Goal: Task Accomplishment & Management: Complete application form

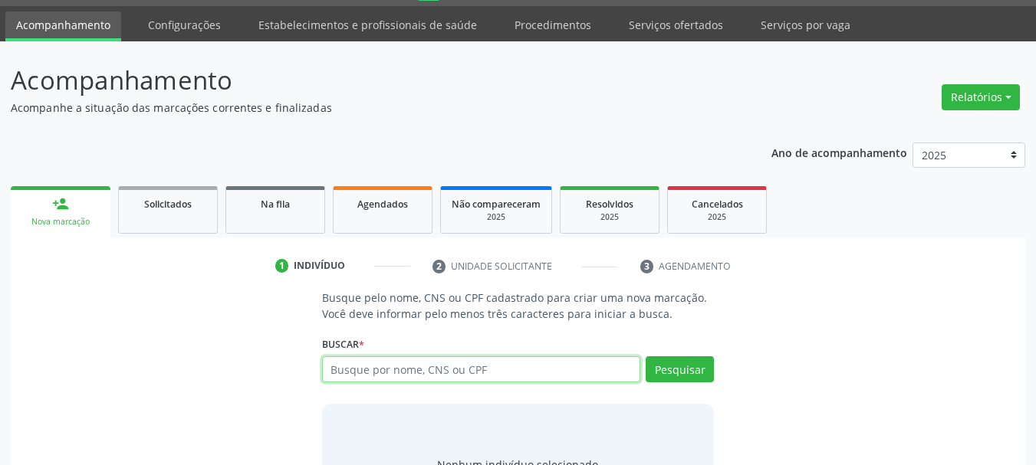
scroll to position [126, 0]
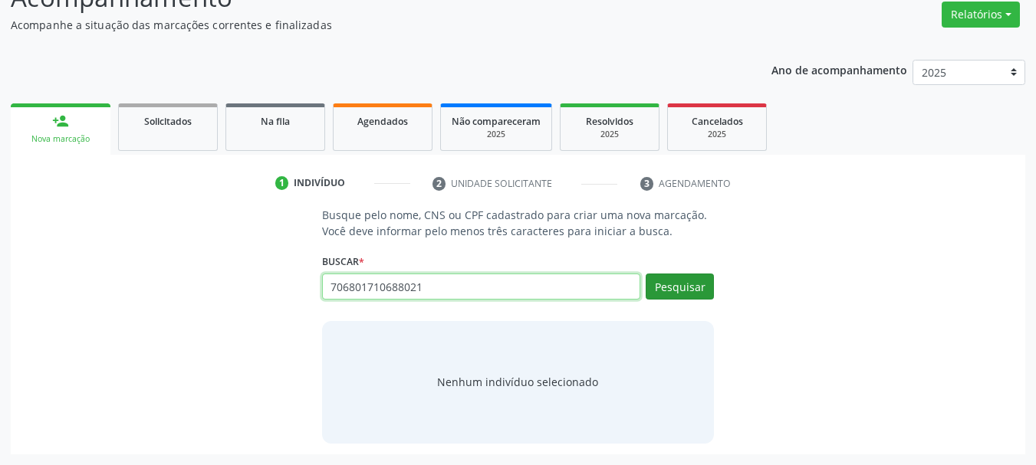
type input "706801710688021"
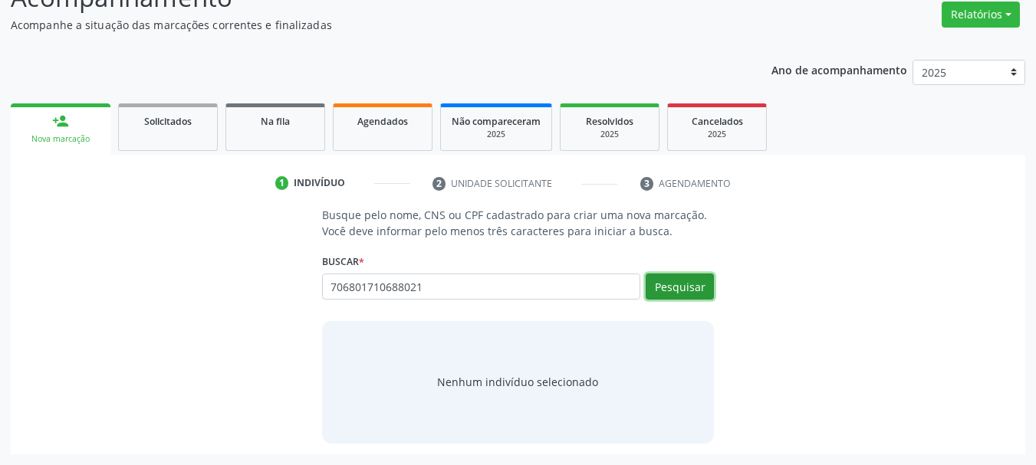
click at [679, 279] on button "Pesquisar" at bounding box center [679, 287] width 68 height 26
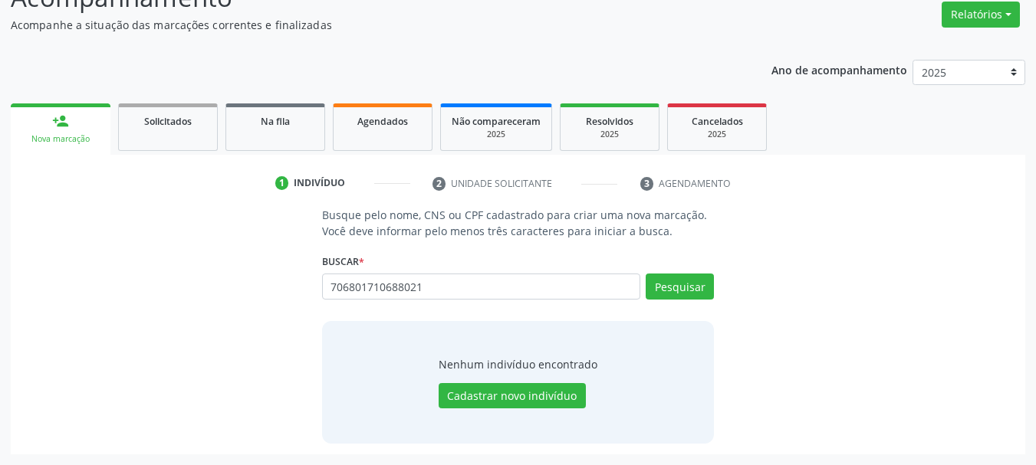
drag, startPoint x: 540, startPoint y: 413, endPoint x: 550, endPoint y: 415, distance: 10.1
click at [537, 413] on div "Nenhum indivíduo encontrado Cadastrar novo indivíduo" at bounding box center [518, 382] width 393 height 123
click at [567, 388] on button "Cadastrar novo indivíduo" at bounding box center [512, 396] width 147 height 26
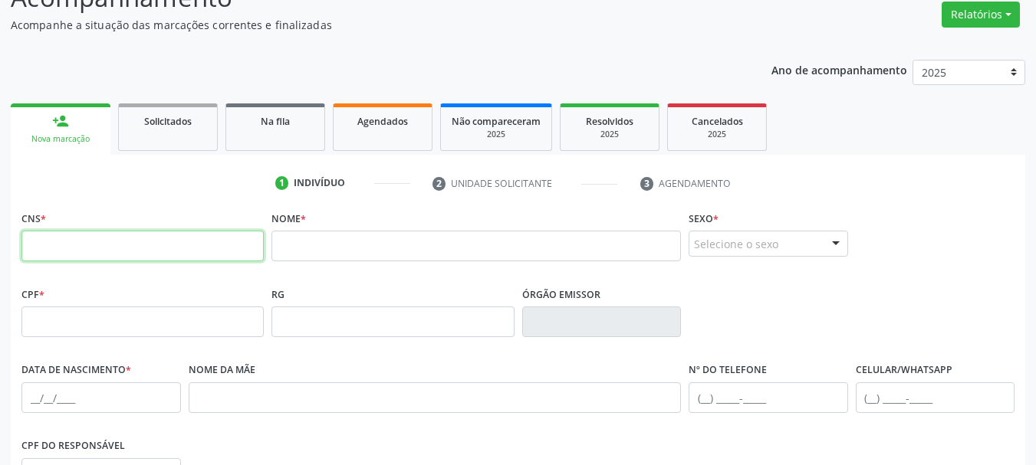
click at [126, 242] on input "text" at bounding box center [142, 246] width 242 height 31
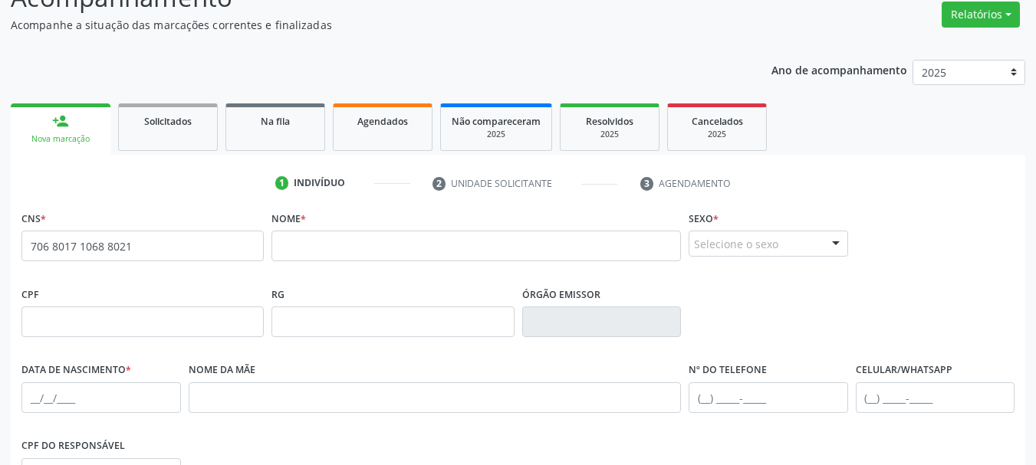
type input "706 8017 1068 8021"
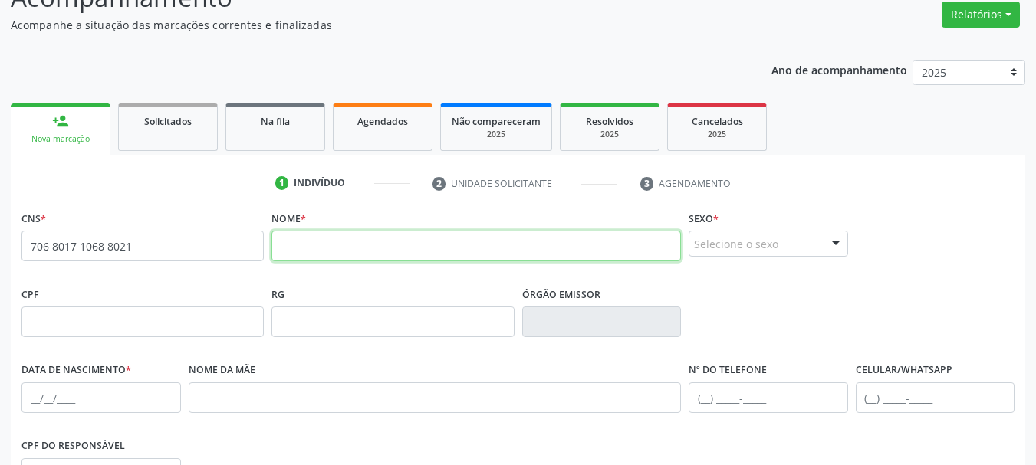
click at [403, 248] on input "text" at bounding box center [475, 246] width 409 height 31
type input "joão batista de carvalho lima"
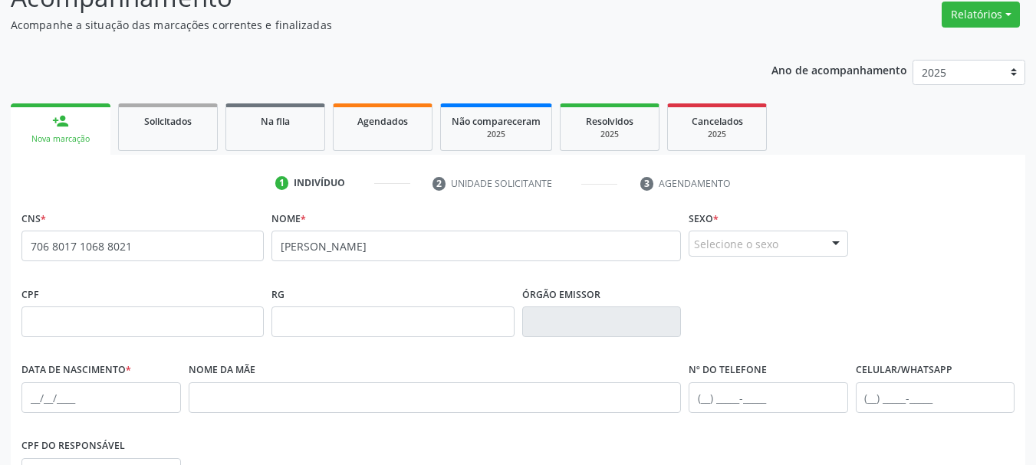
click at [737, 238] on div "Selecione o sexo" at bounding box center [767, 244] width 159 height 26
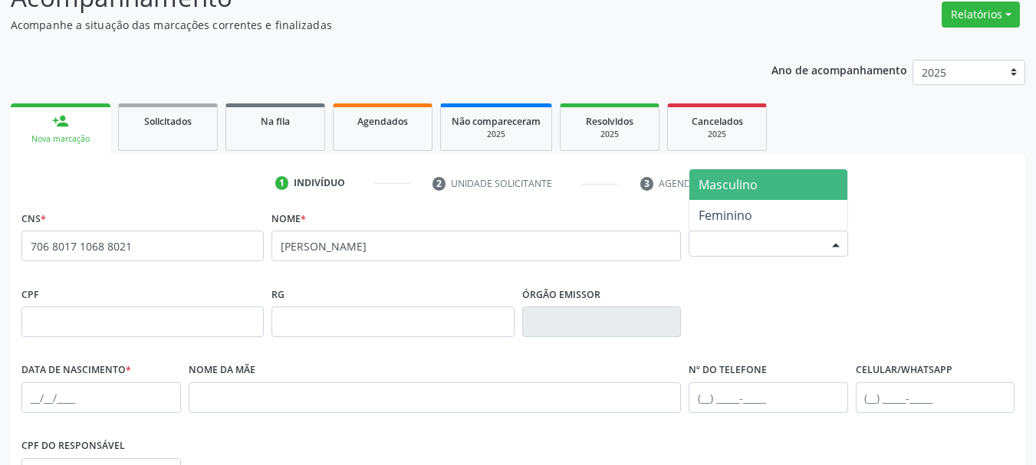
click at [728, 190] on span "Masculino" at bounding box center [727, 184] width 59 height 17
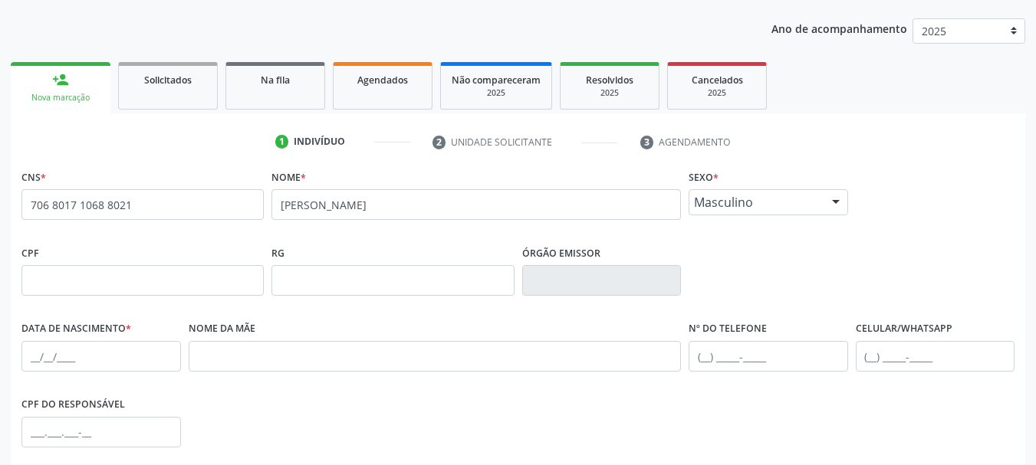
scroll to position [202, 0]
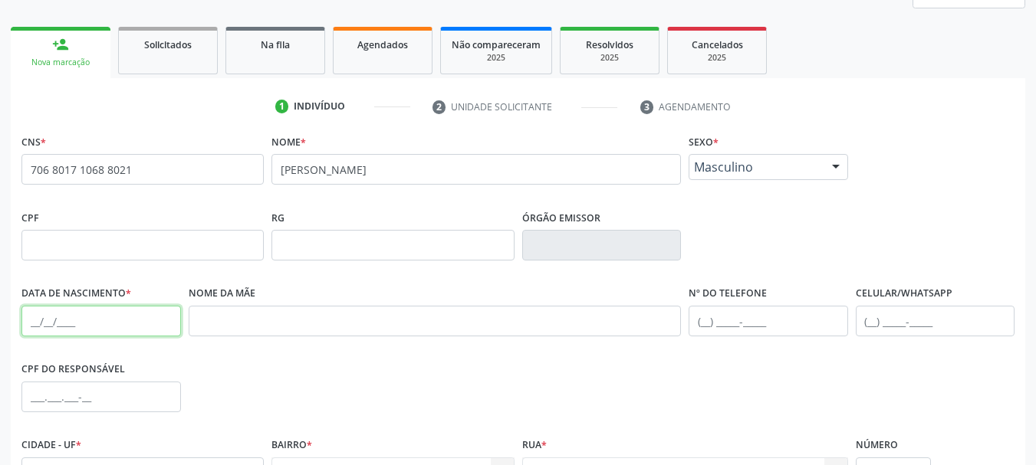
click at [31, 321] on input "text" at bounding box center [100, 321] width 159 height 31
type input "23/06/1987"
click at [250, 337] on div "Nome da mãe" at bounding box center [435, 320] width 501 height 76
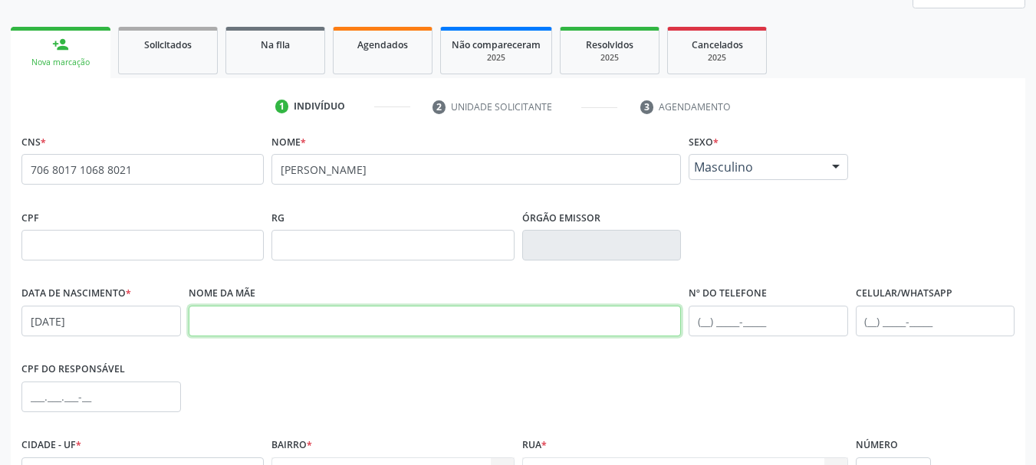
click at [256, 312] on input "text" at bounding box center [435, 321] width 493 height 31
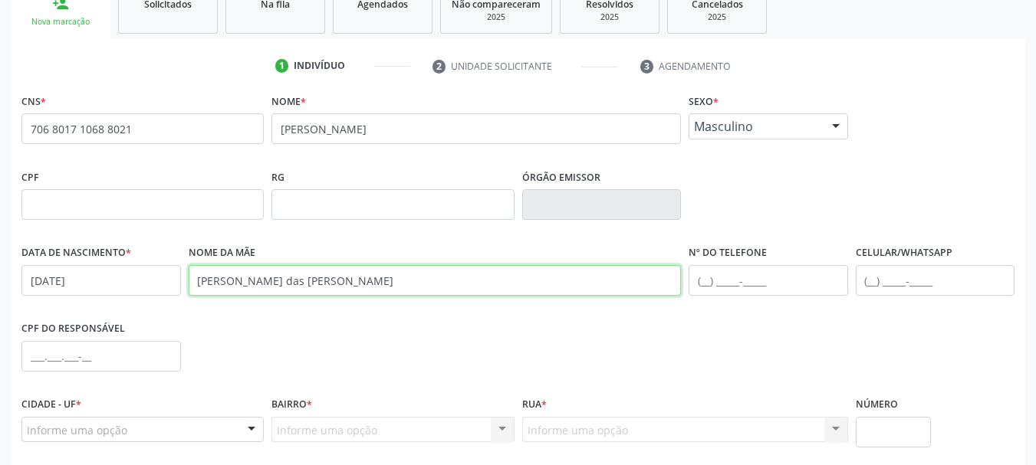
scroll to position [356, 0]
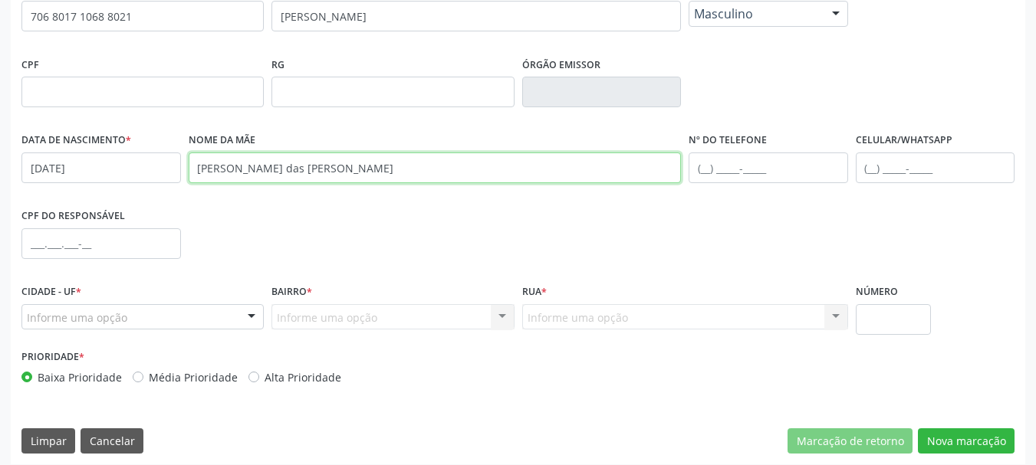
type input "maria das dores de carvalho"
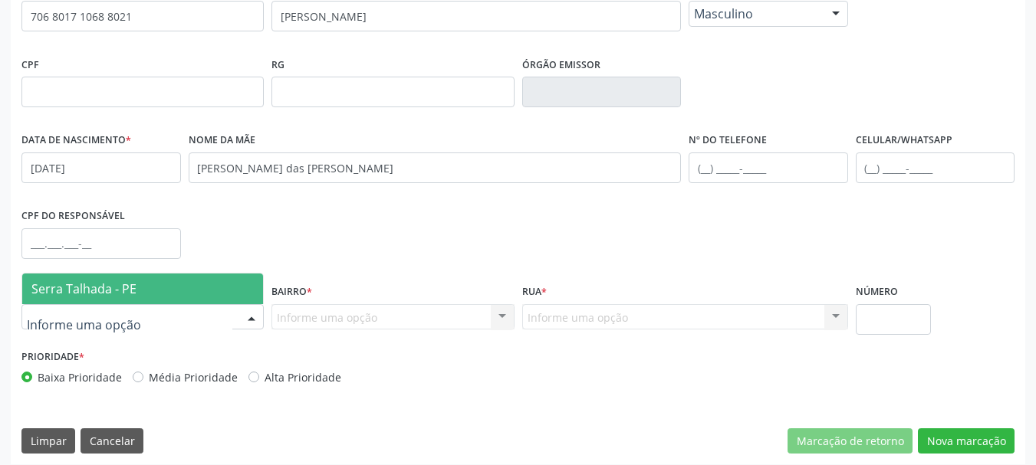
click at [87, 287] on span "Serra Talhada - PE" at bounding box center [83, 289] width 105 height 17
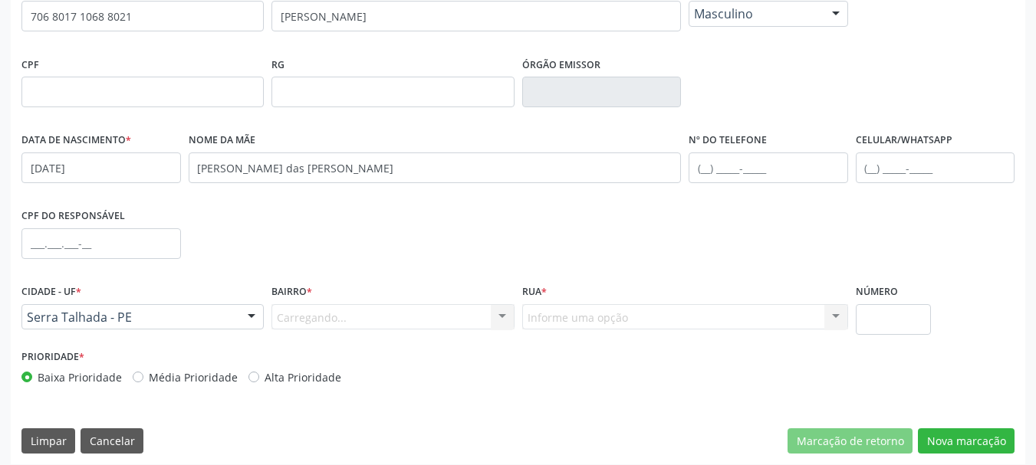
click at [330, 308] on div "Carregando... Nenhum resultado encontrado para: " " Nenhuma opção encontrada. D…" at bounding box center [392, 317] width 242 height 26
click at [311, 332] on div "Bairro * Informe uma opção Zona Rural Aabb Alto da Conceição Borborema Cagep Ce…" at bounding box center [393, 313] width 250 height 65
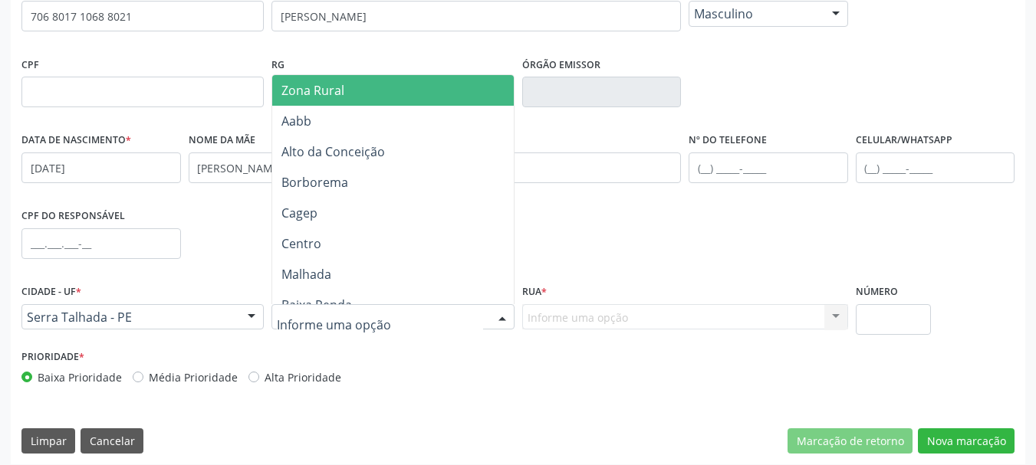
click at [373, 97] on span "Zona Rural" at bounding box center [395, 90] width 246 height 31
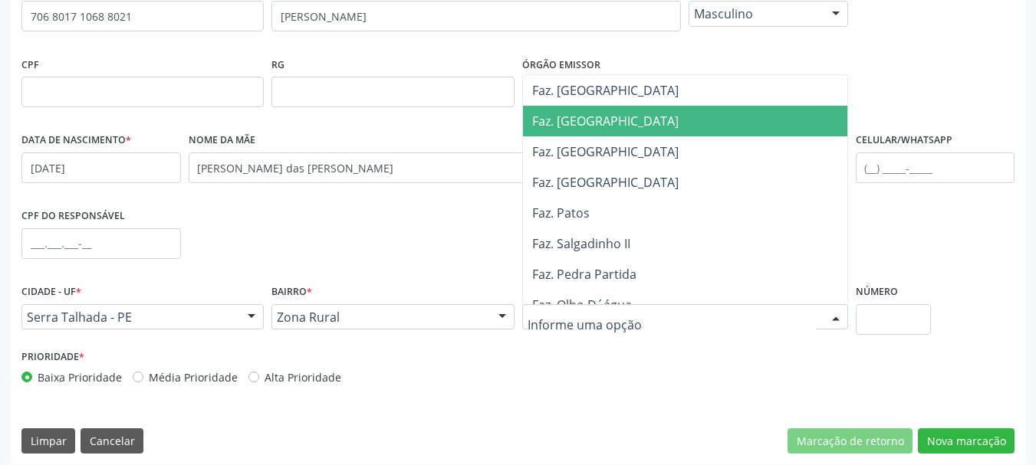
click at [592, 129] on span "Faz. [GEOGRAPHIC_DATA]" at bounding box center [605, 121] width 146 height 17
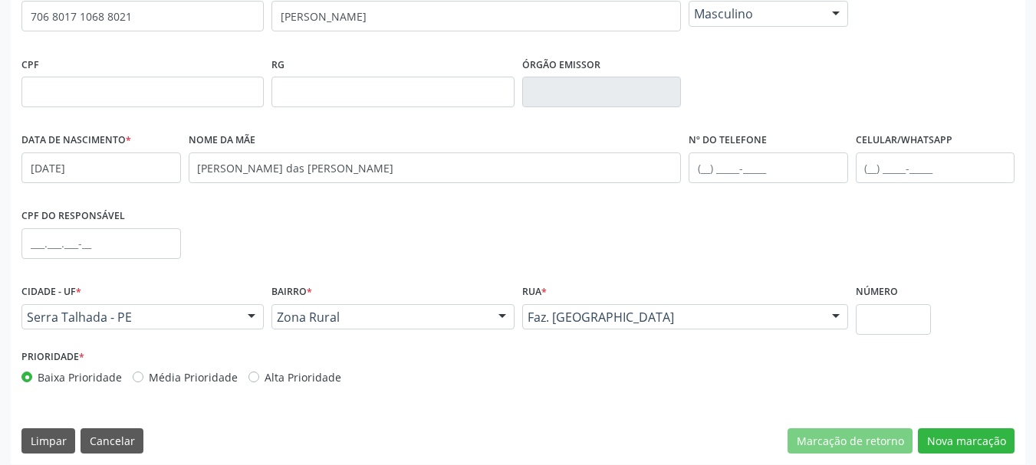
click at [885, 305] on div "Número" at bounding box center [894, 308] width 76 height 54
click at [894, 327] on input "text" at bounding box center [894, 319] width 76 height 31
type input "00"
click at [951, 439] on button "Nova marcação" at bounding box center [966, 442] width 97 height 26
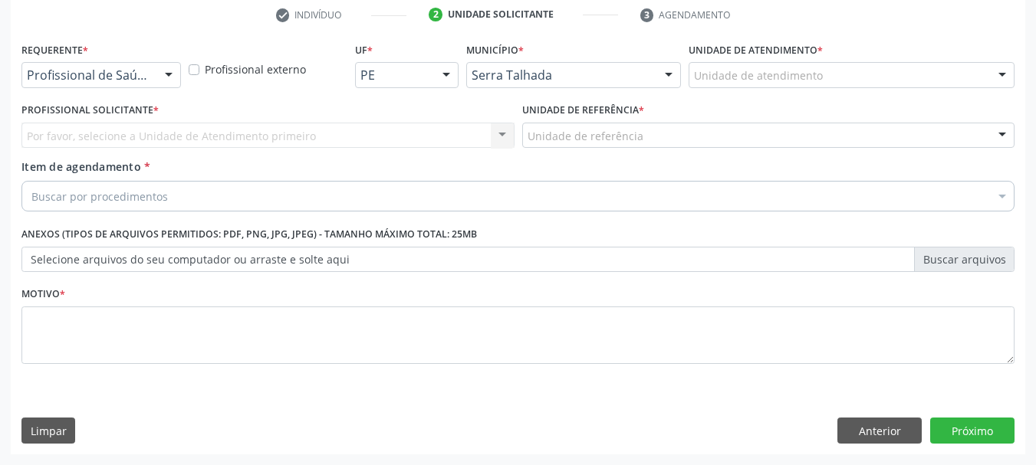
scroll to position [294, 0]
drag, startPoint x: 95, startPoint y: 71, endPoint x: 99, endPoint y: 90, distance: 19.5
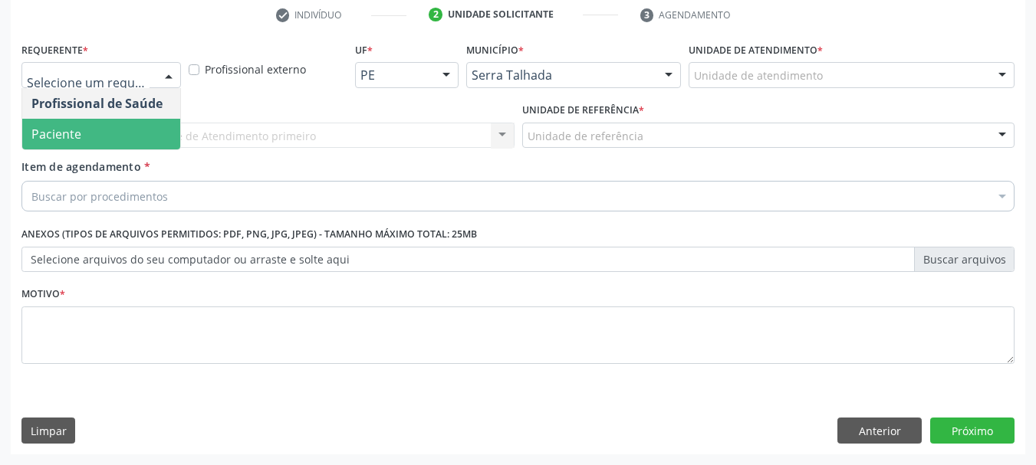
drag, startPoint x: 106, startPoint y: 129, endPoint x: 97, endPoint y: 112, distance: 18.9
click at [104, 130] on span "Paciente" at bounding box center [101, 134] width 158 height 31
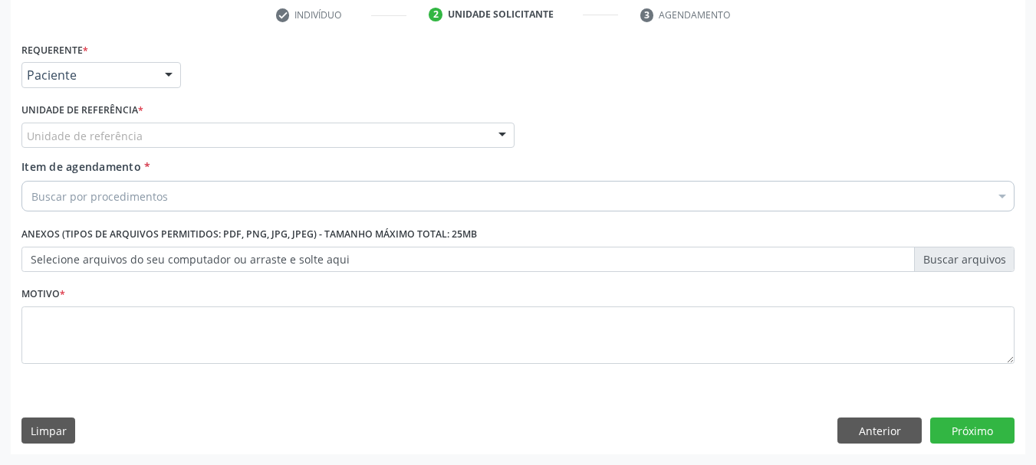
click at [97, 112] on label "Unidade de referência *" at bounding box center [82, 111] width 122 height 24
click at [97, 126] on div "Unidade de referência" at bounding box center [267, 136] width 493 height 26
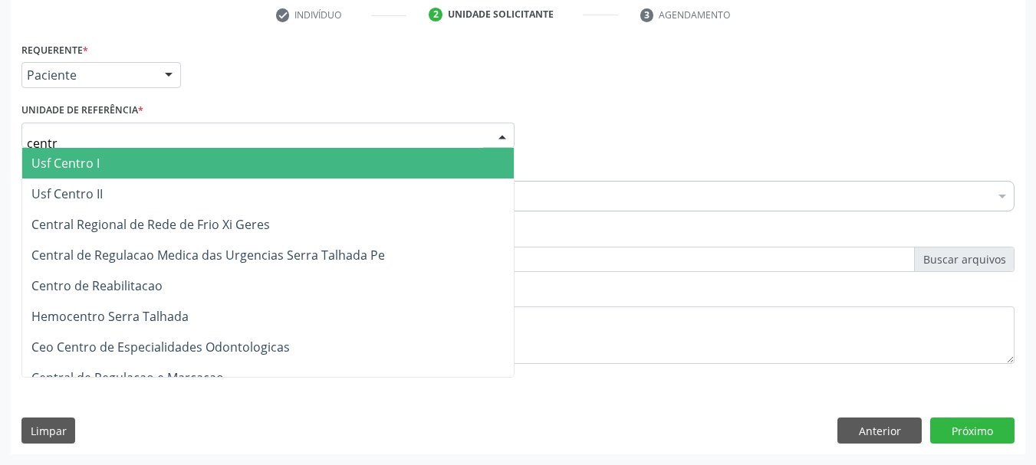
type input "centro"
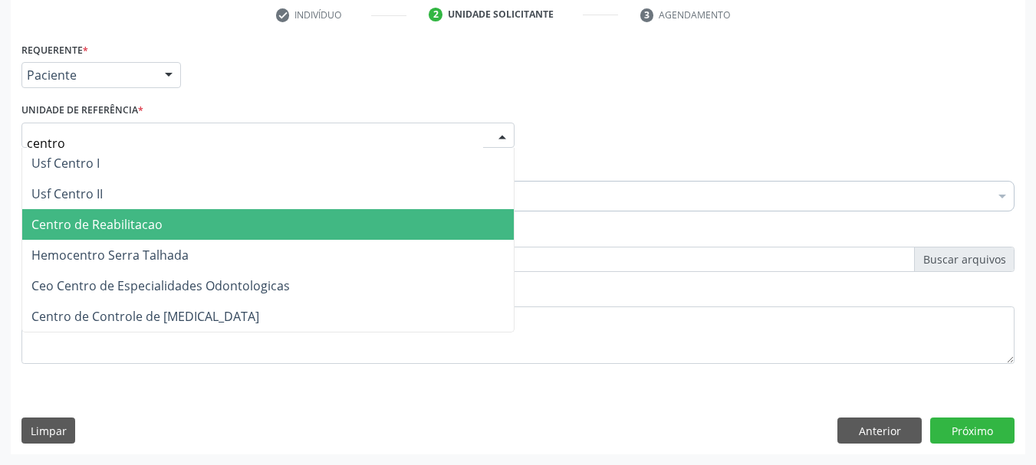
click at [81, 224] on span "Centro de Reabilitacao" at bounding box center [96, 224] width 131 height 17
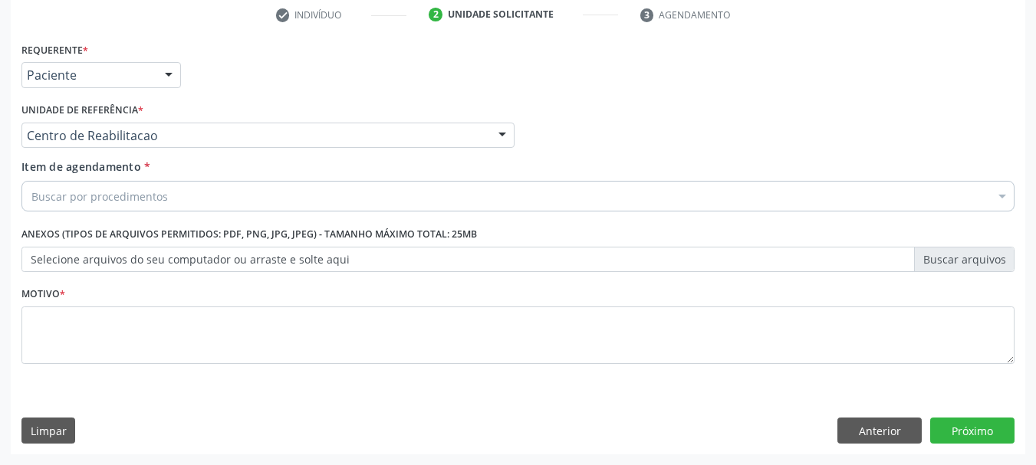
click at [94, 184] on div "Buscar por procedimentos" at bounding box center [517, 196] width 993 height 31
click at [31, 192] on input "Item de agendamento *" at bounding box center [31, 196] width 0 height 31
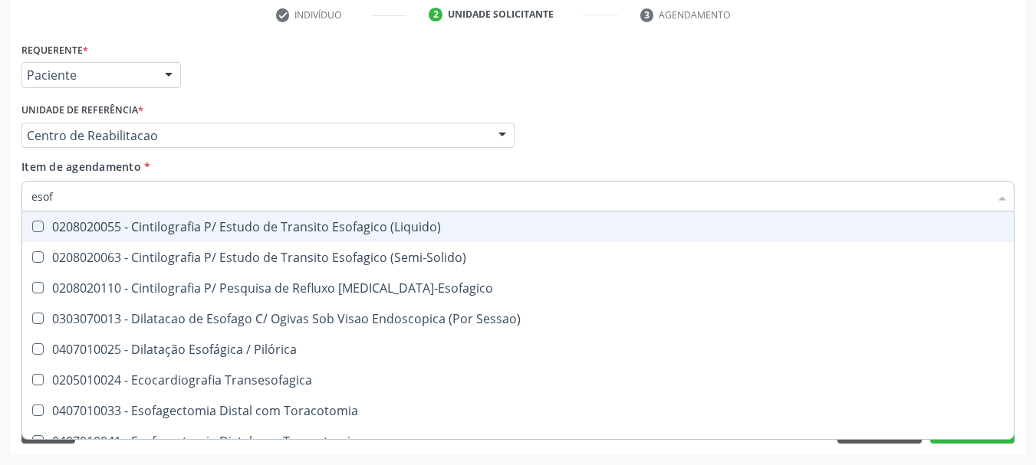
type input "esofa"
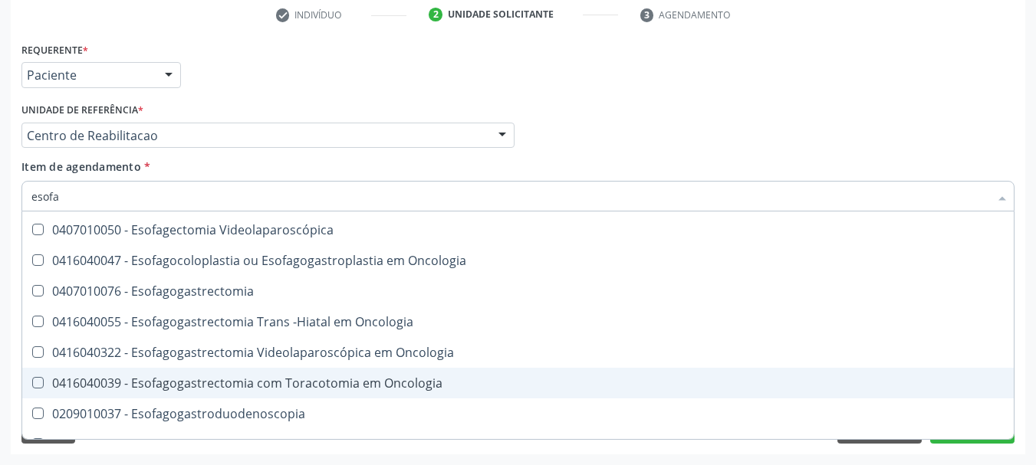
scroll to position [230, 0]
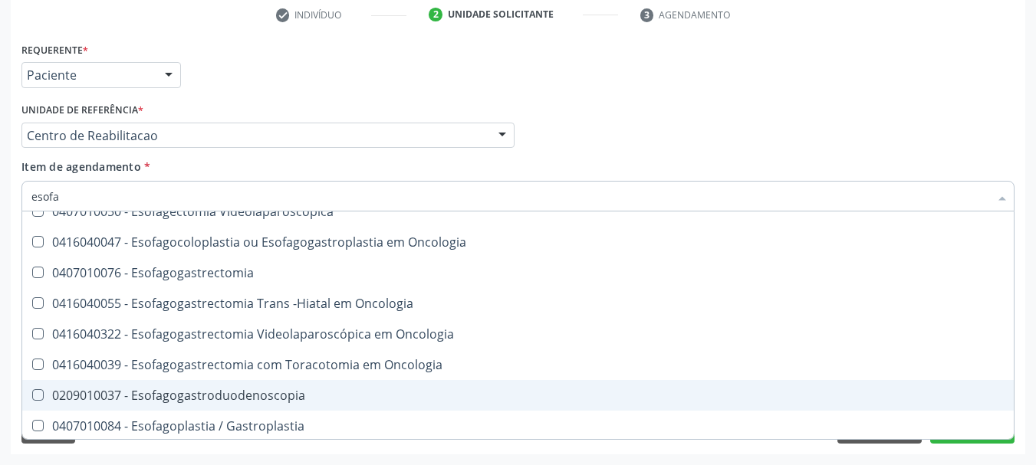
click at [280, 389] on div "0209010037 - Esofagogastroduodenoscopia" at bounding box center [517, 395] width 973 height 12
checkbox Esofagogastroduodenoscopia "true"
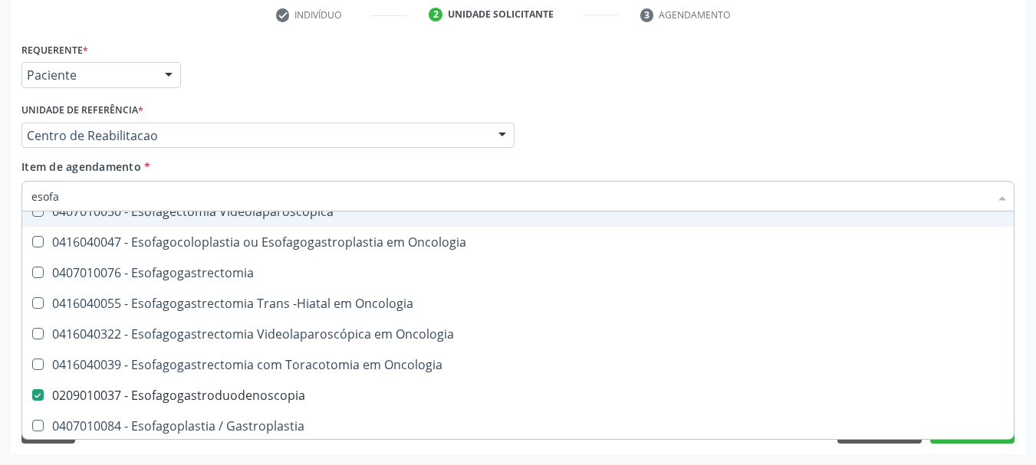
click at [636, 109] on div "Profissional Solicitante Por favor, selecione a Unidade de Atendimento primeiro…" at bounding box center [518, 129] width 1000 height 60
checkbox \(Semi-Solido\) "true"
checkbox Esofagogastroduodenoscopia "false"
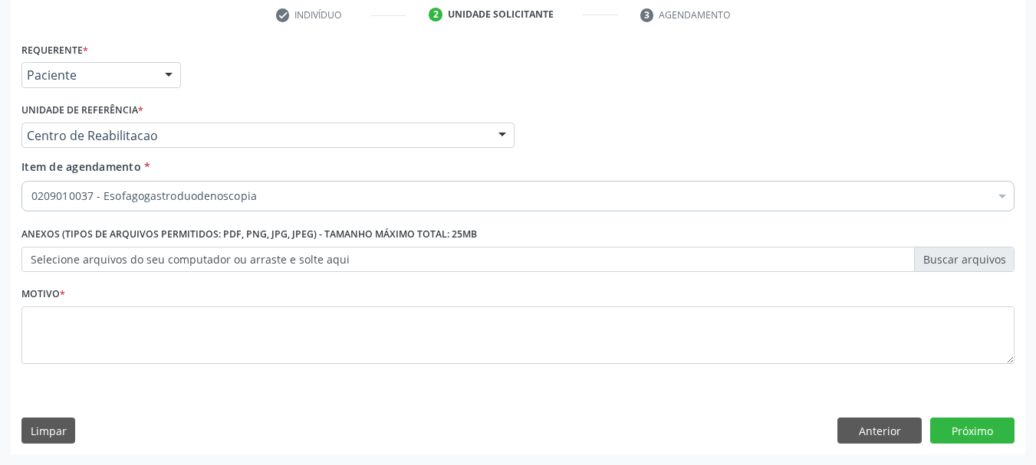
scroll to position [0, 0]
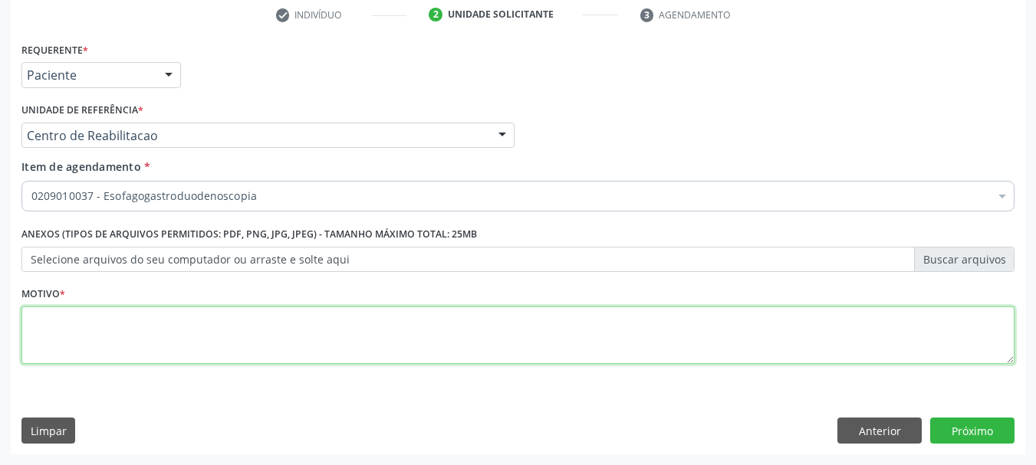
click at [311, 327] on textarea at bounding box center [517, 336] width 993 height 58
type textarea "..."
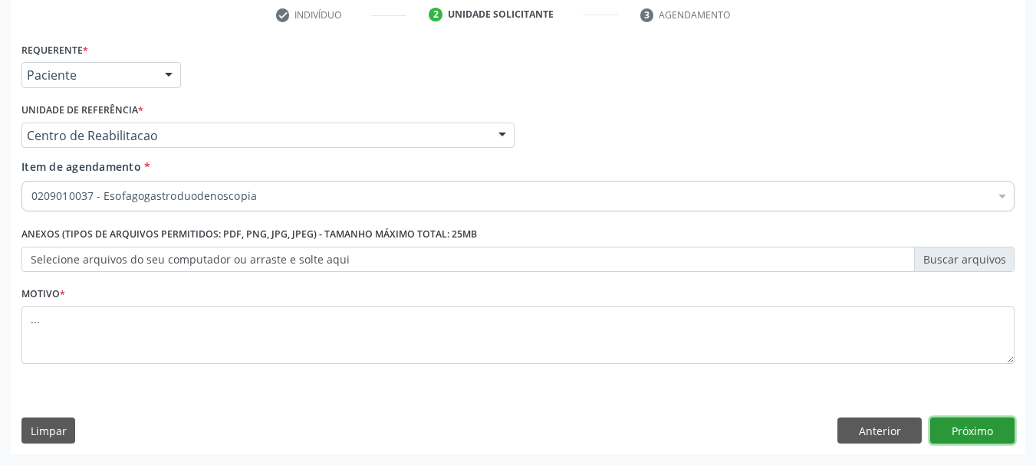
click at [996, 435] on button "Próximo" at bounding box center [972, 431] width 84 height 26
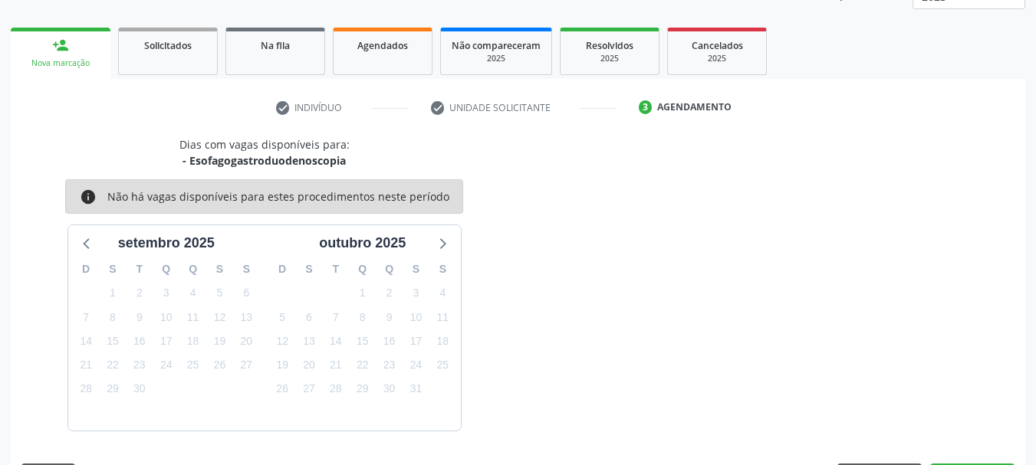
scroll to position [247, 0]
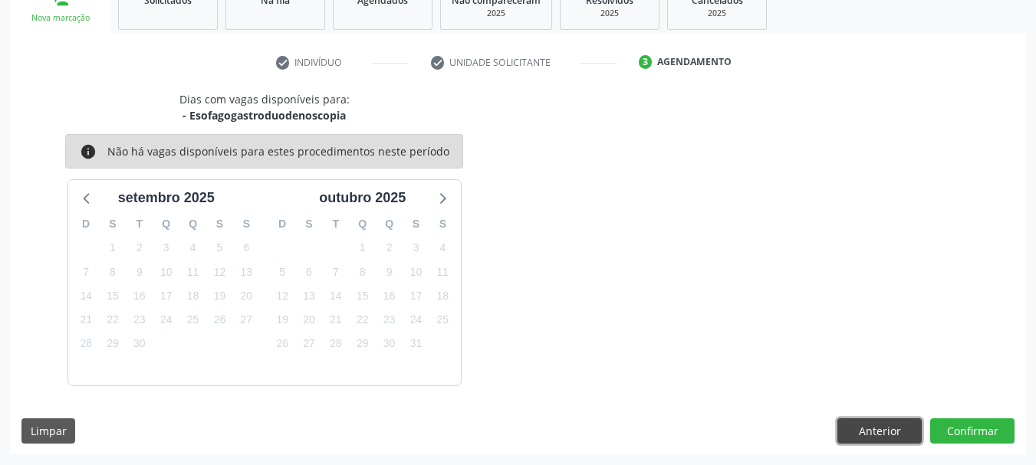
click at [889, 434] on button "Anterior" at bounding box center [879, 432] width 84 height 26
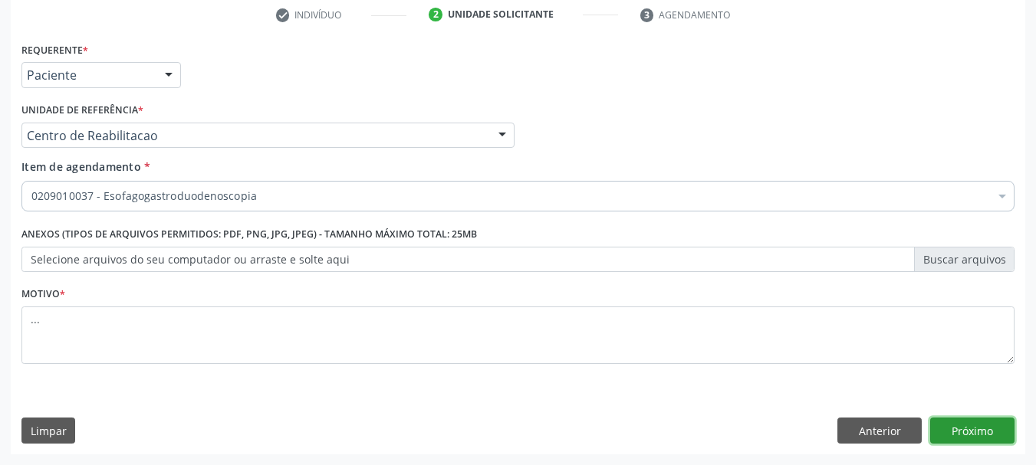
click at [971, 422] on button "Próximo" at bounding box center [972, 431] width 84 height 26
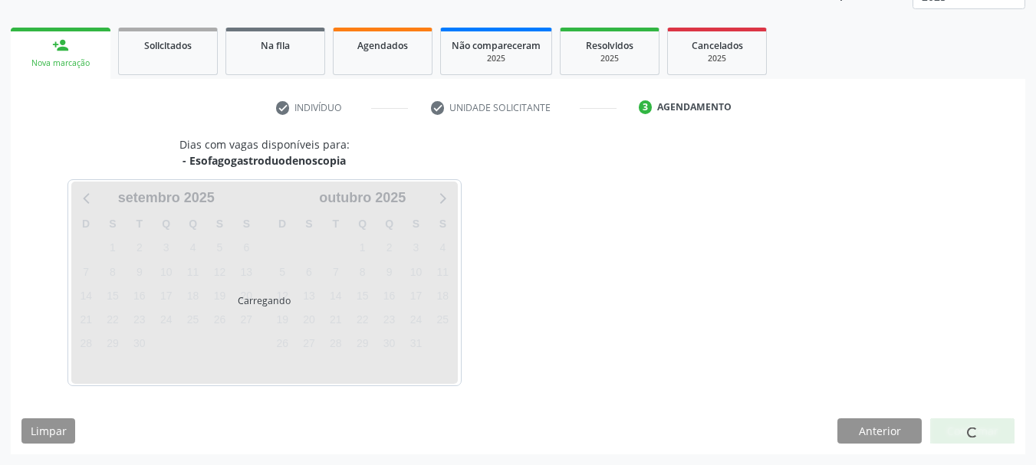
scroll to position [202, 0]
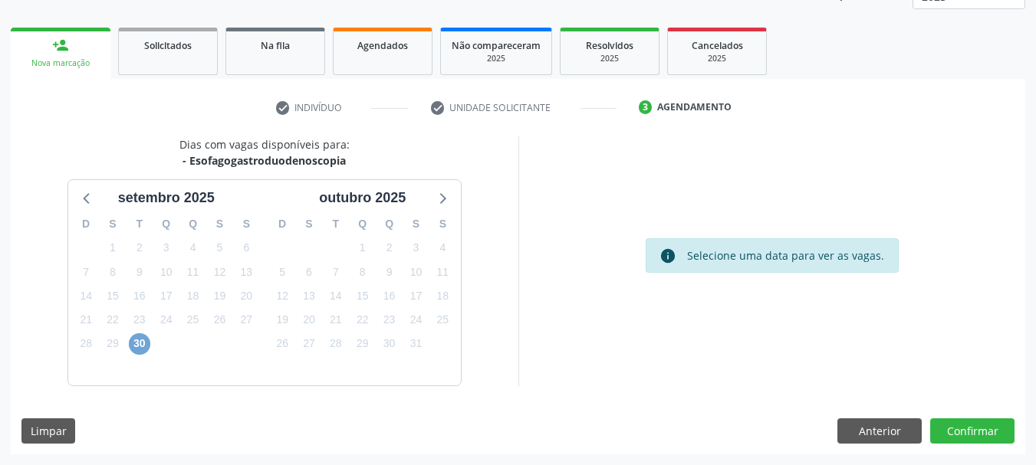
click at [141, 336] on span "30" at bounding box center [139, 343] width 21 height 21
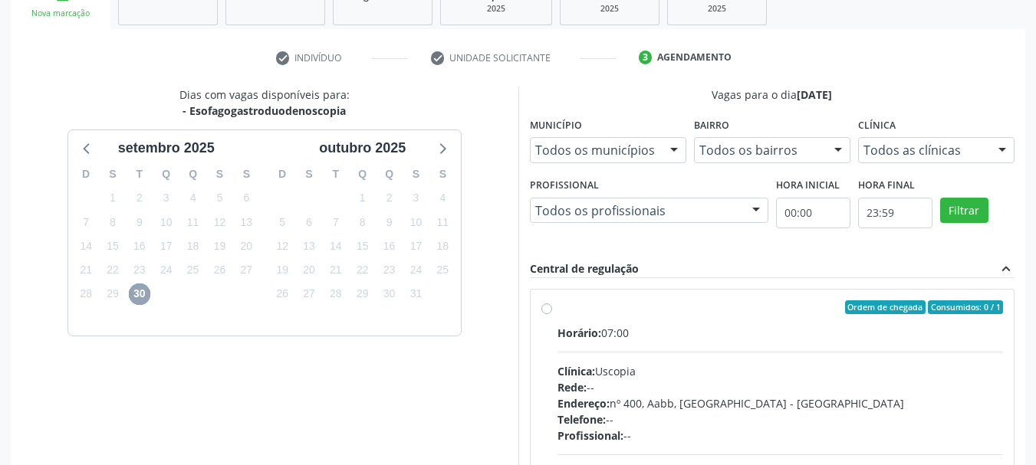
scroll to position [355, 0]
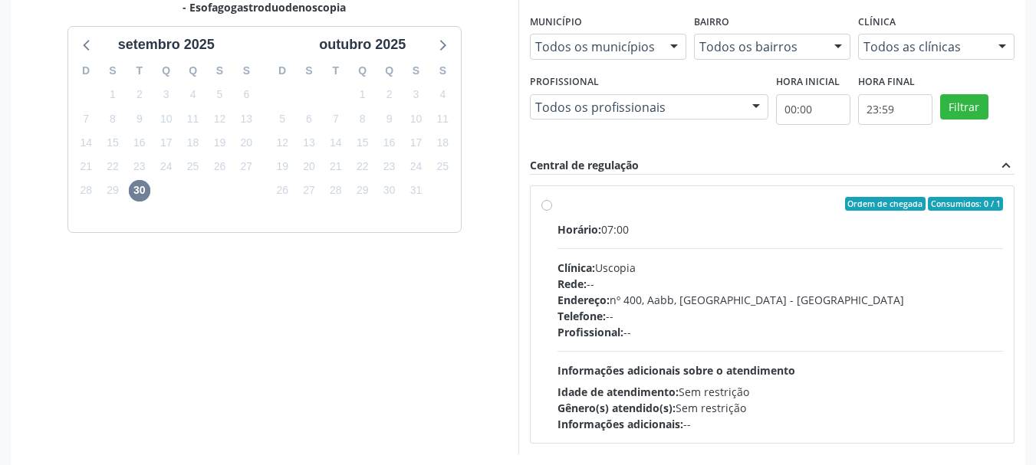
click at [557, 200] on label "Ordem de chegada Consumidos: 0 / 1 Horário: 07:00 Clínica: Uscopia Rede: -- End…" at bounding box center [780, 314] width 446 height 235
click at [550, 200] on input "Ordem de chegada Consumidos: 0 / 1 Horário: 07:00 Clínica: Uscopia Rede: -- End…" at bounding box center [546, 204] width 11 height 14
radio input "true"
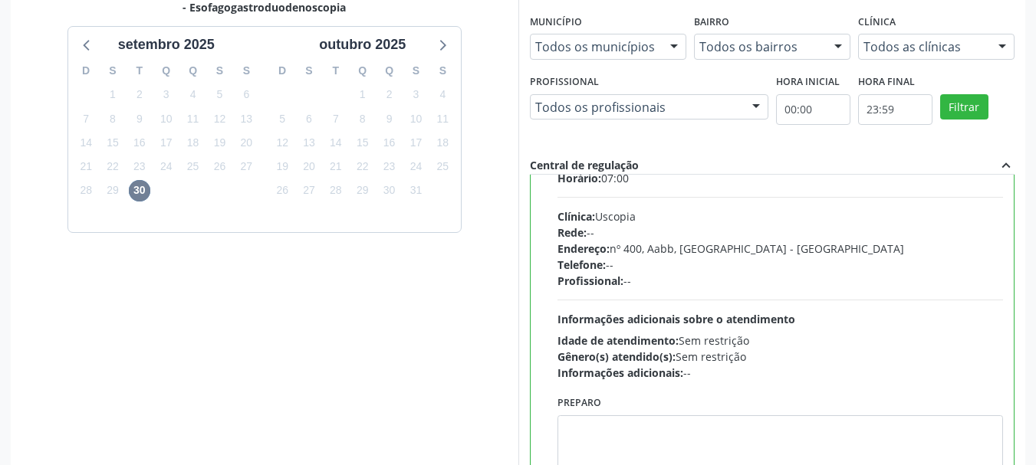
scroll to position [76, 0]
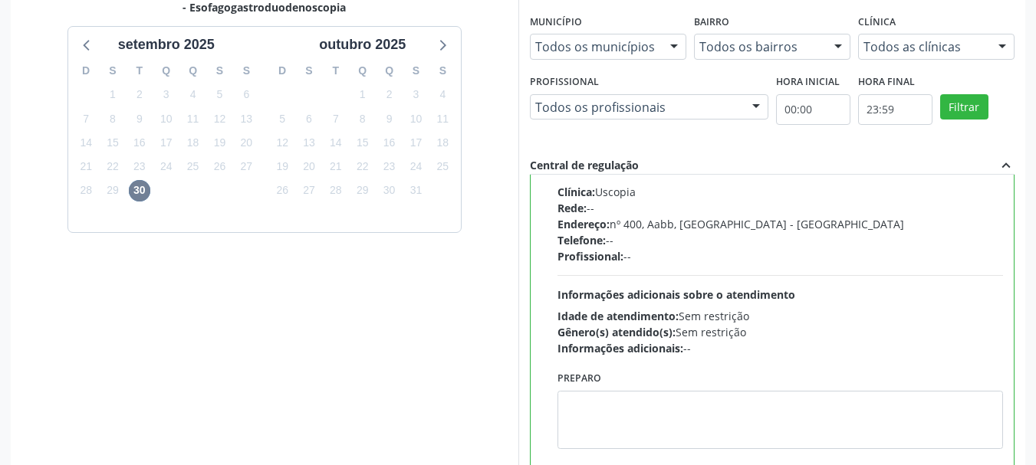
click at [646, 450] on div "Preparo" at bounding box center [780, 413] width 454 height 93
click at [637, 424] on textarea at bounding box center [780, 420] width 446 height 58
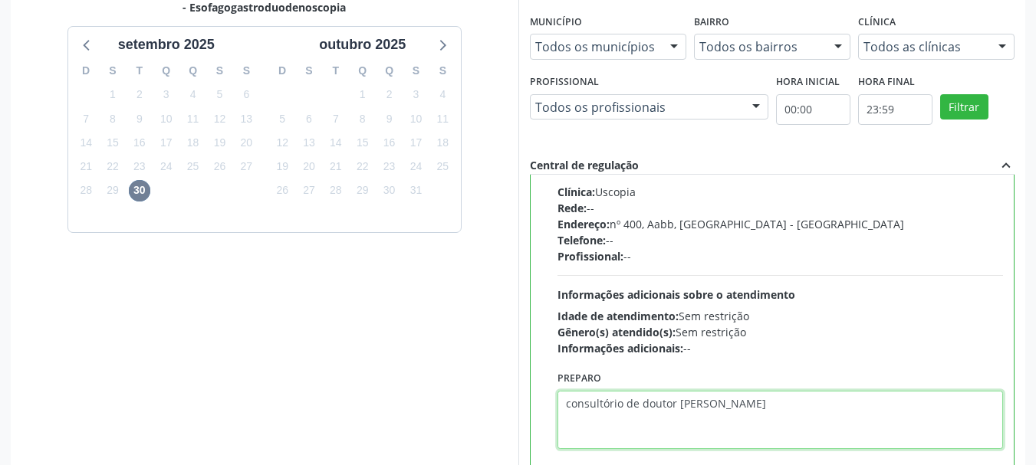
click at [683, 412] on textarea "consultório de doutor leirson Magalhães" at bounding box center [780, 420] width 446 height 58
click at [787, 399] on textarea "consultório de doutor Leirson Magalhães" at bounding box center [780, 420] width 446 height 58
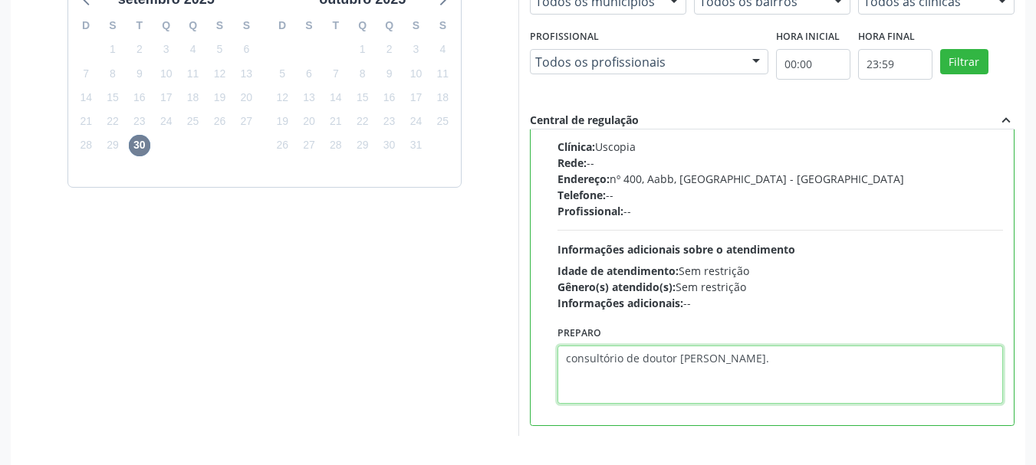
scroll to position [451, 0]
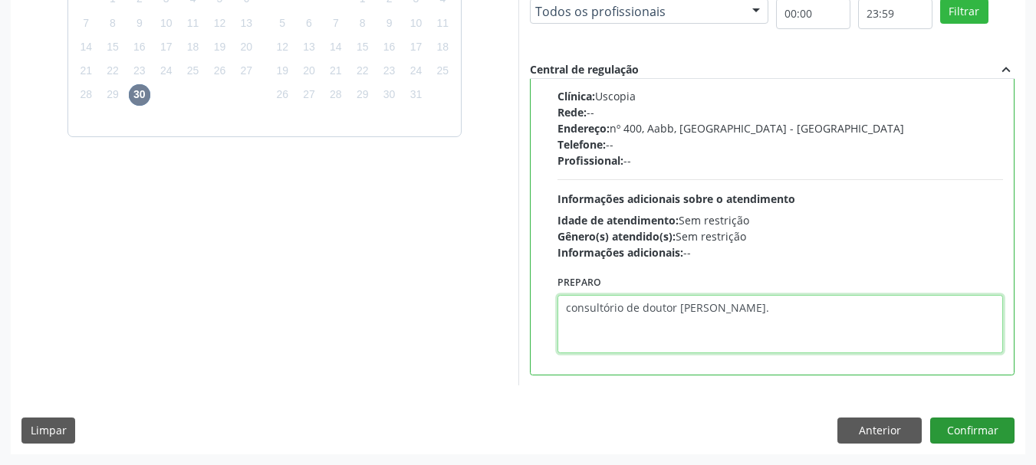
type textarea "consultório de doutor Leirson Magalhães."
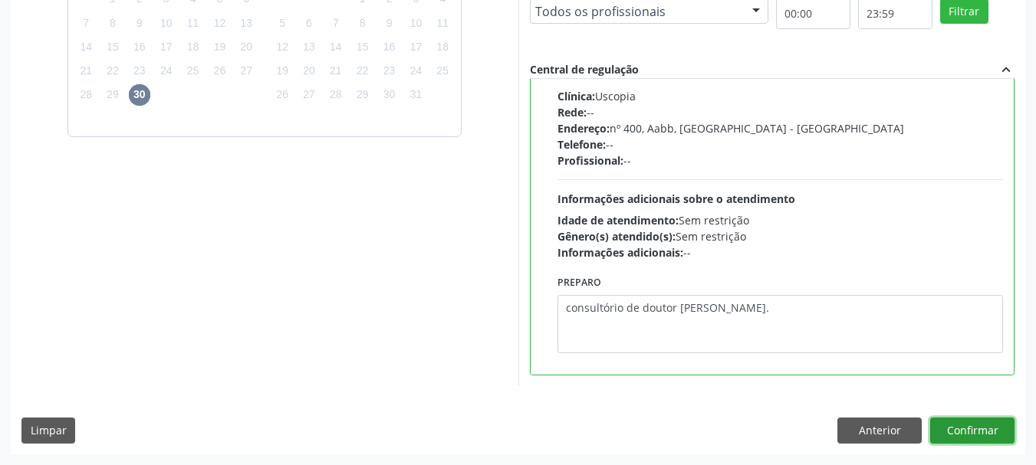
click at [975, 432] on button "Confirmar" at bounding box center [972, 431] width 84 height 26
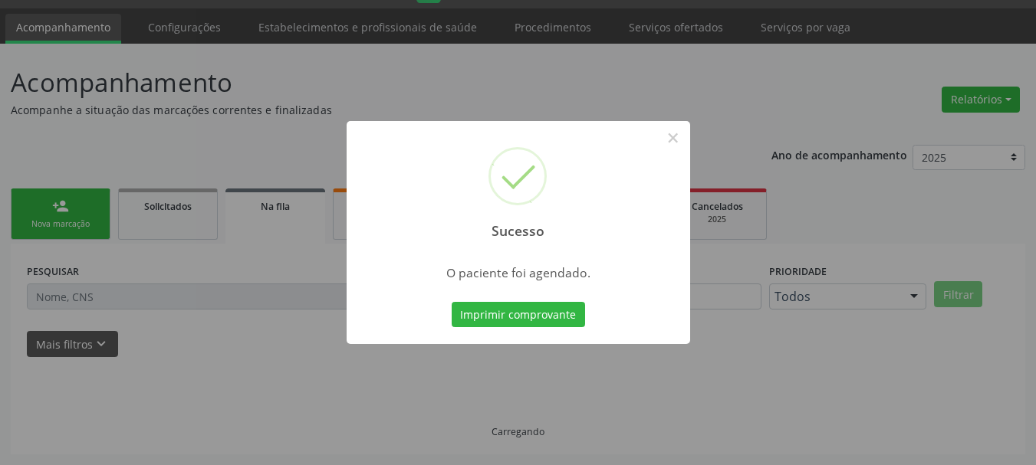
scroll to position [41, 0]
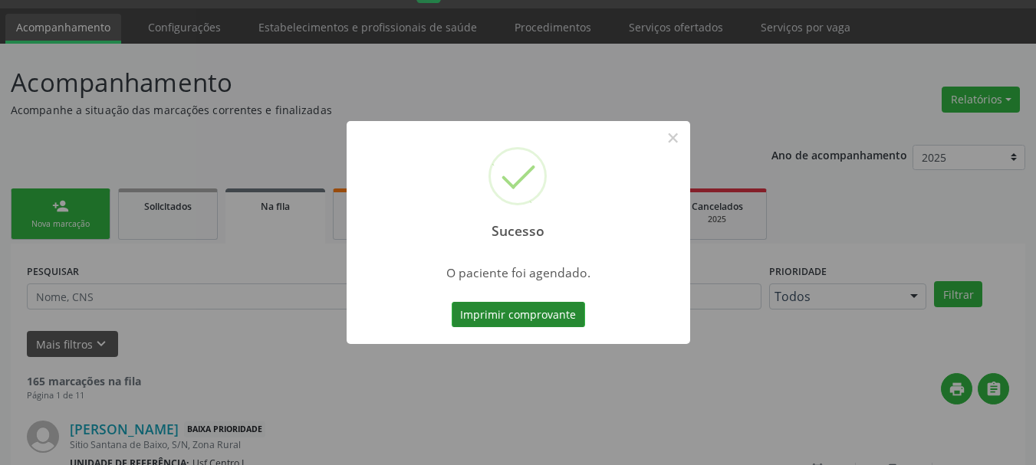
click at [491, 317] on button "Imprimir comprovante" at bounding box center [518, 315] width 133 height 26
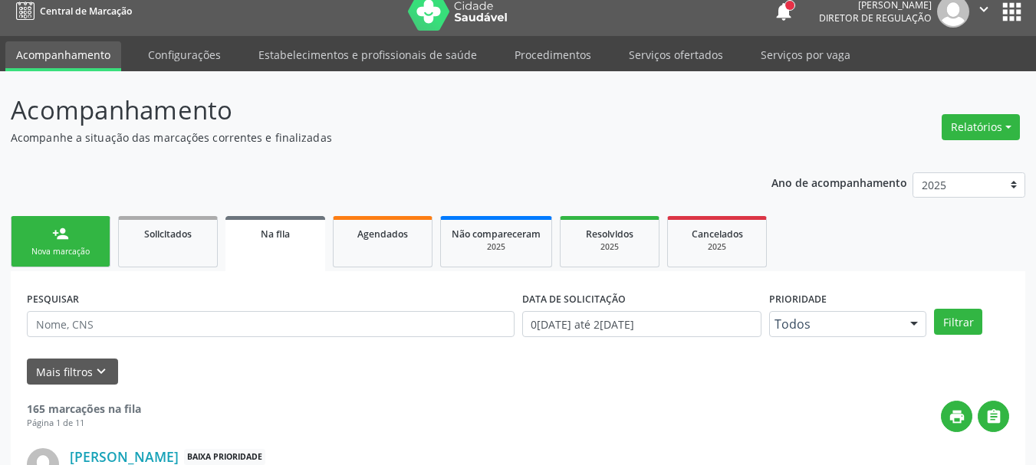
scroll to position [0, 0]
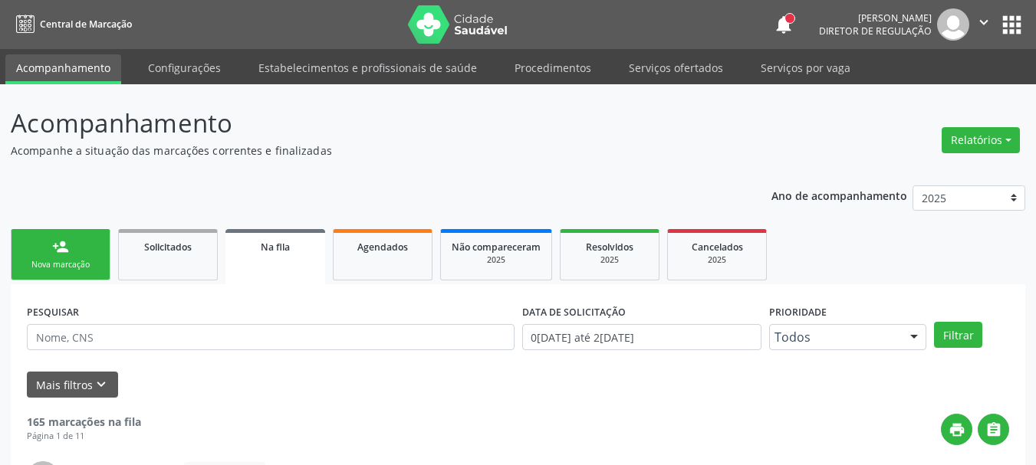
click at [1023, 31] on button "apps" at bounding box center [1011, 24] width 27 height 27
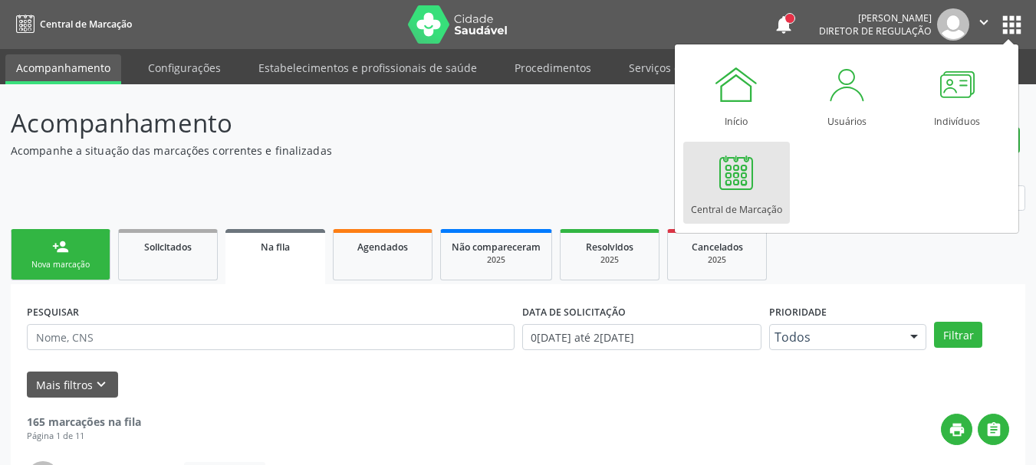
click at [728, 179] on div at bounding box center [736, 172] width 46 height 46
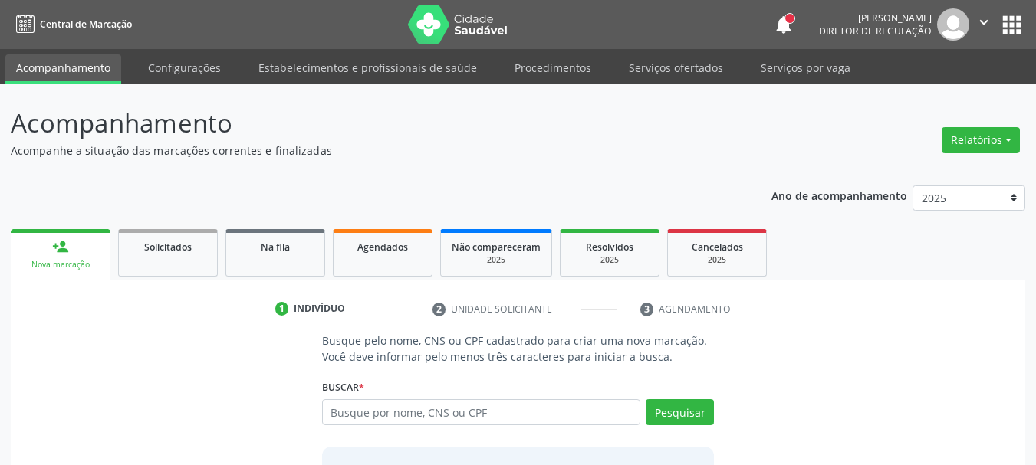
drag, startPoint x: 385, startPoint y: 402, endPoint x: 621, endPoint y: 373, distance: 238.0
click at [789, 344] on div "Busque pelo nome, CNS ou CPF cadastrado para criar uma nova marcação. Você deve…" at bounding box center [517, 451] width 993 height 236
paste input "700 5021 9475 6450"
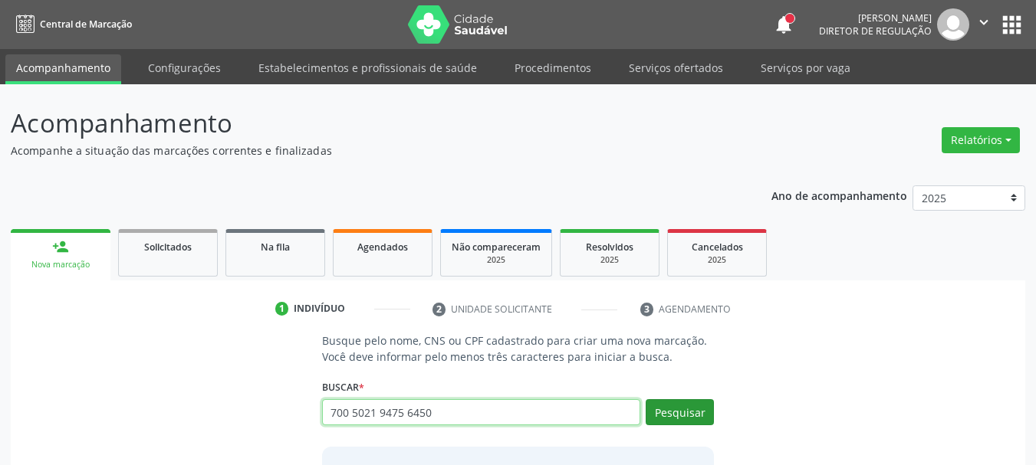
type input "700 5021 9475 6450"
click at [682, 413] on button "Pesquisar" at bounding box center [679, 412] width 68 height 26
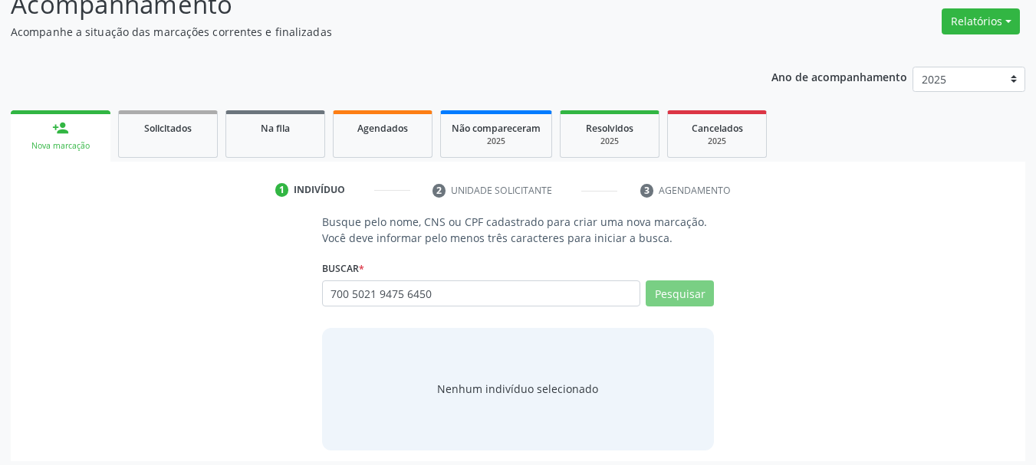
scroll to position [126, 0]
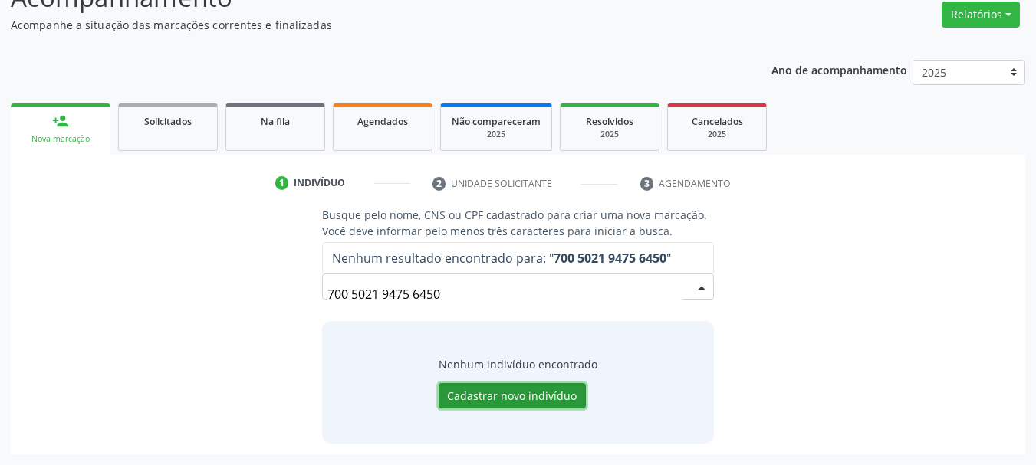
click at [537, 390] on button "Cadastrar novo indivíduo" at bounding box center [512, 396] width 147 height 26
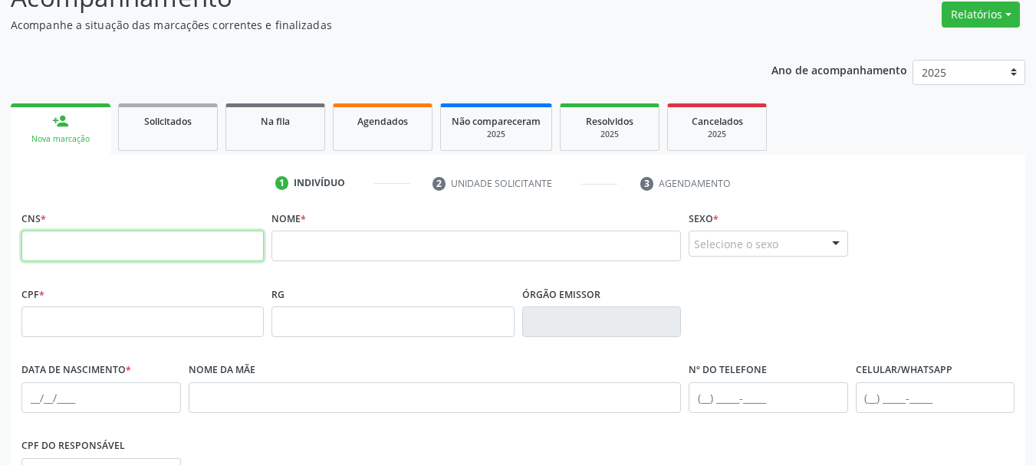
paste input "700 5021 9475 6450"
type input "700 5021 9475 6450"
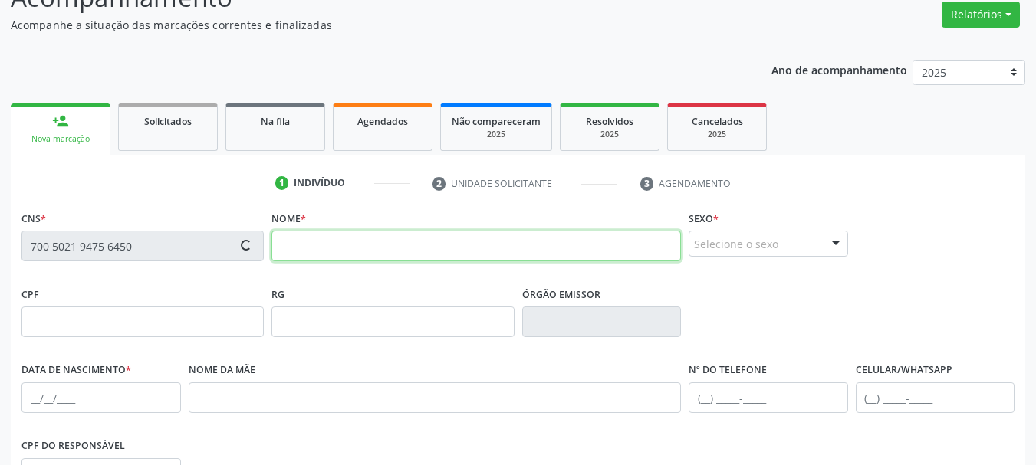
click at [340, 248] on input "text" at bounding box center [475, 246] width 409 height 31
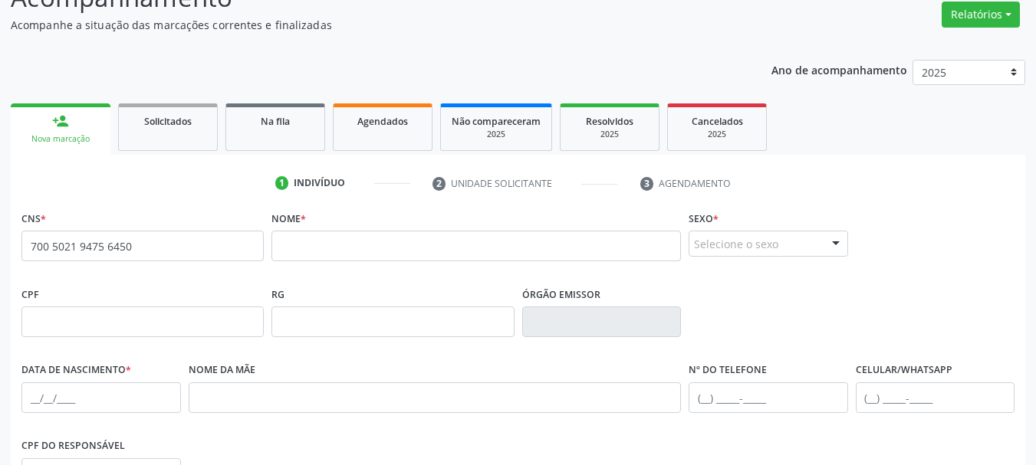
click at [370, 219] on div "Nome *" at bounding box center [475, 234] width 409 height 54
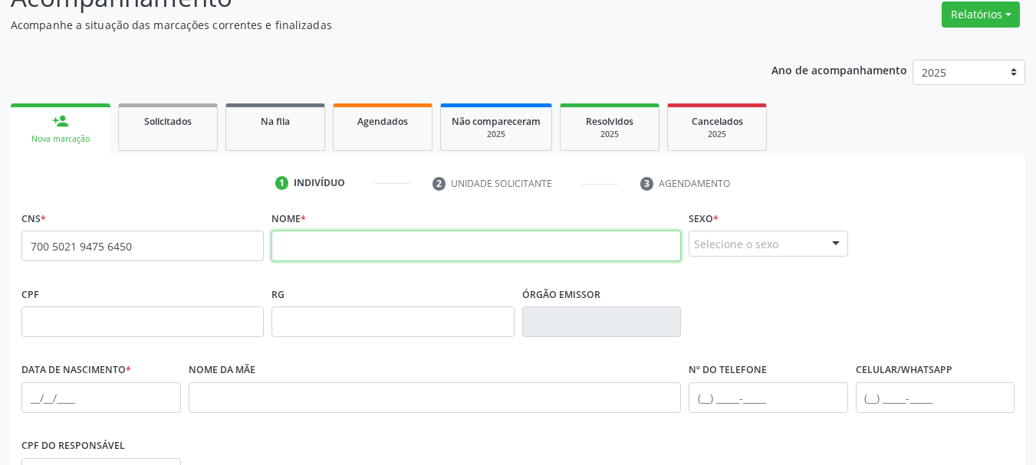
click at [310, 250] on input "text" at bounding box center [475, 246] width 409 height 31
type input "Evandro Alves lino"
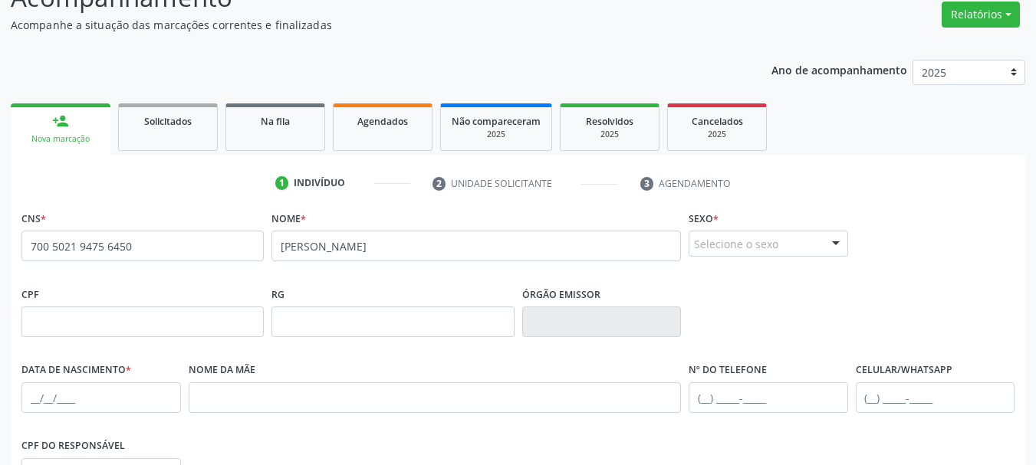
click at [775, 249] on div "Selecione o sexo" at bounding box center [767, 244] width 159 height 26
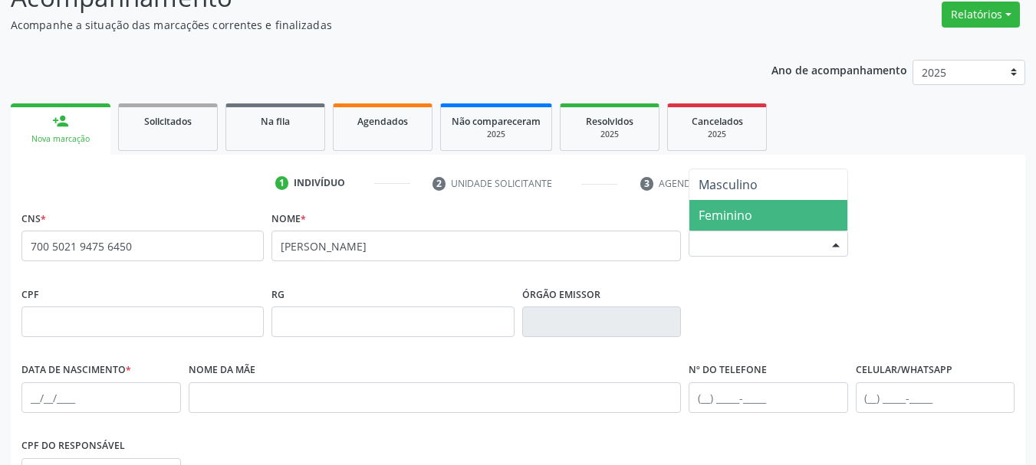
click at [758, 221] on span "Feminino" at bounding box center [768, 215] width 158 height 31
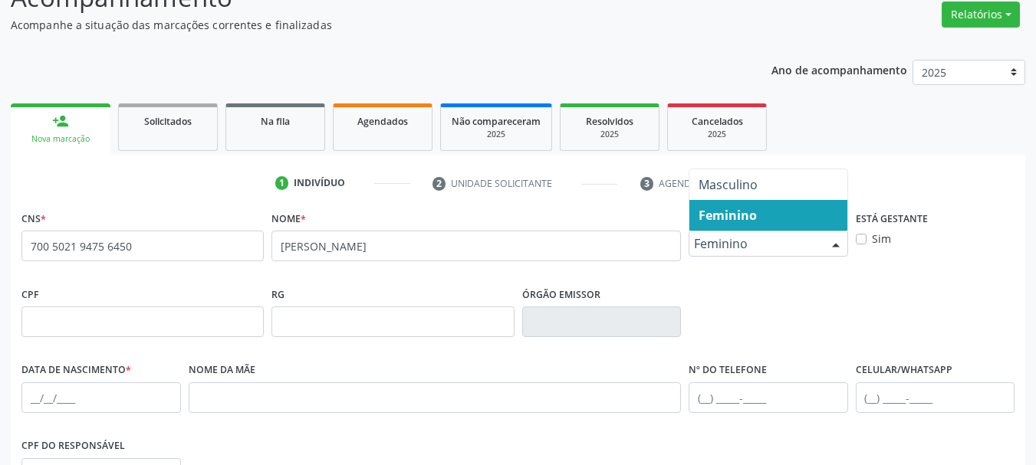
click at [760, 233] on div "Feminino" at bounding box center [767, 244] width 159 height 26
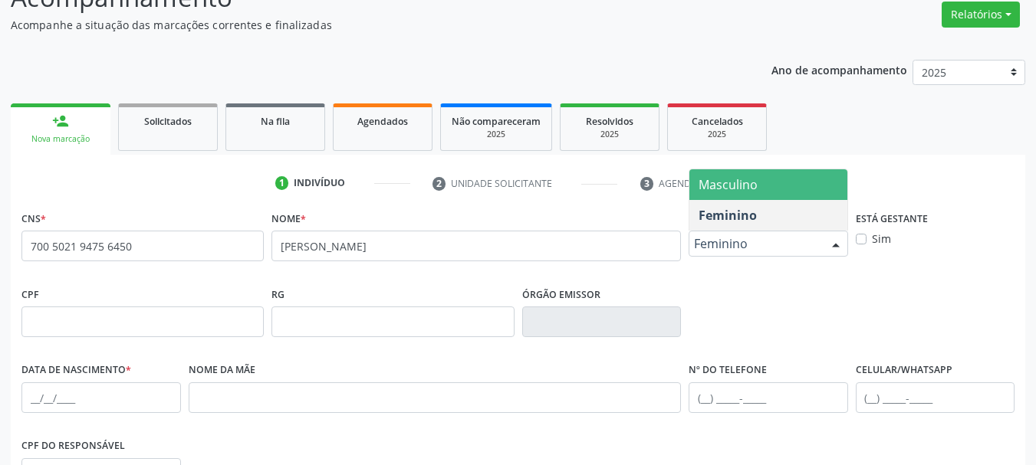
click at [763, 177] on span "Masculino" at bounding box center [768, 184] width 158 height 31
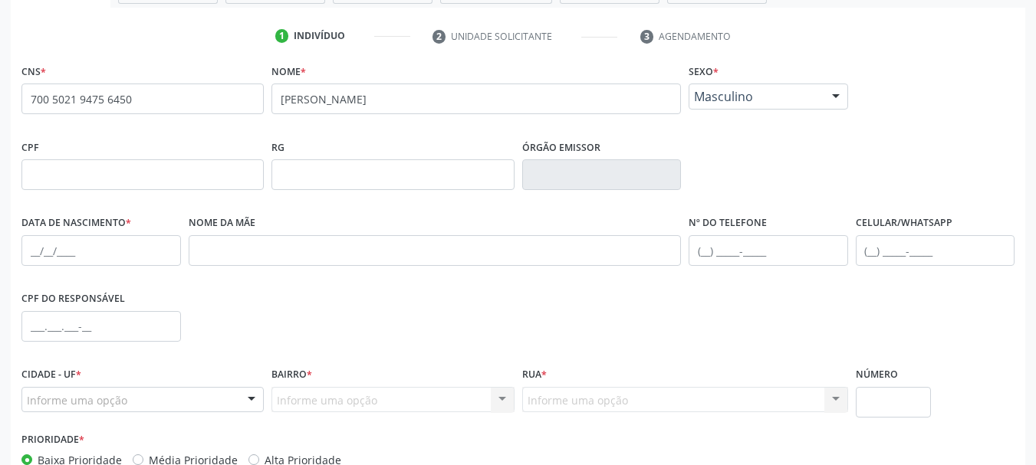
scroll to position [279, 0]
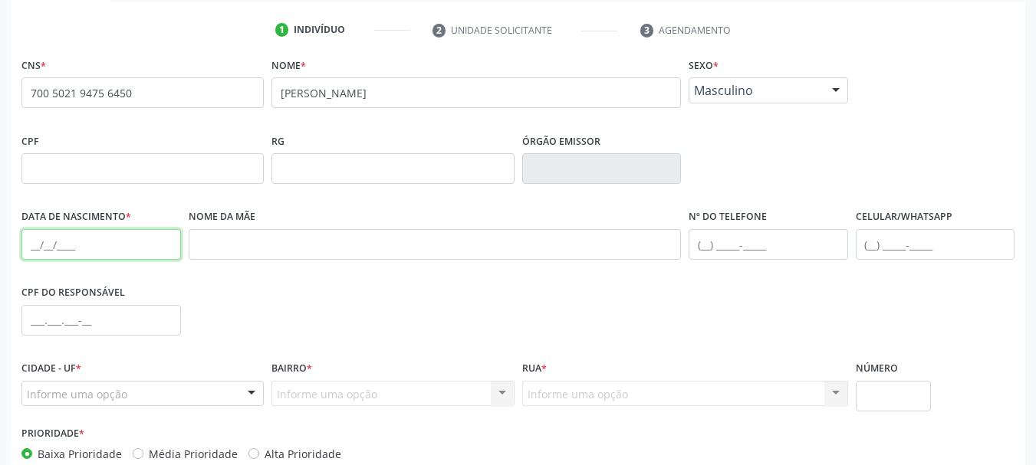
click at [31, 241] on input "text" at bounding box center [100, 244] width 159 height 31
type input "[DATE]"
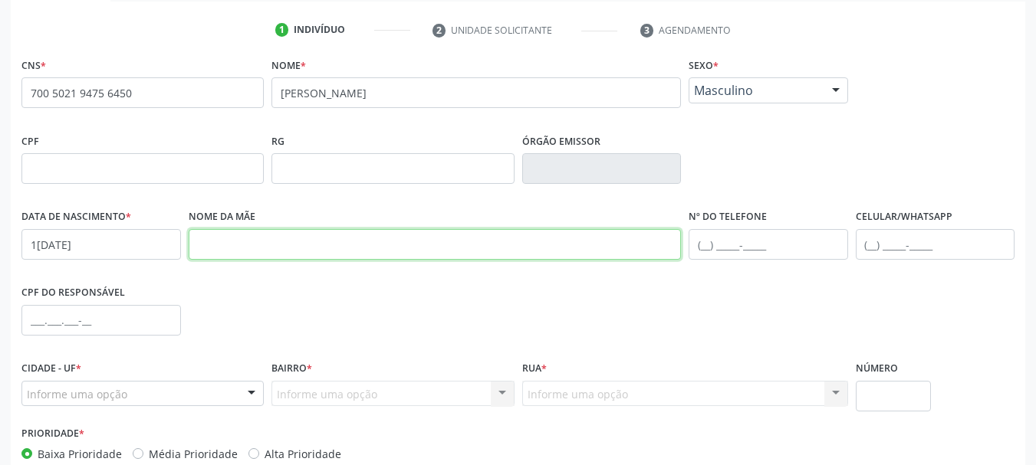
click at [393, 241] on input "text" at bounding box center [435, 244] width 493 height 31
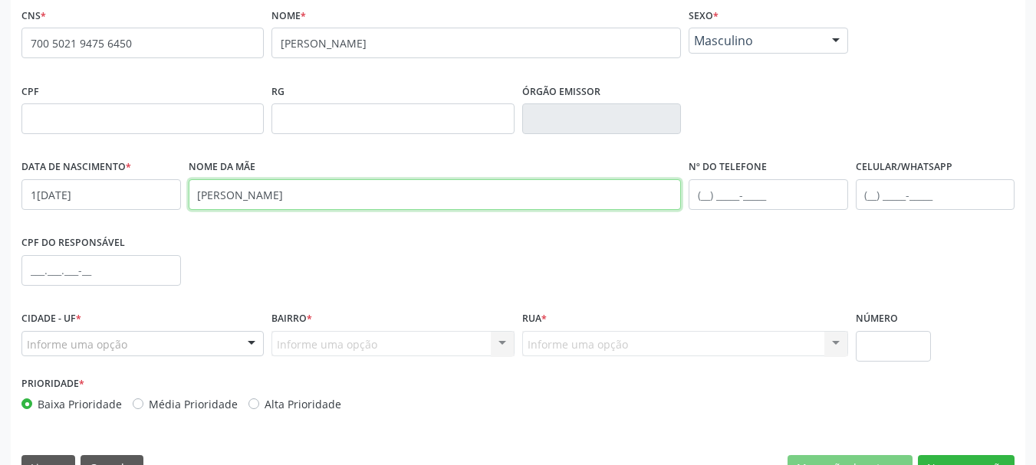
scroll to position [366, 0]
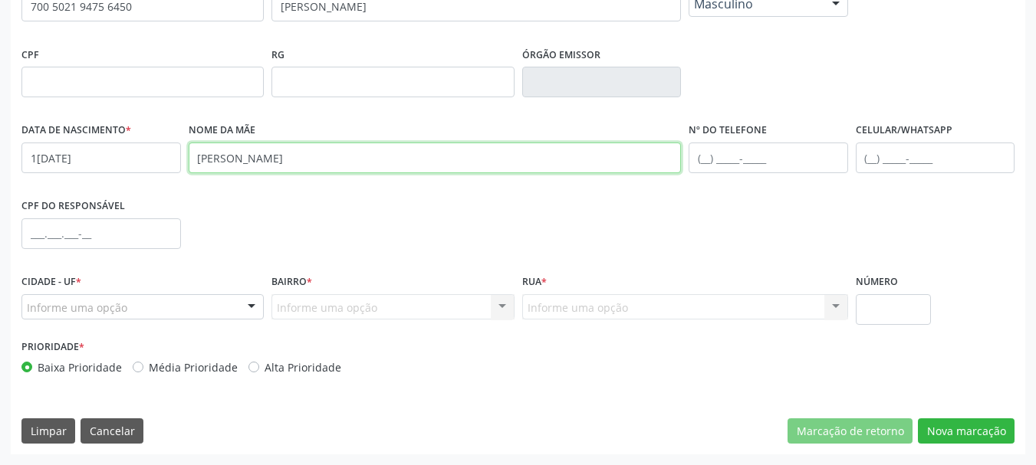
type input "damiana alves de queiroz"
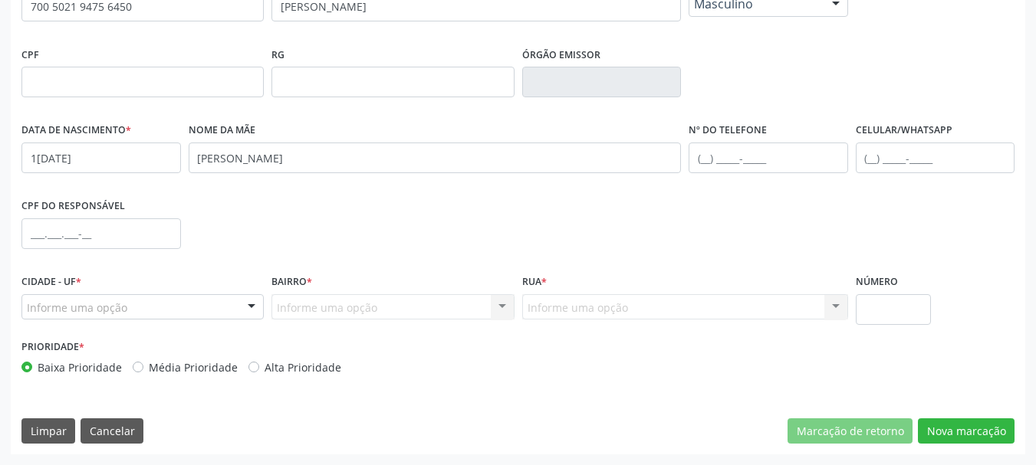
click at [140, 292] on div "Cidade - UF * Informe uma opção Serra Talhada - PE Nenhum resultado encontrado …" at bounding box center [142, 295] width 242 height 49
click at [126, 312] on div "Informe uma opção" at bounding box center [142, 307] width 242 height 26
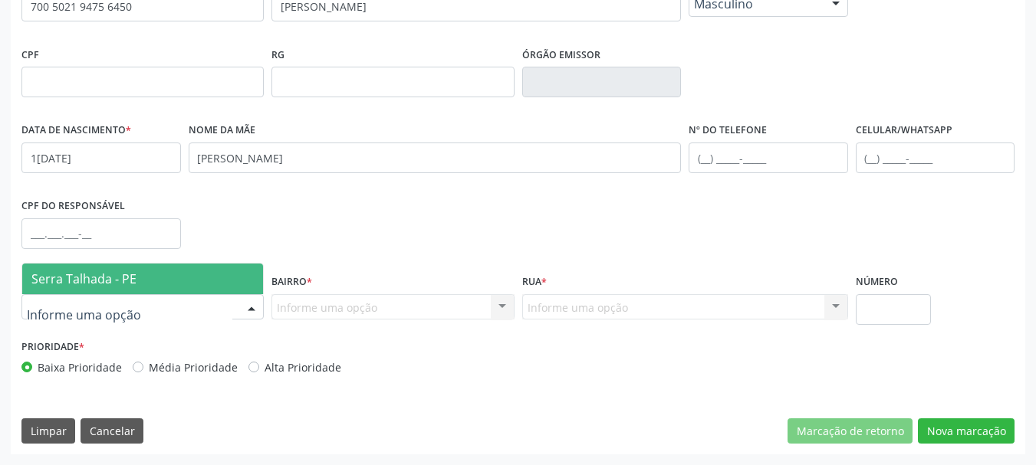
click at [119, 278] on span "Serra Talhada - PE" at bounding box center [83, 279] width 105 height 17
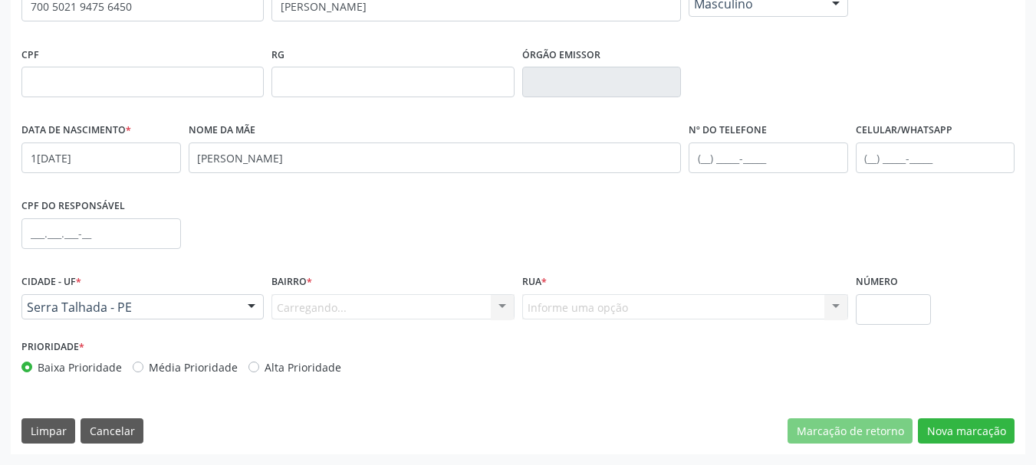
click at [331, 301] on div "Carregando... Nenhum resultado encontrado para: " " Nenhuma opção encontrada. D…" at bounding box center [392, 307] width 242 height 26
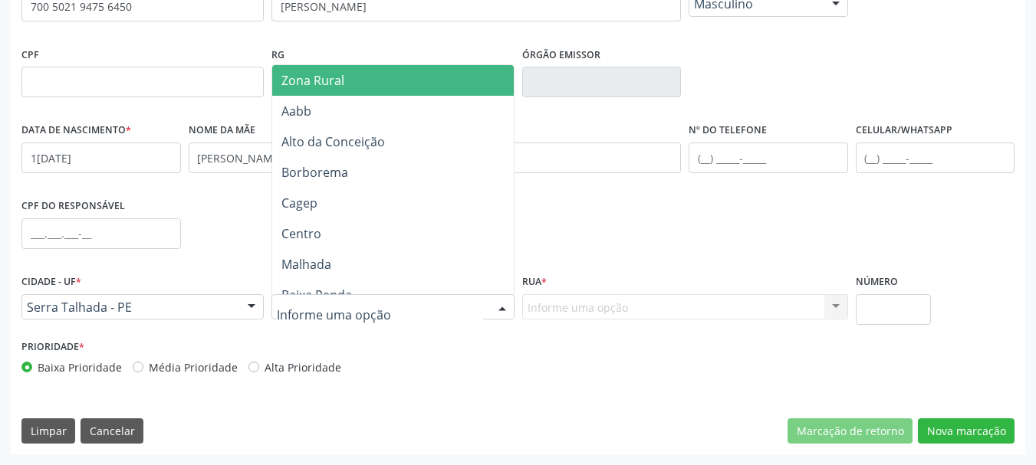
drag, startPoint x: 339, startPoint y: 316, endPoint x: 347, endPoint y: 298, distance: 19.5
click at [347, 86] on span "Zona Rural" at bounding box center [395, 80] width 246 height 31
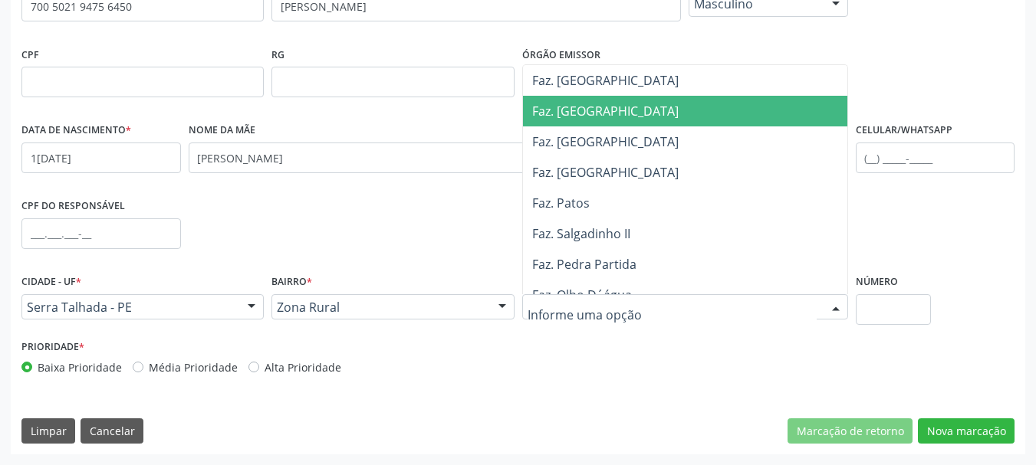
click at [603, 117] on span "Faz. [GEOGRAPHIC_DATA]" at bounding box center [689, 111] width 332 height 31
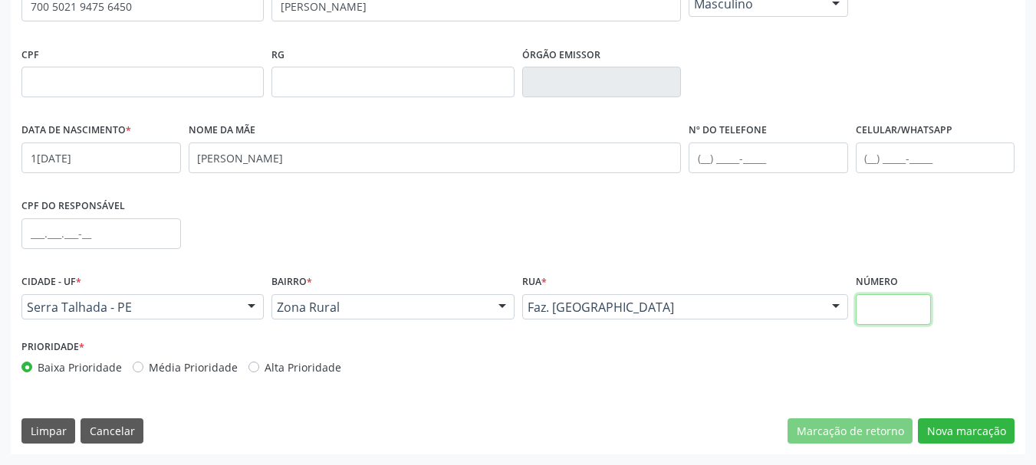
click at [890, 310] on input "text" at bounding box center [894, 309] width 76 height 31
type input "00"
click at [980, 429] on button "Nova marcação" at bounding box center [966, 432] width 97 height 26
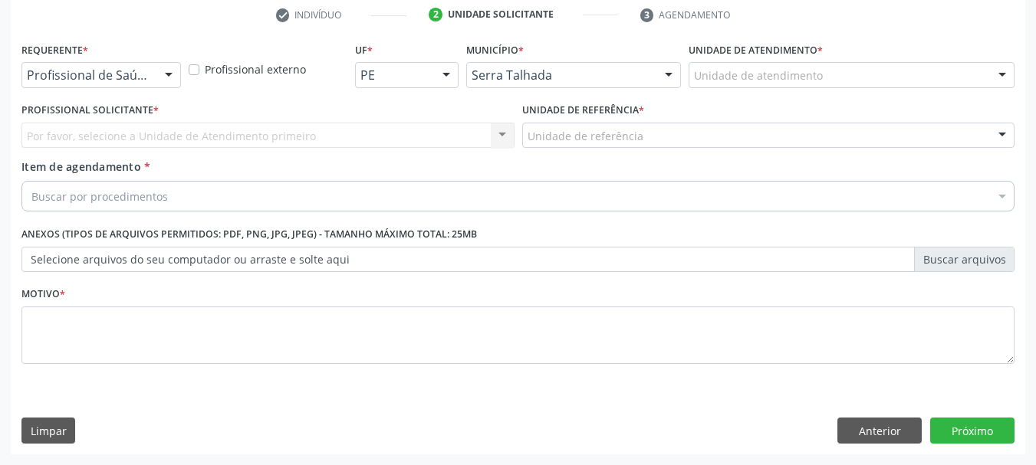
drag, startPoint x: 121, startPoint y: 72, endPoint x: 113, endPoint y: 99, distance: 28.1
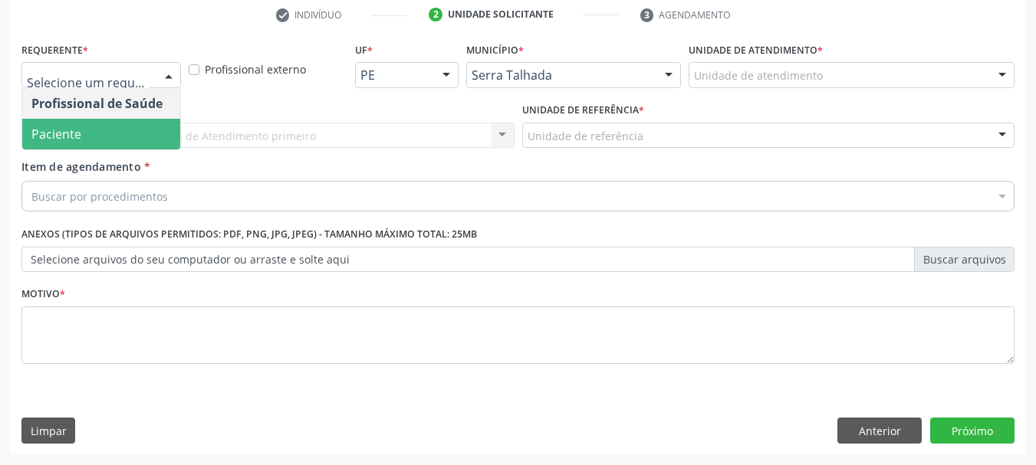
drag, startPoint x: 100, startPoint y: 137, endPoint x: 95, endPoint y: 129, distance: 9.6
click at [95, 136] on span "Paciente" at bounding box center [101, 134] width 158 height 31
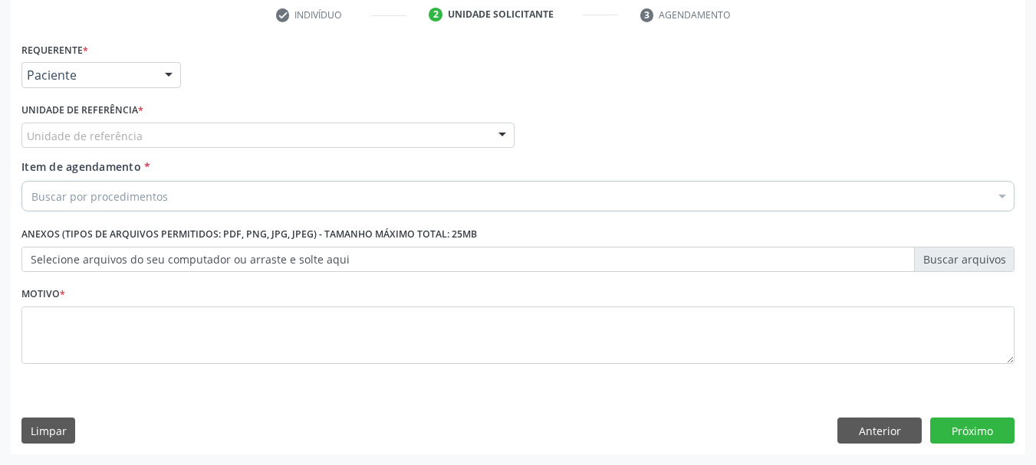
click at [94, 126] on div "Unidade de referência" at bounding box center [267, 136] width 493 height 26
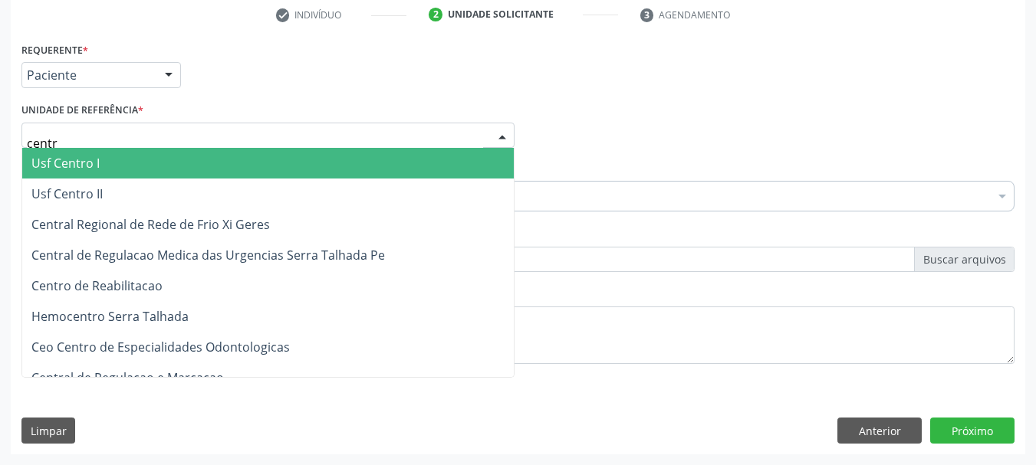
type input "centro"
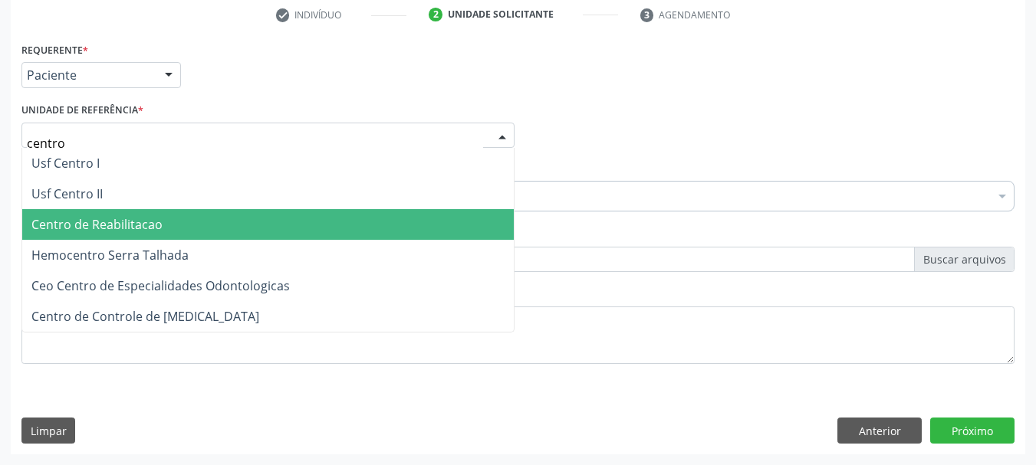
click at [120, 232] on span "Centro de Reabilitacao" at bounding box center [96, 224] width 131 height 17
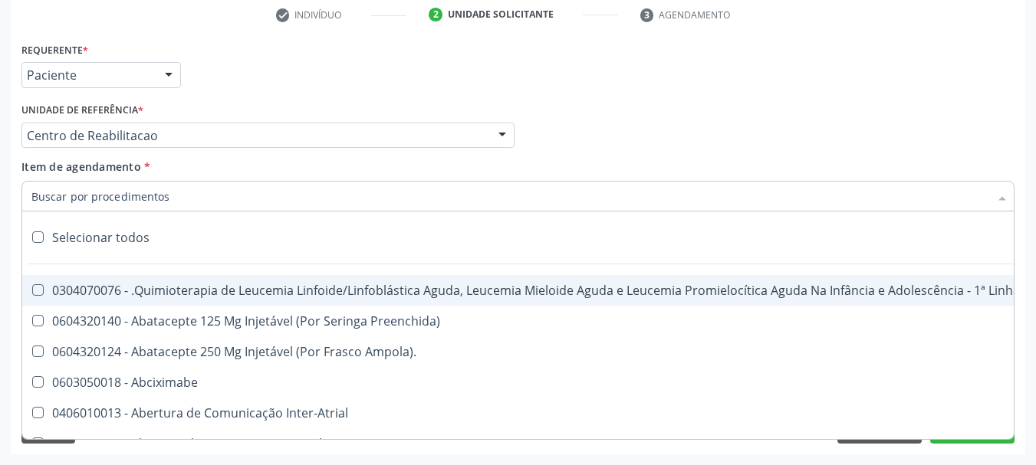
type input "a"
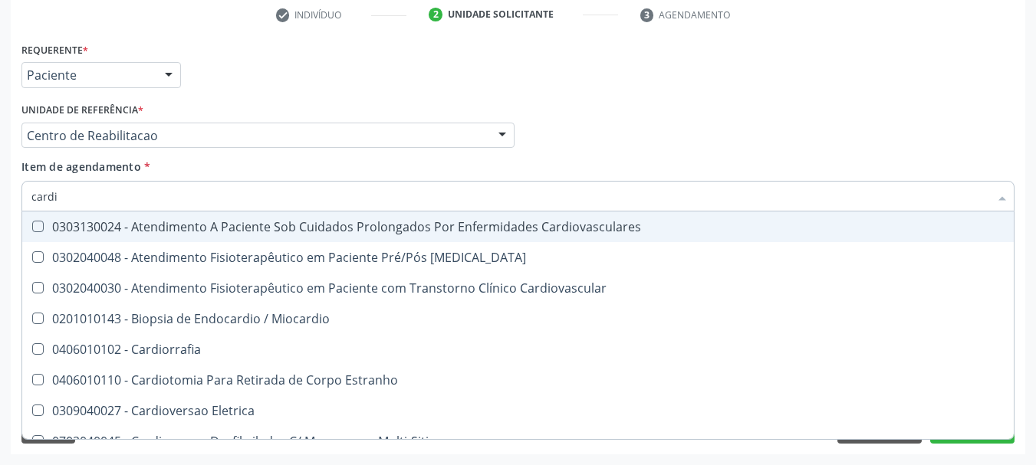
type input "cardio"
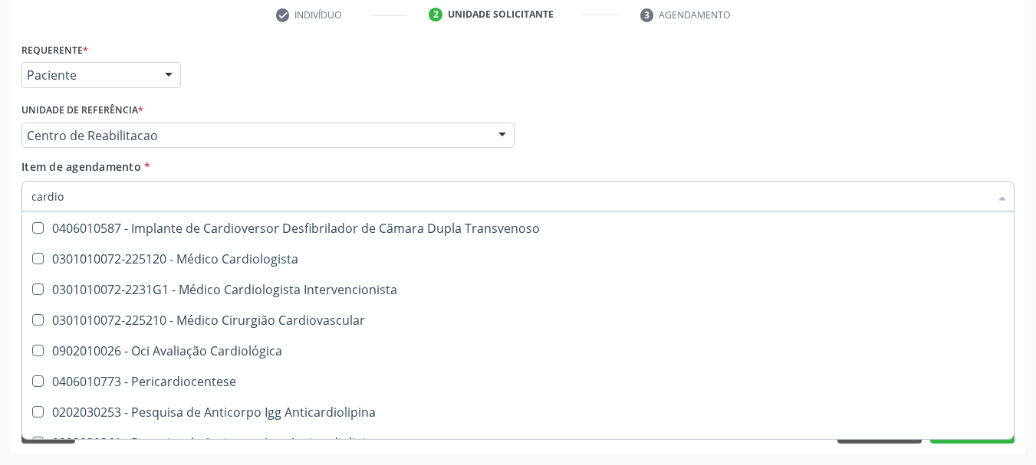
scroll to position [767, 0]
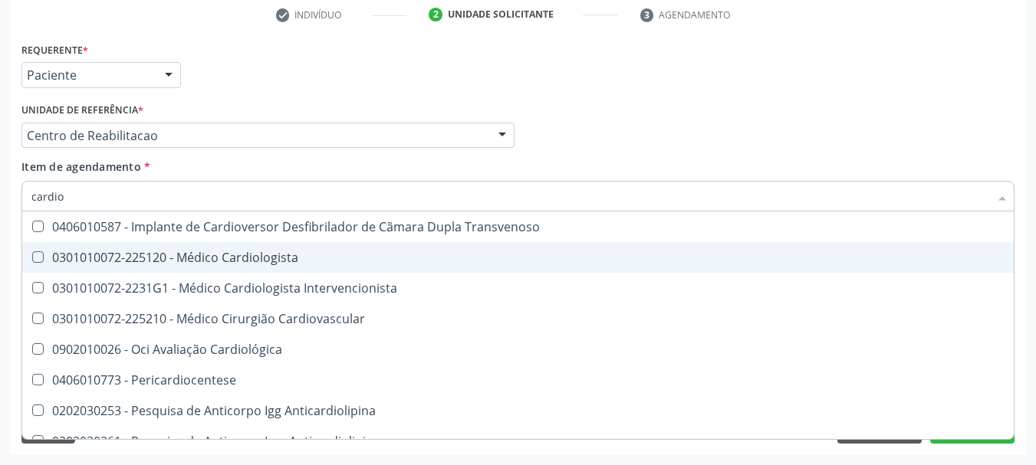
click at [320, 259] on div "0301010072-225120 - Médico Cardiologista" at bounding box center [517, 257] width 973 height 12
checkbox Cardiologista "true"
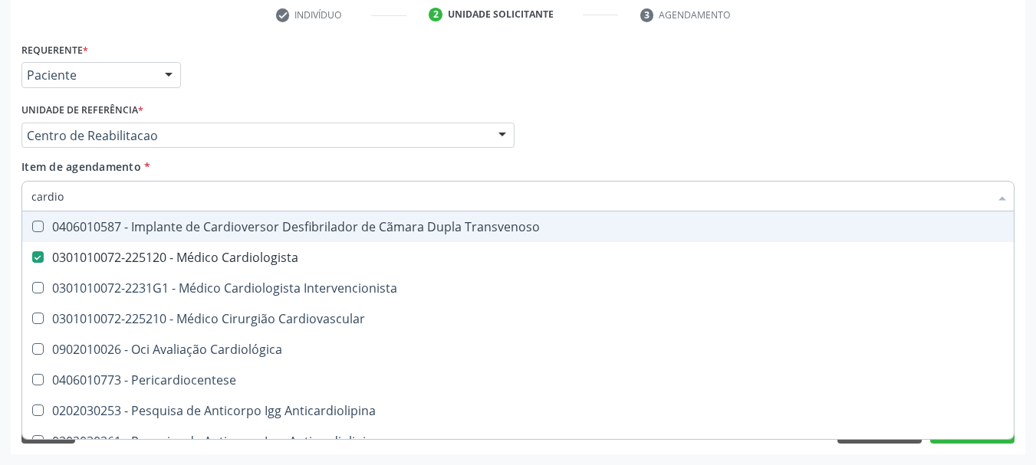
click at [670, 104] on div "Profissional Solicitante Por favor, selecione a Unidade de Atendimento primeiro…" at bounding box center [518, 129] width 1000 height 60
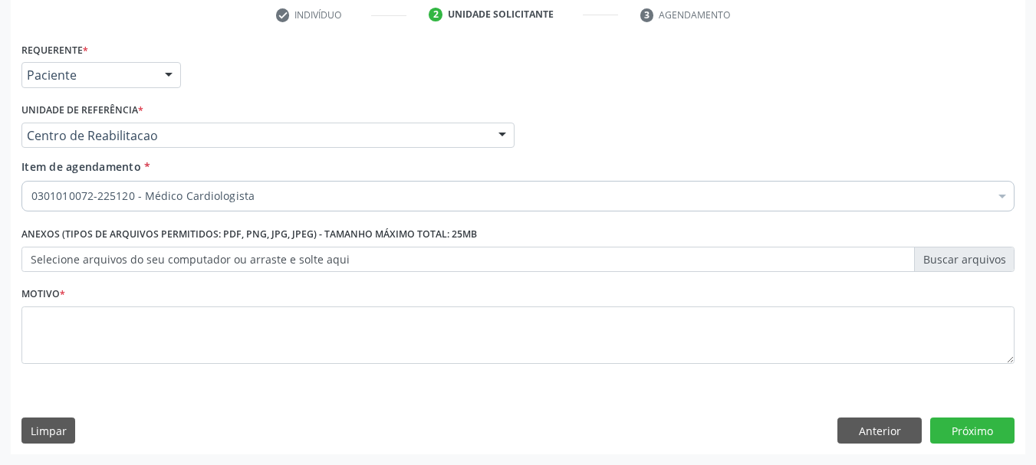
scroll to position [0, 0]
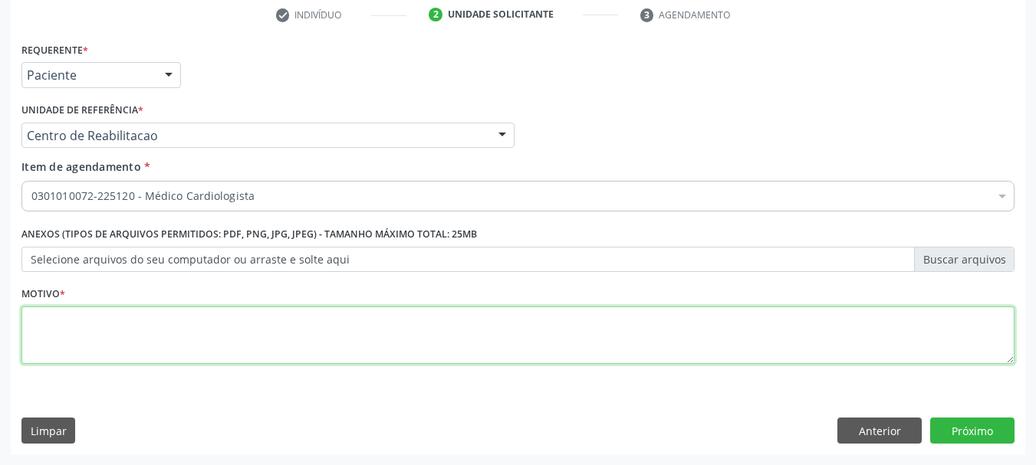
click at [225, 345] on textarea at bounding box center [517, 336] width 993 height 58
type textarea "..."
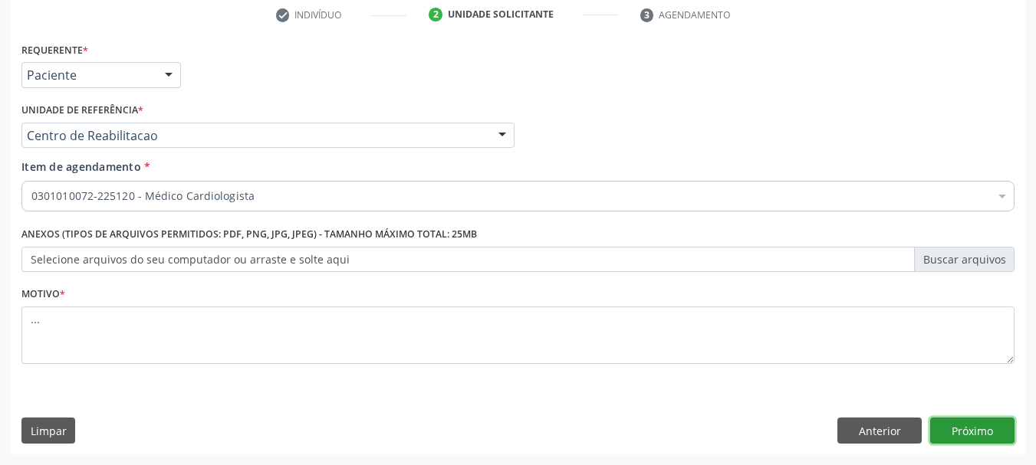
click at [948, 425] on button "Próximo" at bounding box center [972, 431] width 84 height 26
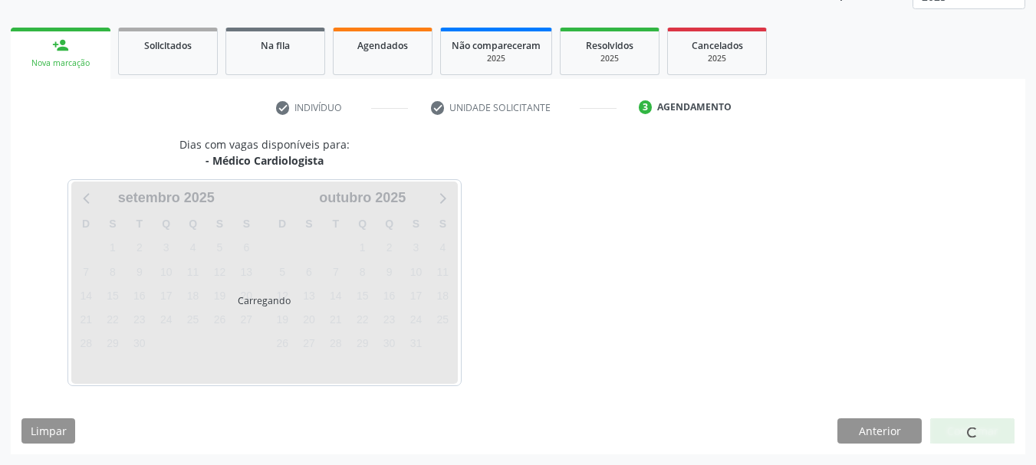
scroll to position [202, 0]
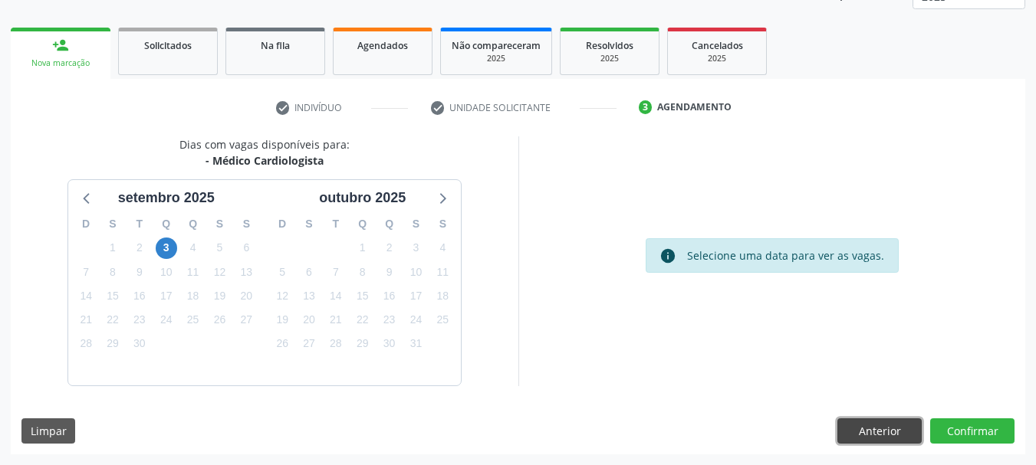
drag, startPoint x: 872, startPoint y: 431, endPoint x: 877, endPoint y: 439, distance: 8.9
click at [873, 431] on button "Anterior" at bounding box center [879, 432] width 84 height 26
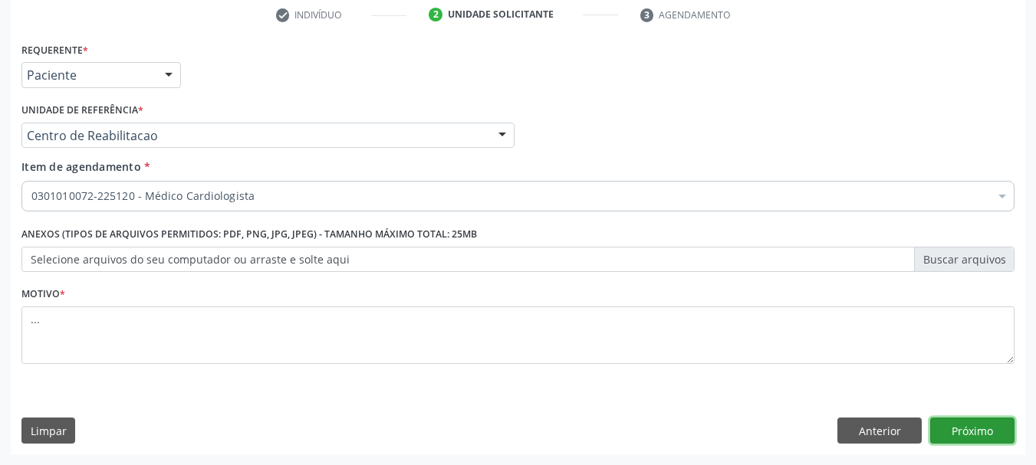
click at [966, 423] on button "Próximo" at bounding box center [972, 431] width 84 height 26
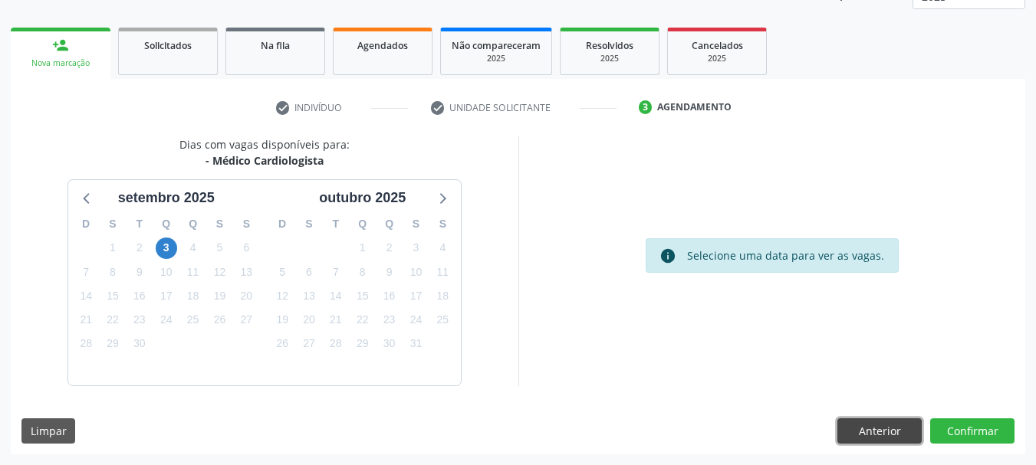
click at [856, 432] on button "Anterior" at bounding box center [879, 432] width 84 height 26
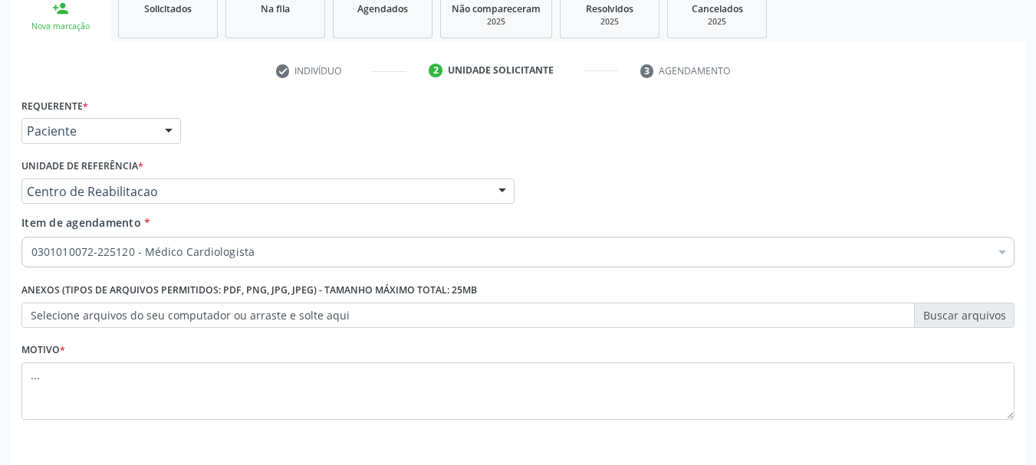
scroll to position [294, 0]
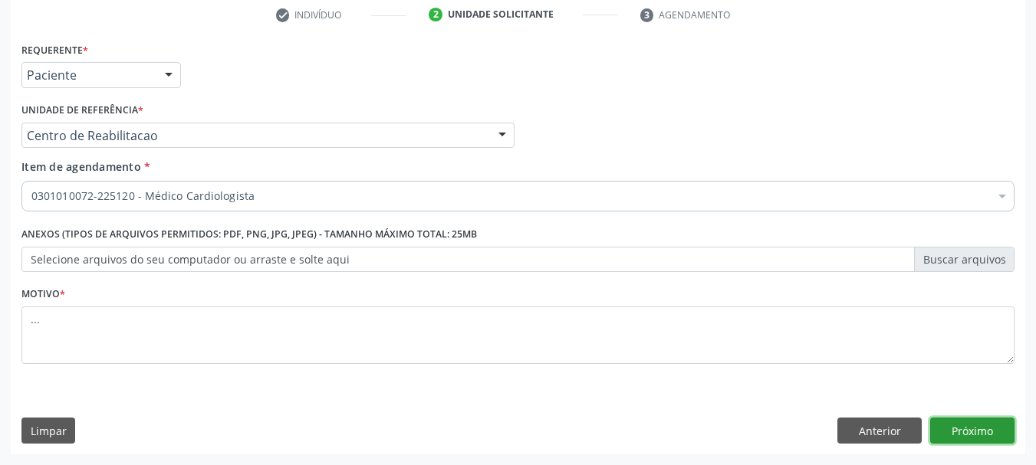
click at [984, 423] on button "Próximo" at bounding box center [972, 431] width 84 height 26
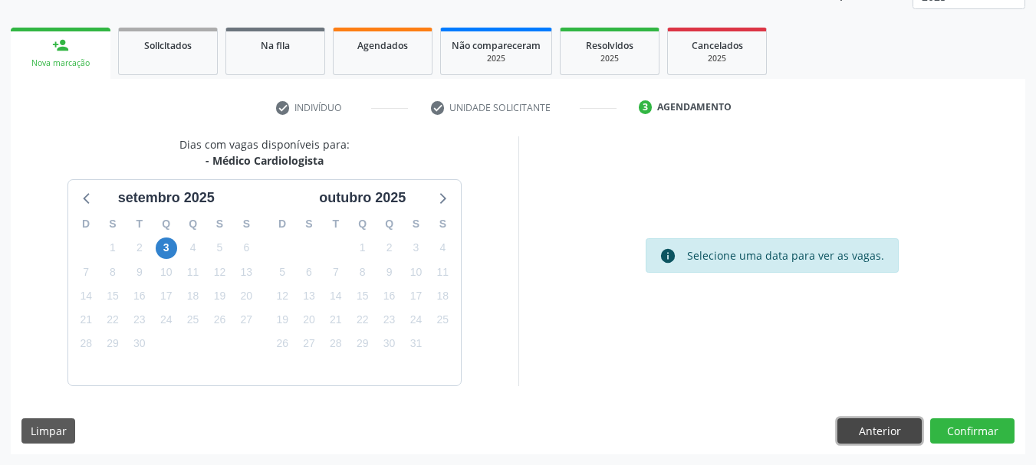
click at [889, 438] on button "Anterior" at bounding box center [879, 432] width 84 height 26
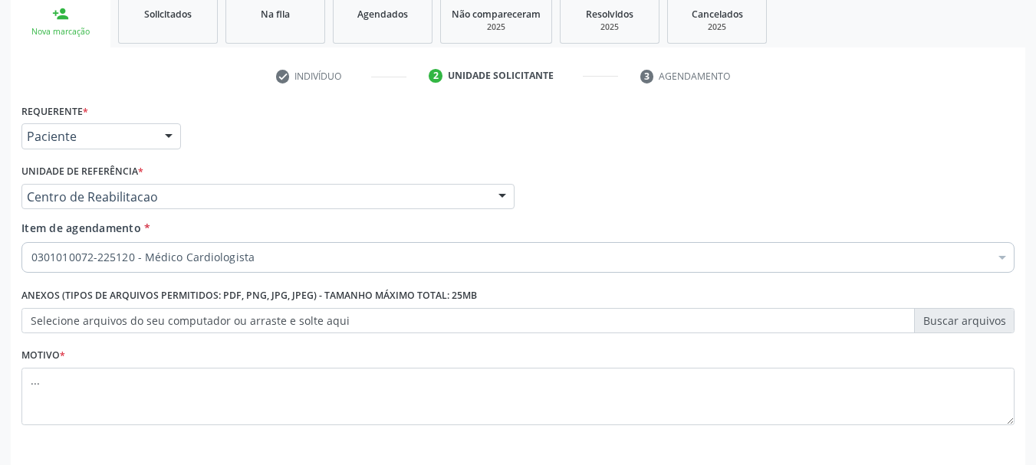
scroll to position [294, 0]
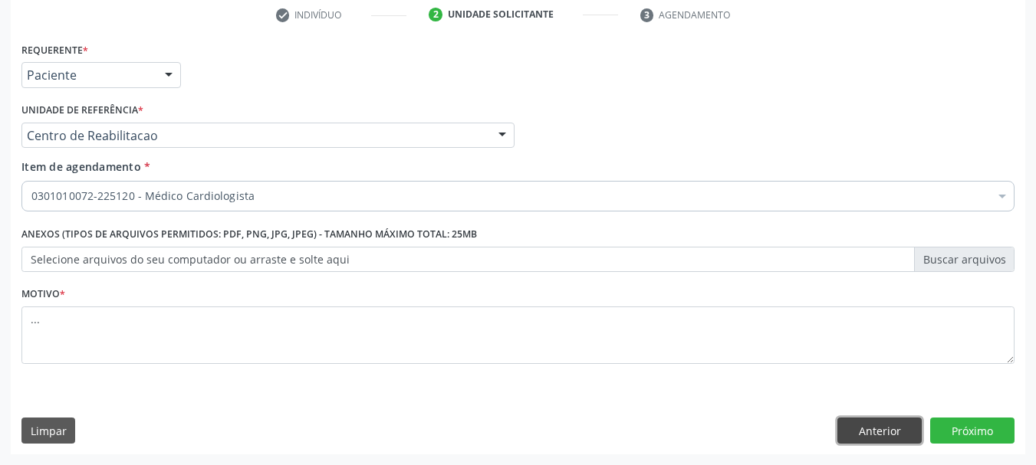
click at [890, 429] on button "Anterior" at bounding box center [879, 431] width 84 height 26
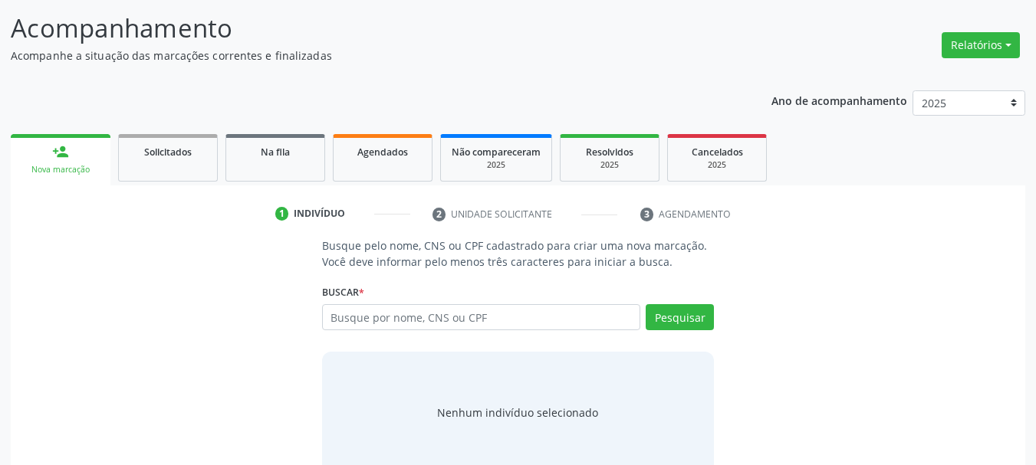
scroll to position [126, 0]
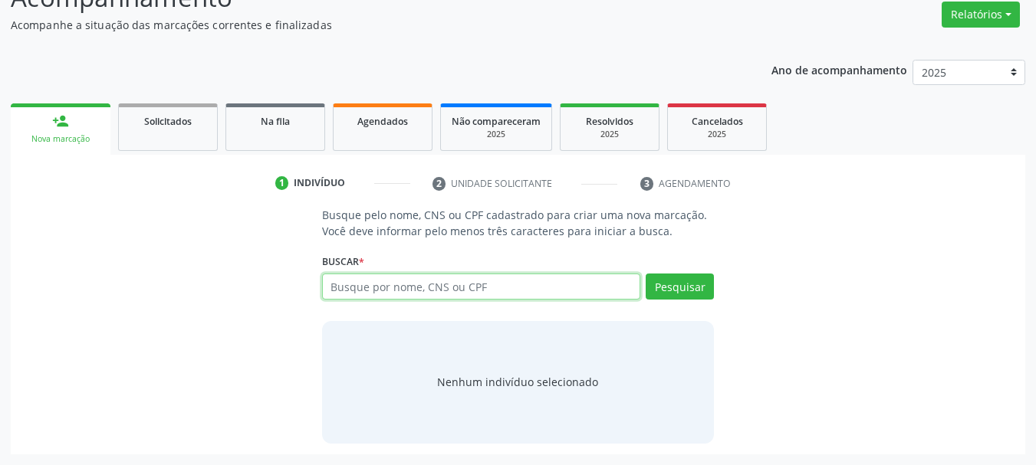
paste input "700 5021 9475 6450"
type input "700 5021 9475 6450"
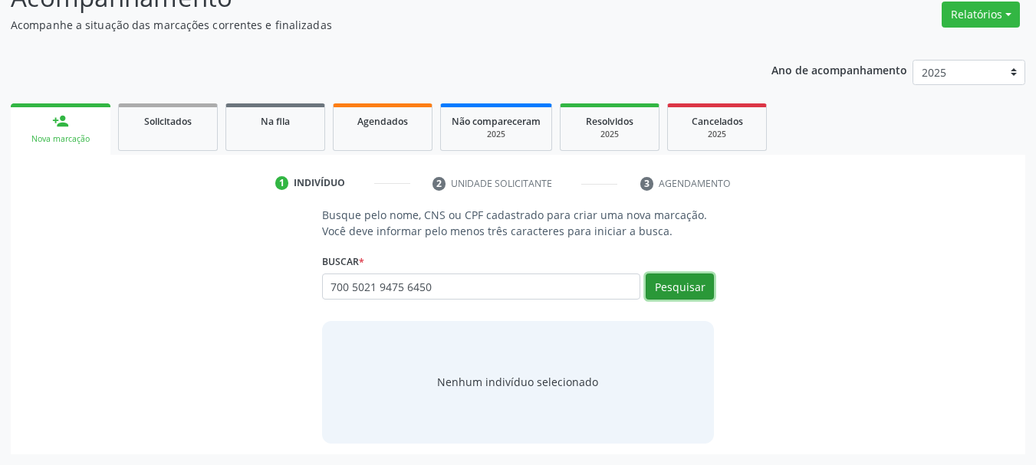
click at [680, 282] on button "Pesquisar" at bounding box center [679, 287] width 68 height 26
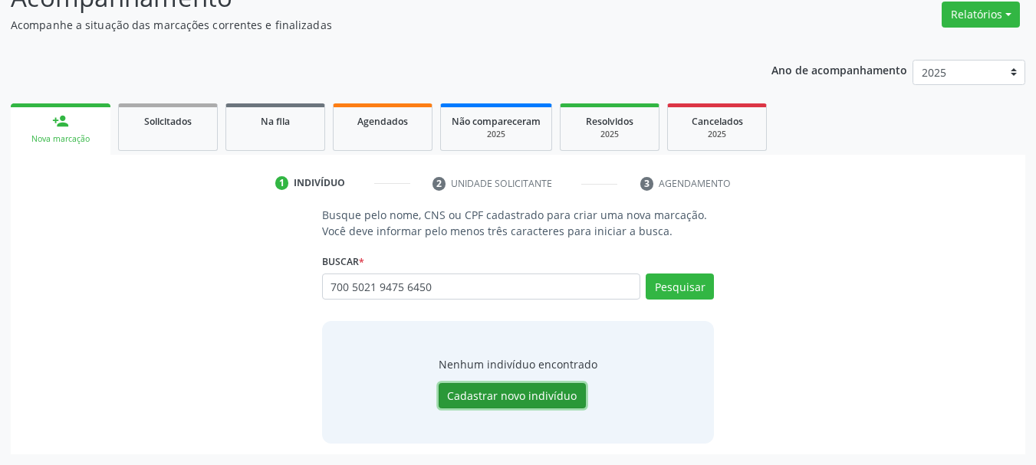
click at [501, 402] on button "Cadastrar novo indivíduo" at bounding box center [512, 396] width 147 height 26
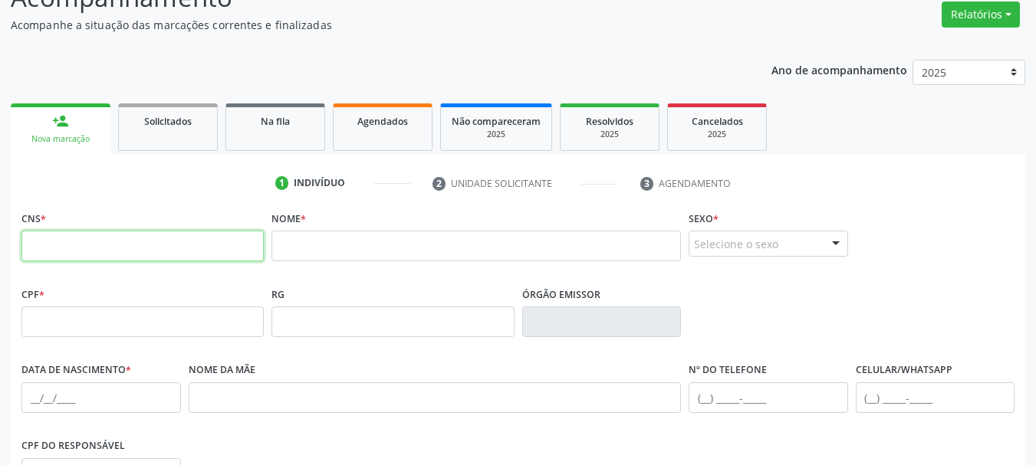
paste input "700 5021 9475 6450"
type input "700 5021 9475 6450"
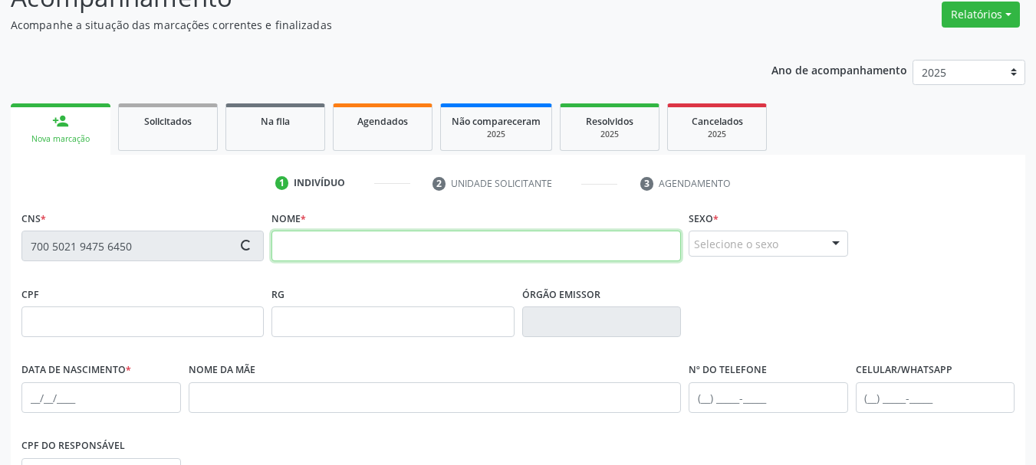
click at [385, 250] on input "text" at bounding box center [475, 246] width 409 height 31
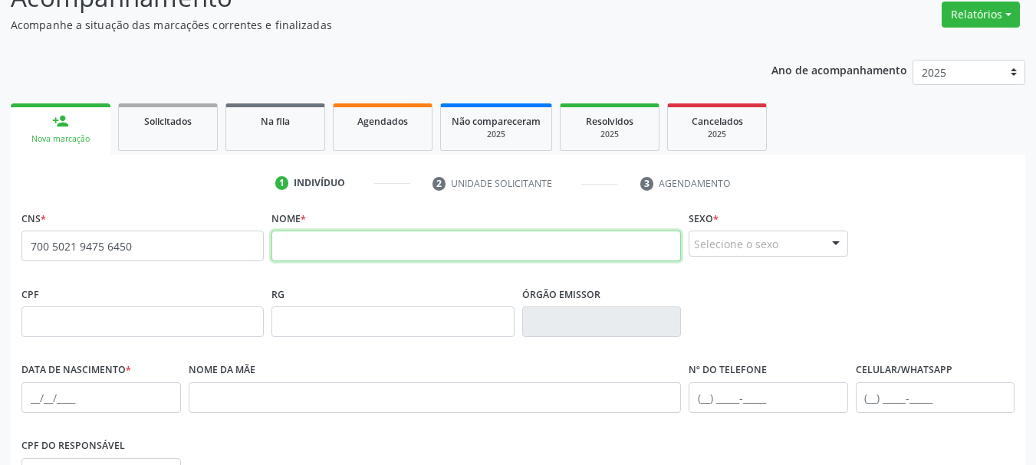
paste input "[PERSON_NAME]"
type input "[PERSON_NAME]"
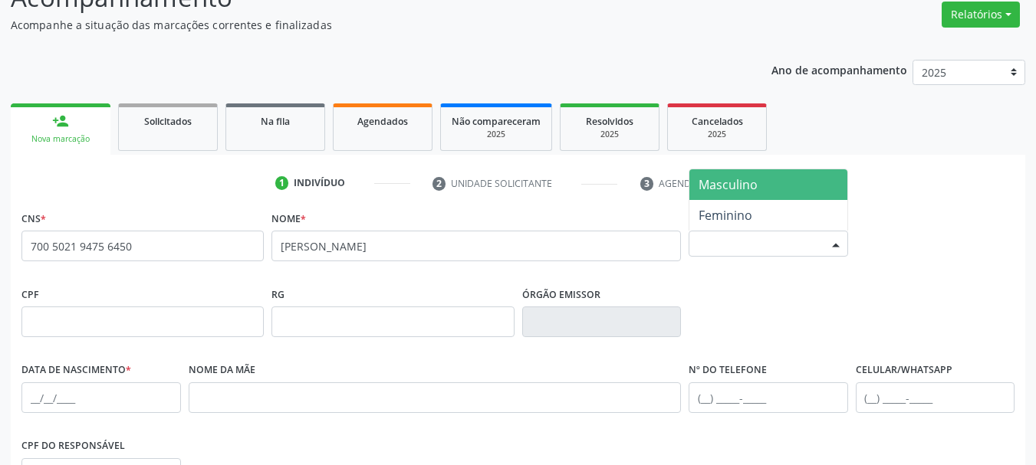
click at [713, 244] on div "Selecione o sexo" at bounding box center [767, 244] width 159 height 26
click at [727, 193] on span "Masculino" at bounding box center [727, 184] width 59 height 17
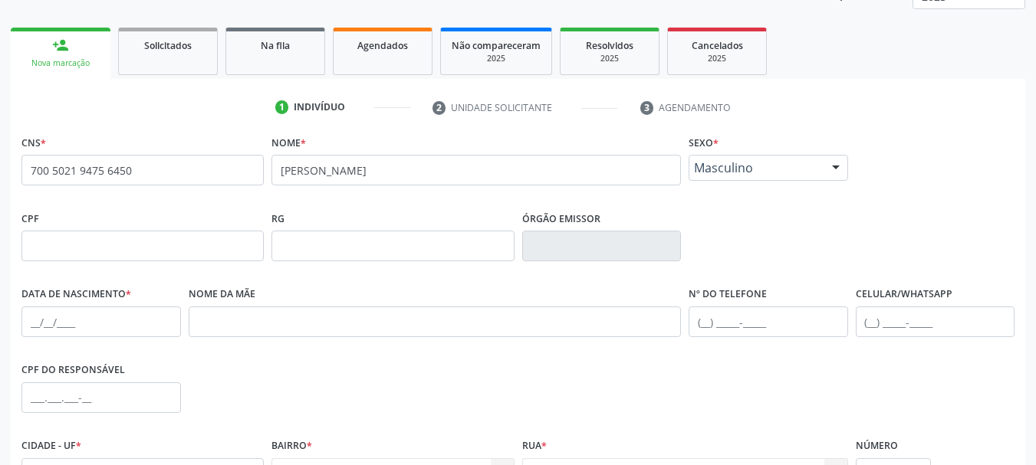
scroll to position [202, 0]
click at [36, 326] on input "text" at bounding box center [100, 321] width 159 height 31
type input "[DATE]"
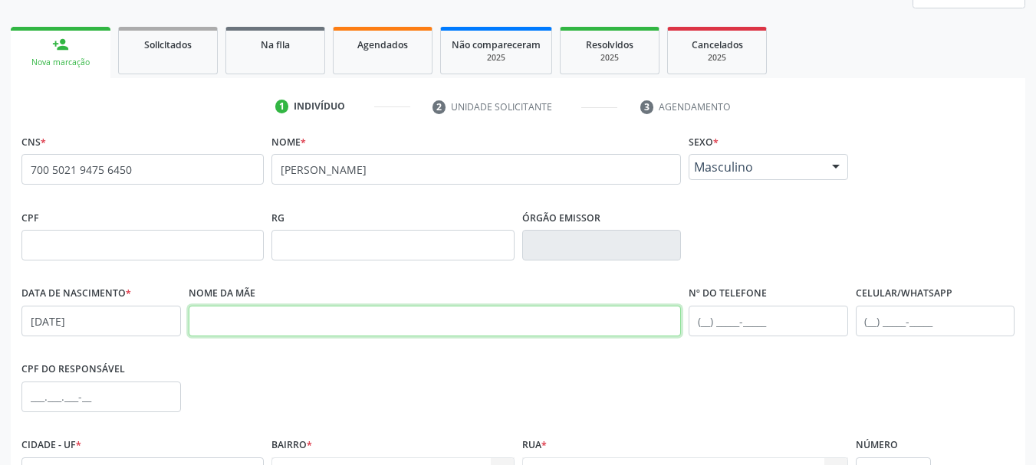
paste input "[PERSON_NAME]"
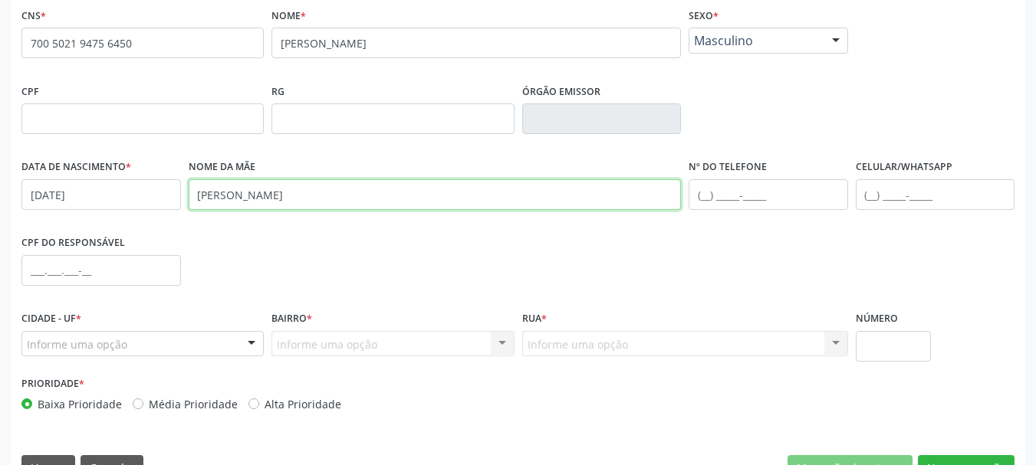
scroll to position [356, 0]
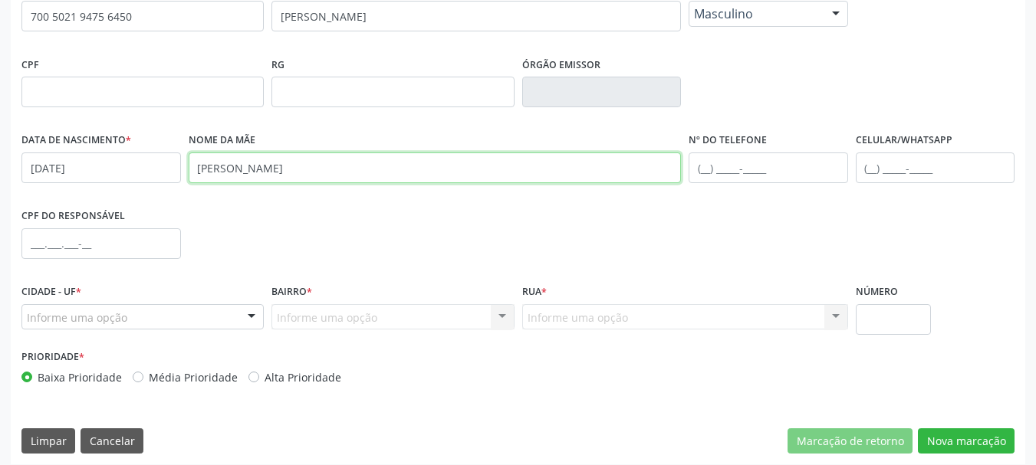
type input "[PERSON_NAME]"
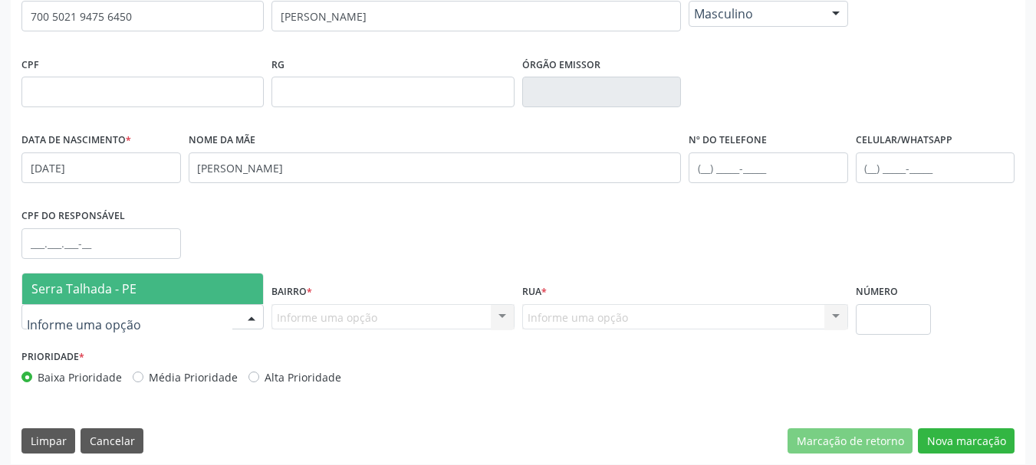
click at [119, 287] on span "Serra Talhada - PE" at bounding box center [83, 289] width 105 height 17
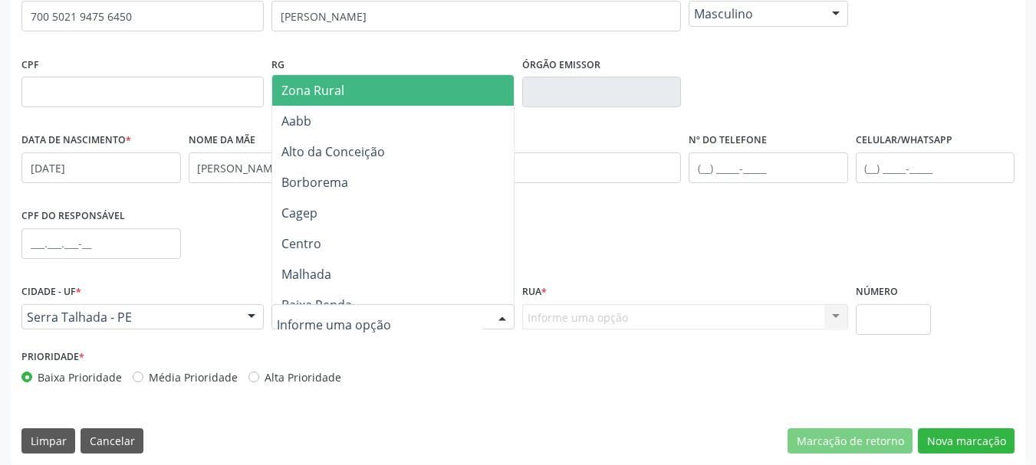
click at [341, 96] on span "Zona Rural" at bounding box center [312, 90] width 63 height 17
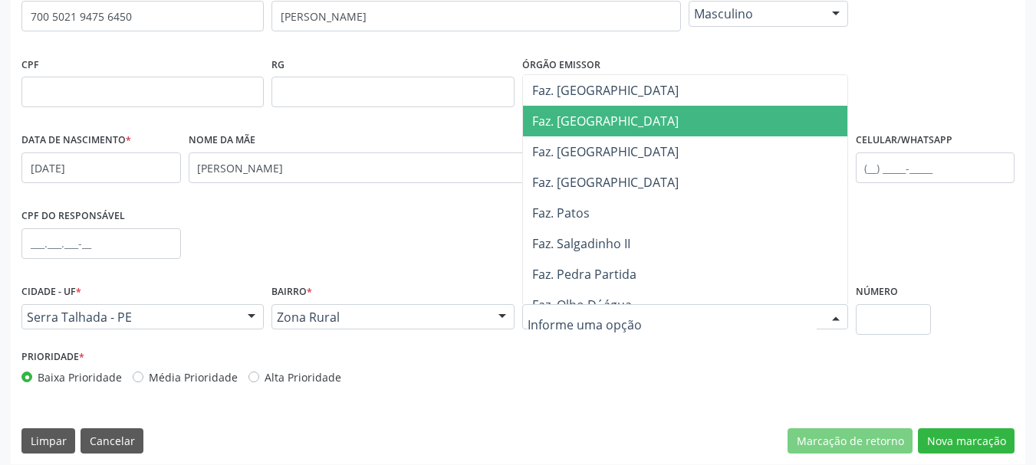
click at [587, 123] on span "Faz. [GEOGRAPHIC_DATA]" at bounding box center [605, 121] width 146 height 17
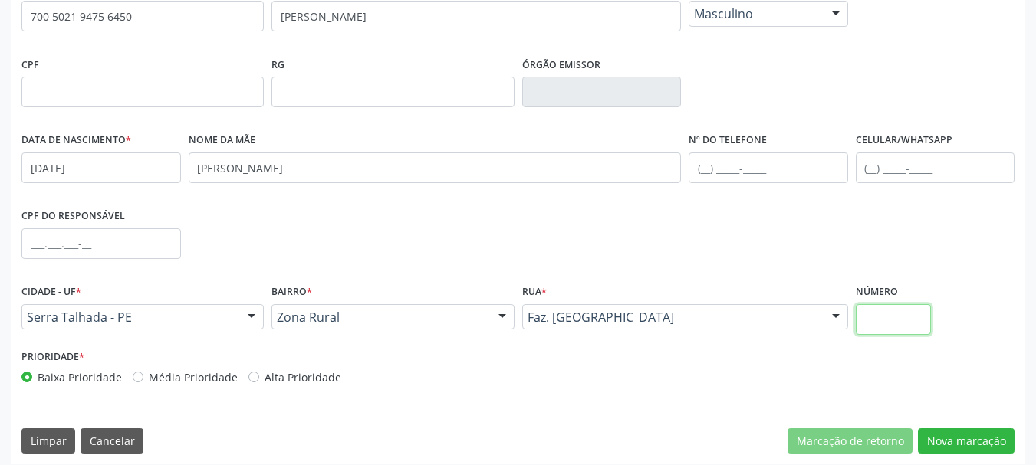
click at [905, 333] on input "text" at bounding box center [894, 319] width 76 height 31
type input "00"
drag, startPoint x: 954, startPoint y: 436, endPoint x: 934, endPoint y: 423, distance: 23.8
click at [955, 438] on button "Nova marcação" at bounding box center [966, 442] width 97 height 26
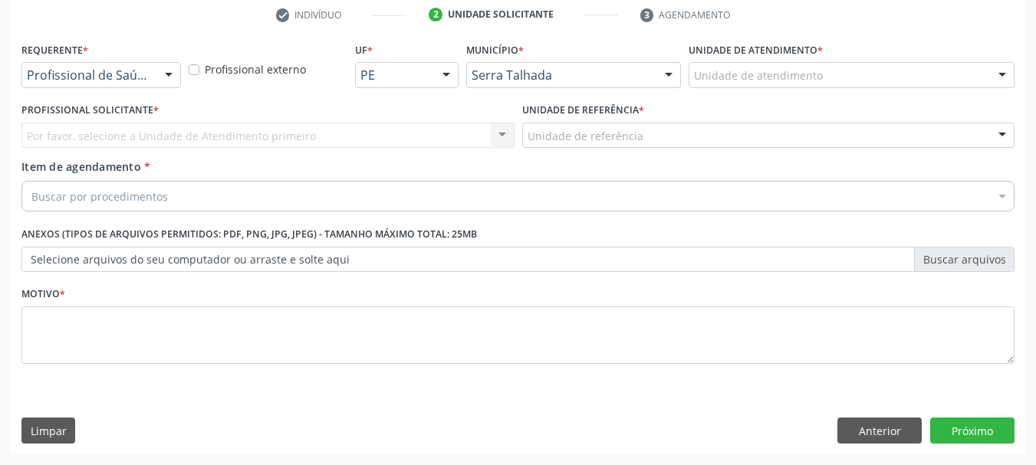
scroll to position [294, 0]
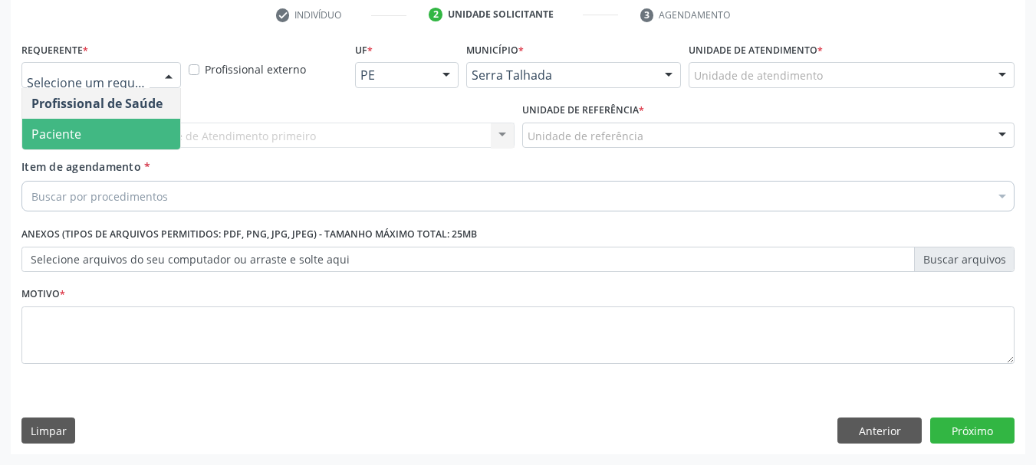
click at [104, 148] on span "Paciente" at bounding box center [101, 134] width 158 height 31
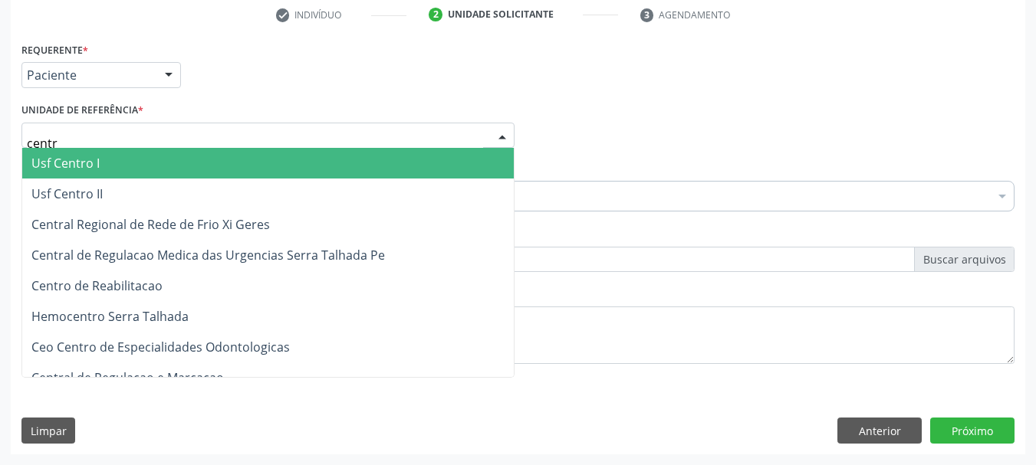
type input "centro"
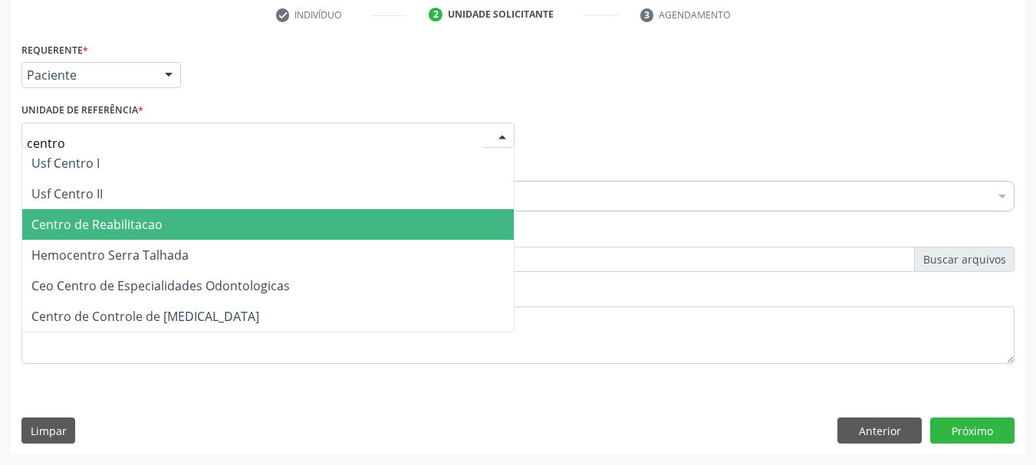
drag, startPoint x: 116, startPoint y: 231, endPoint x: 118, endPoint y: 212, distance: 18.5
click at [119, 226] on span "Centro de Reabilitacao" at bounding box center [96, 224] width 131 height 17
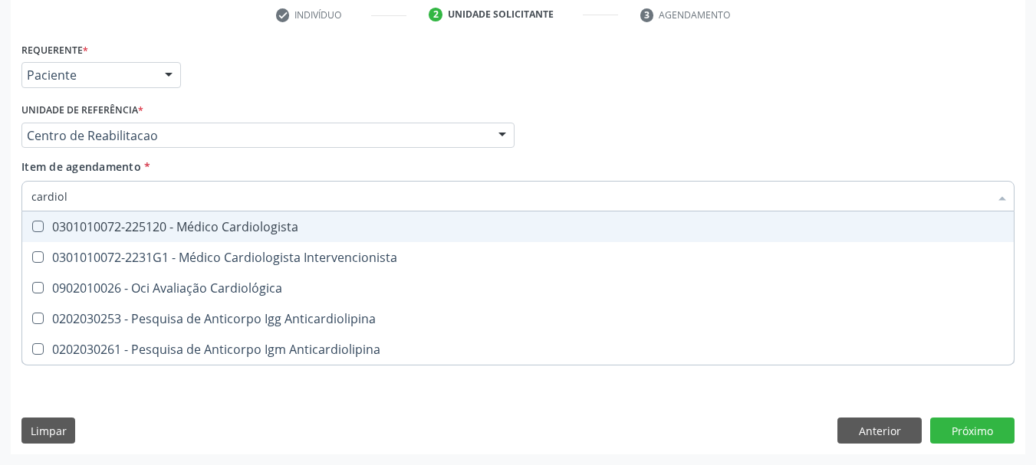
type input "cardiolo"
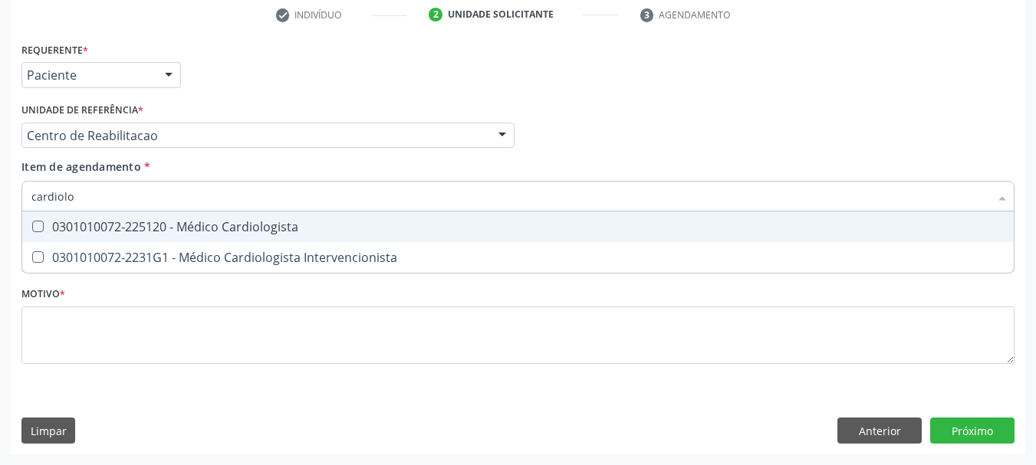
click at [140, 236] on span "0301010072-225120 - Médico Cardiologista" at bounding box center [517, 227] width 991 height 31
checkbox Cardiologista "true"
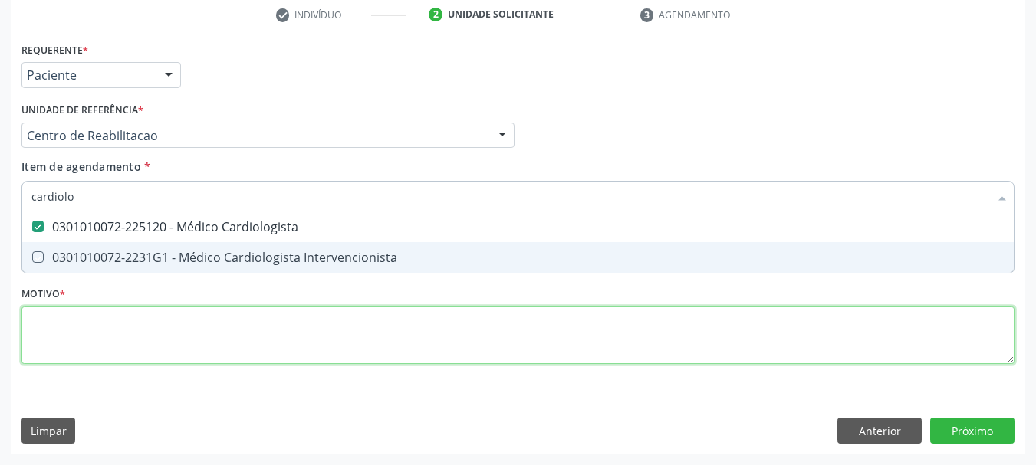
click at [112, 317] on div "Requerente * Paciente Profissional de Saúde Paciente Nenhum resultado encontrad…" at bounding box center [517, 211] width 993 height 347
checkbox Intervencionista "true"
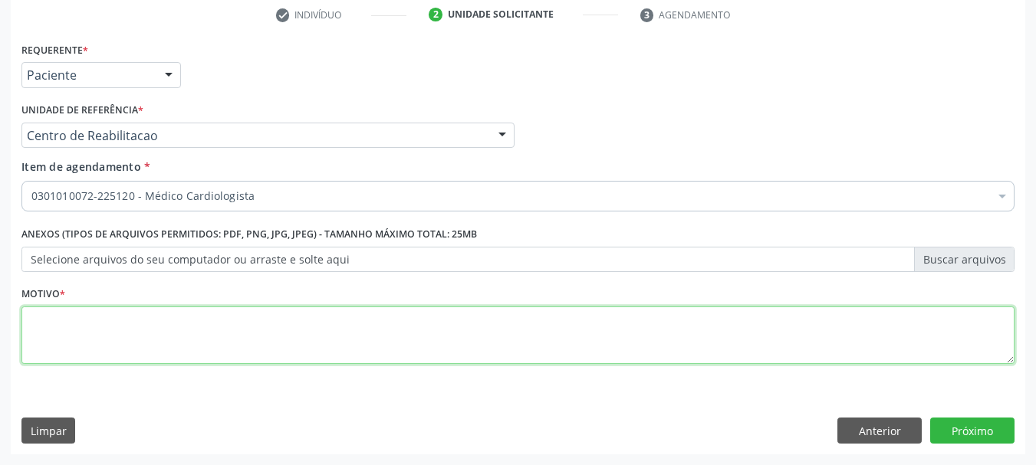
click at [132, 326] on div "Requerente * Paciente Profissional de Saúde Paciente Nenhum resultado encontrad…" at bounding box center [517, 211] width 993 height 347
type textarea "..."
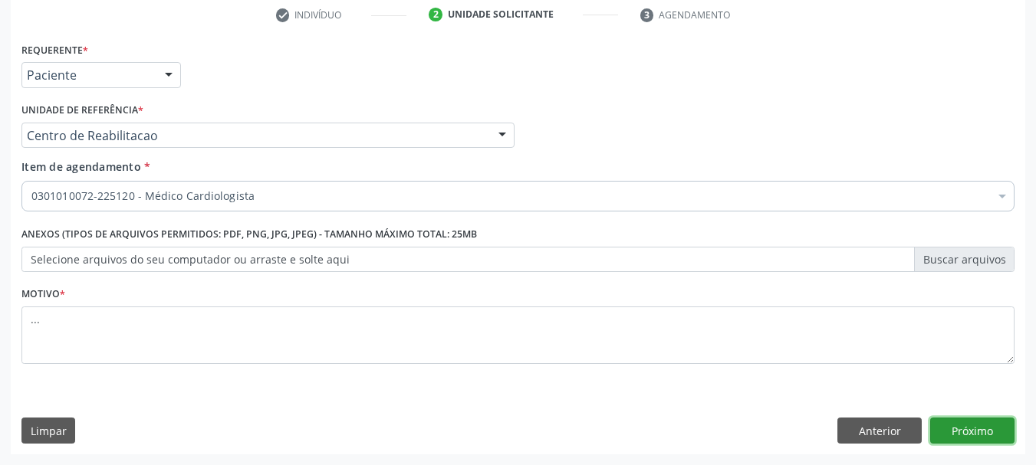
click at [980, 430] on button "Próximo" at bounding box center [972, 431] width 84 height 26
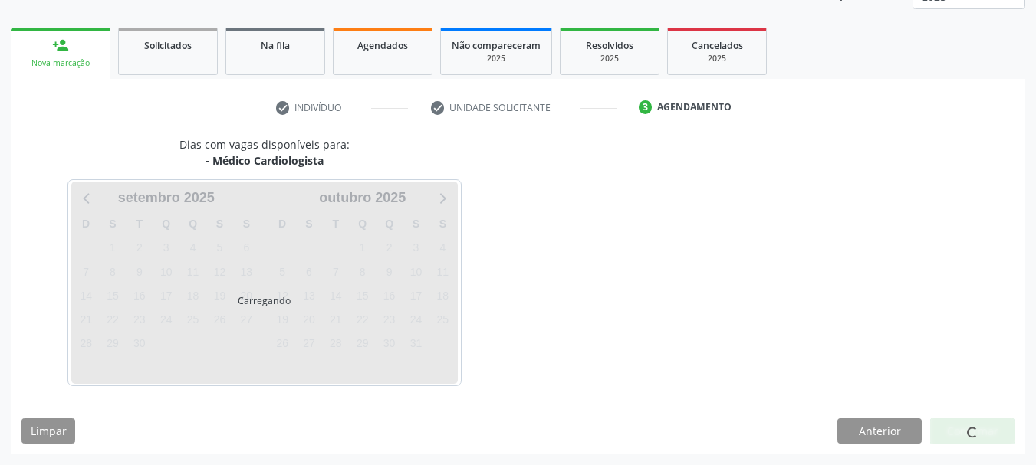
scroll to position [202, 0]
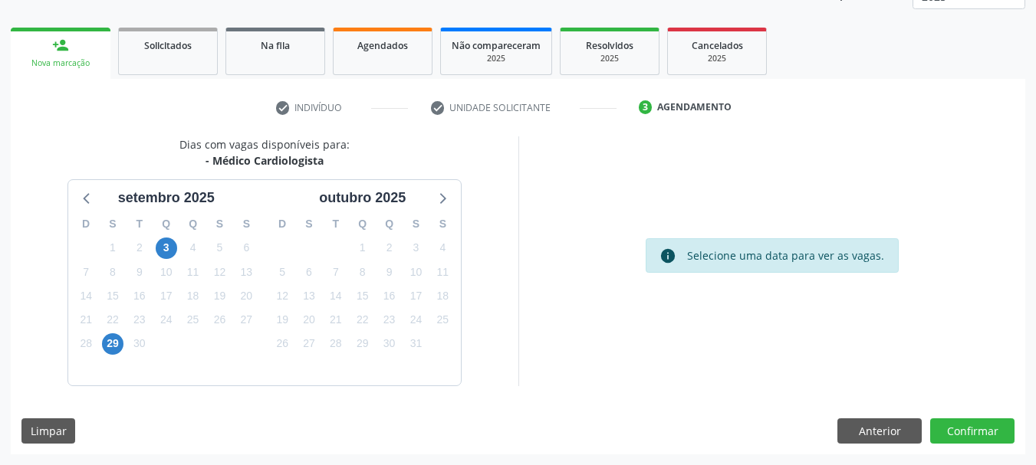
click at [124, 340] on div "29" at bounding box center [113, 344] width 27 height 24
click at [103, 349] on span "29" at bounding box center [112, 343] width 21 height 21
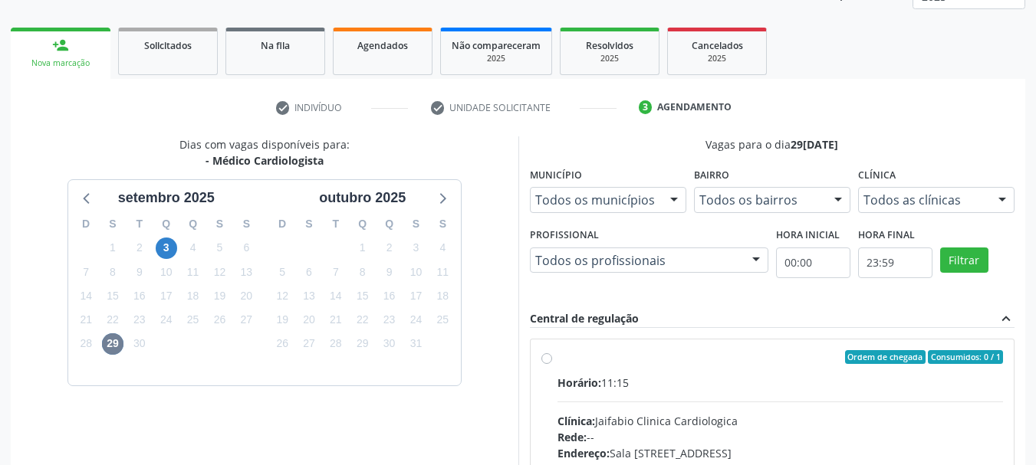
click at [557, 355] on label "Ordem de chegada Consumidos: 0 / 1 Horário: 11:15 Clínica: Jaifabio Clinica Car…" at bounding box center [780, 467] width 446 height 235
click at [542, 355] on input "Ordem de chegada Consumidos: 0 / 1 Horário: 11:15 Clínica: Jaifabio Clinica Car…" at bounding box center [546, 357] width 11 height 14
radio input "true"
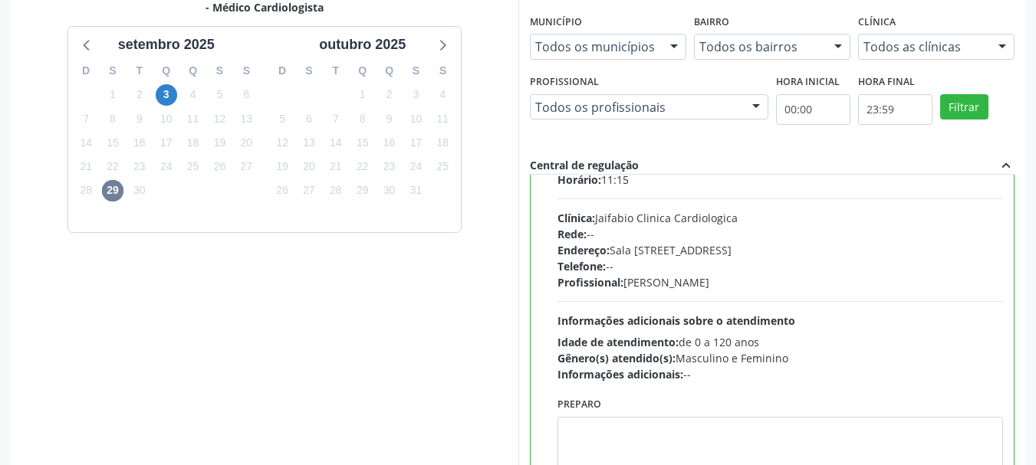
scroll to position [76, 0]
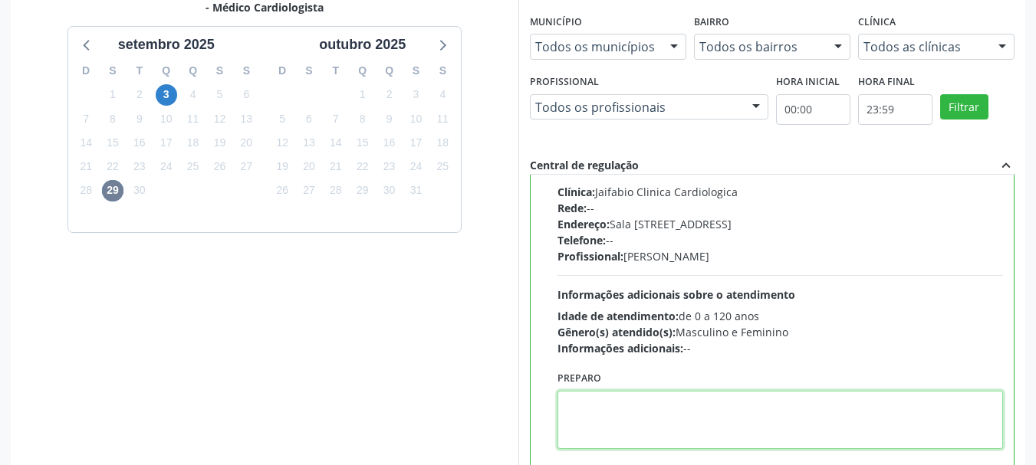
click at [649, 432] on textarea at bounding box center [780, 420] width 446 height 58
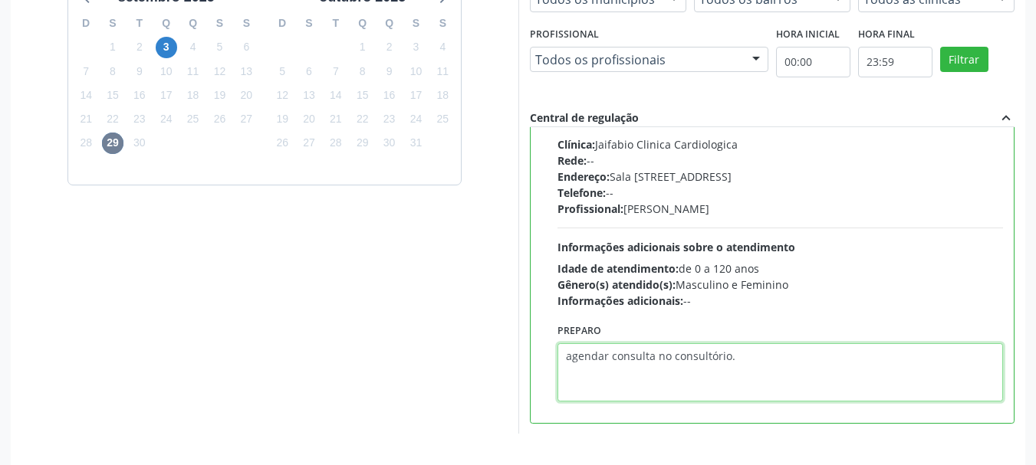
scroll to position [451, 0]
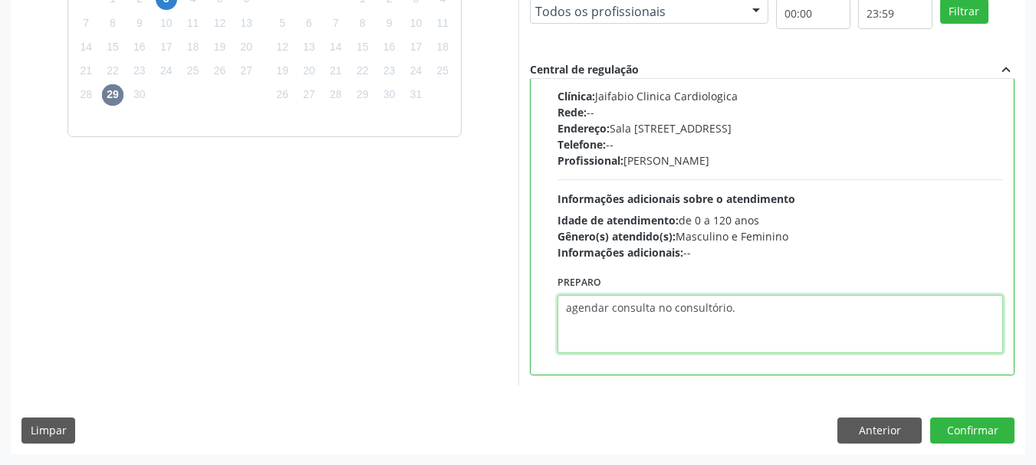
click at [570, 312] on textarea "agendar consulta no consultório." at bounding box center [780, 324] width 446 height 58
type textarea "Agendar consulta no consultório."
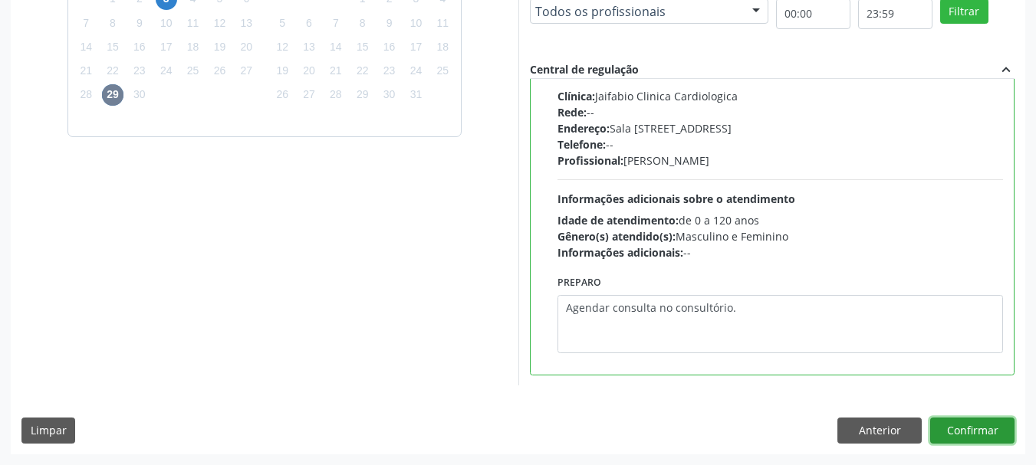
click at [990, 432] on button "Confirmar" at bounding box center [972, 431] width 84 height 26
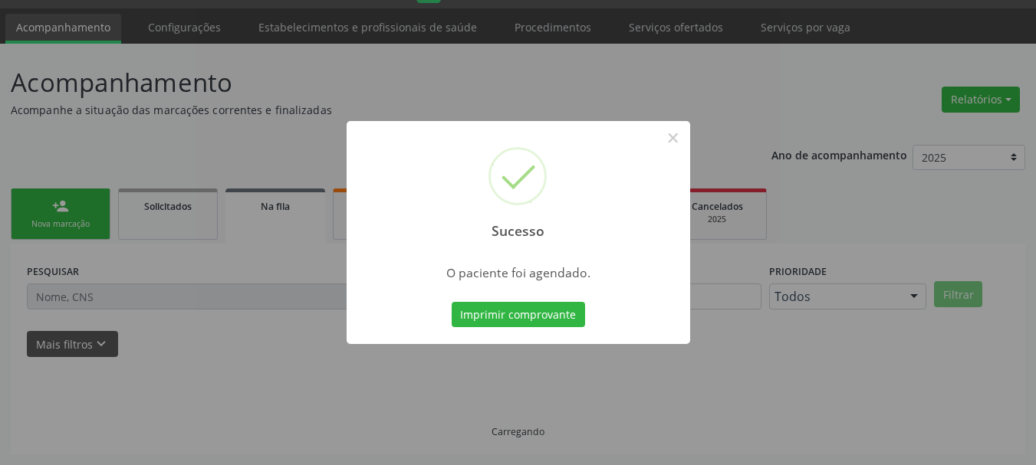
scroll to position [41, 0]
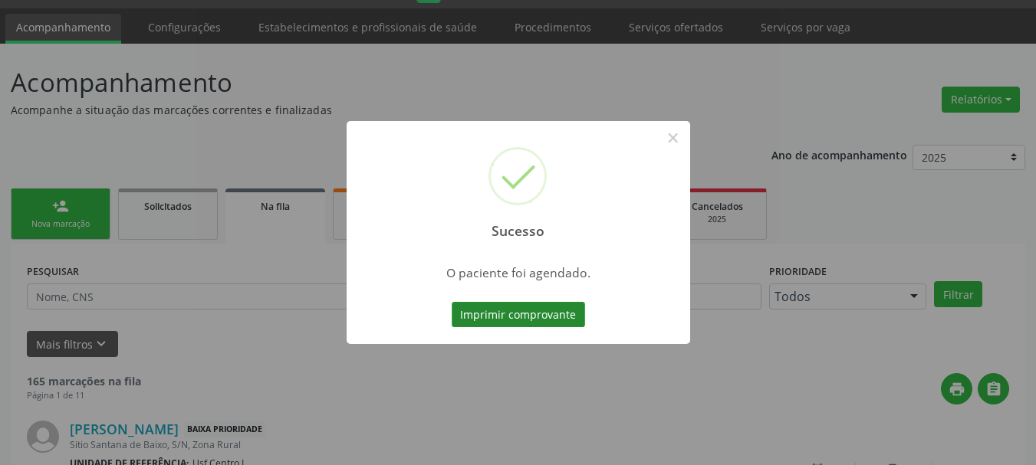
click at [498, 307] on button "Imprimir comprovante" at bounding box center [518, 315] width 133 height 26
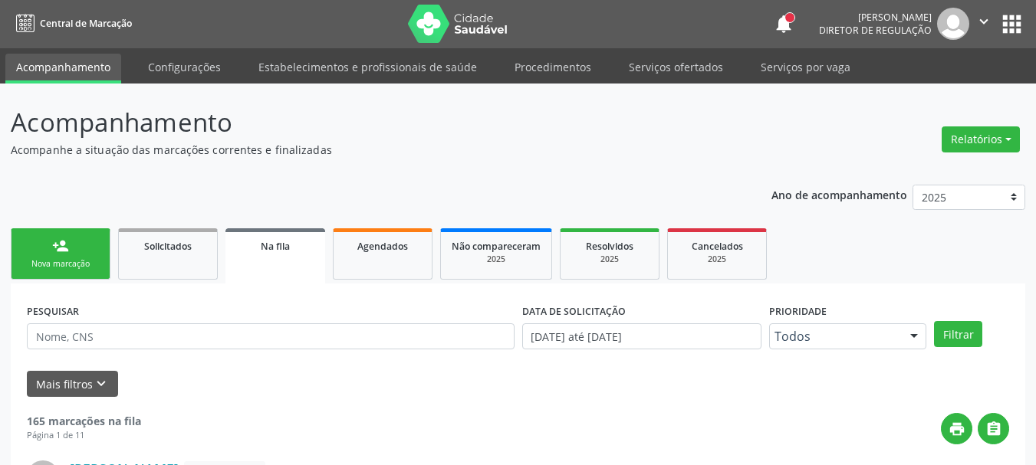
scroll to position [0, 0]
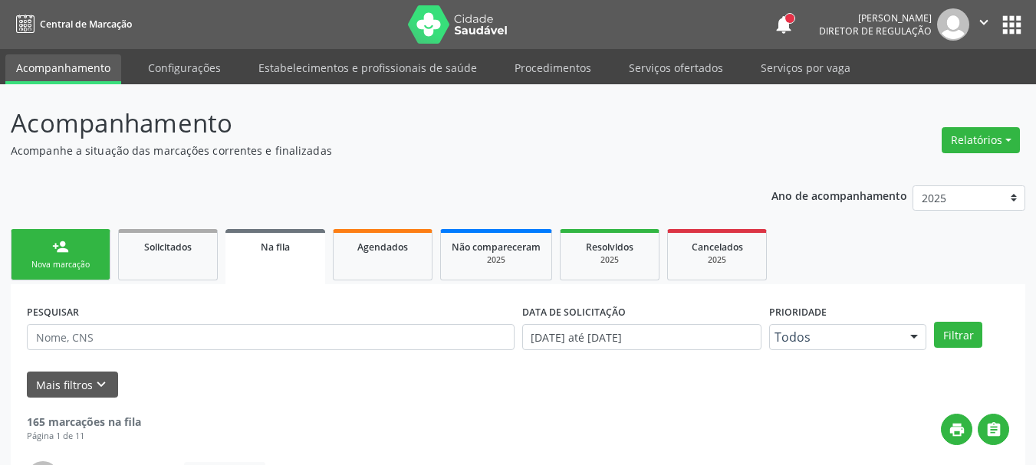
click at [1010, 17] on button "apps" at bounding box center [1011, 24] width 27 height 27
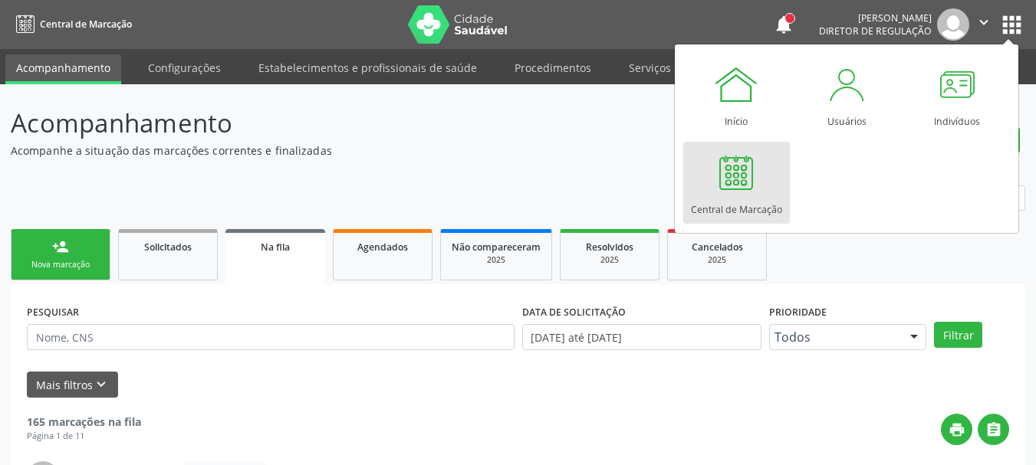
click at [741, 169] on div at bounding box center [736, 172] width 46 height 46
click at [728, 172] on div at bounding box center [736, 172] width 46 height 46
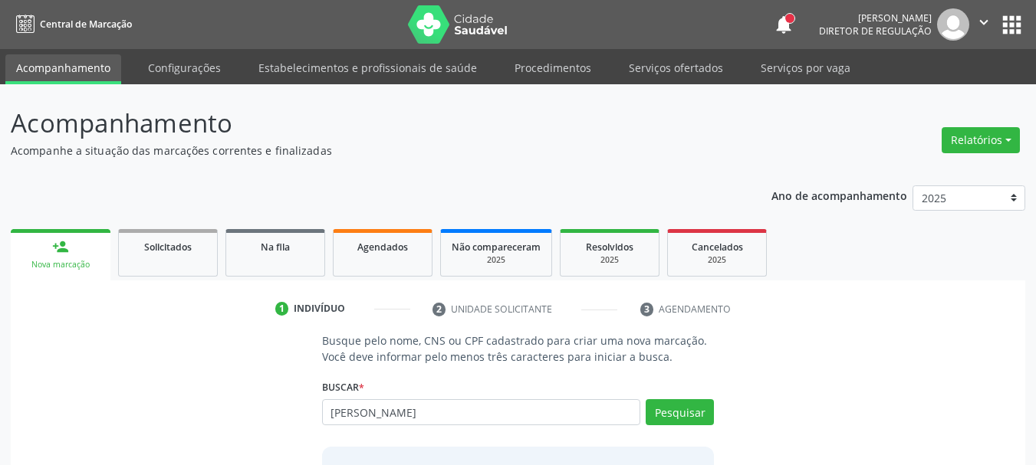
type input "Damiana Alves de Queiroz"
click at [687, 427] on div "Pesquisar" at bounding box center [677, 417] width 74 height 37
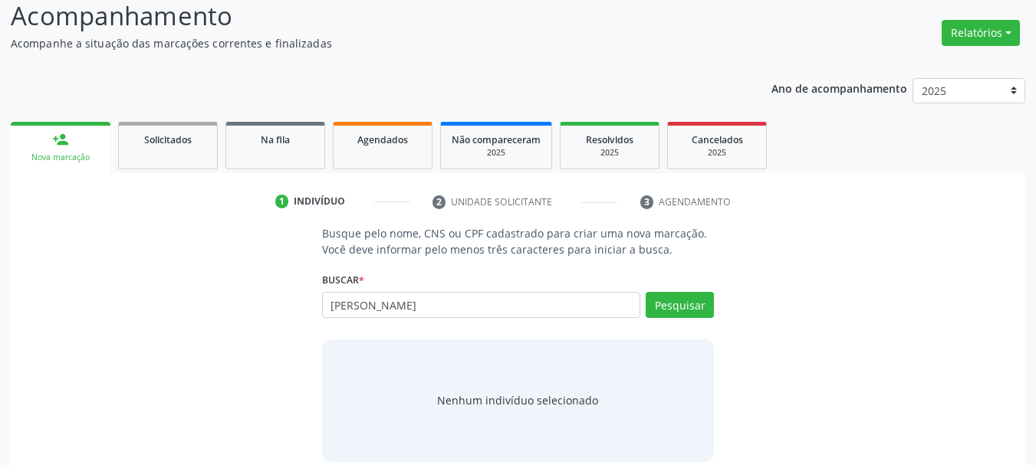
scroll to position [126, 0]
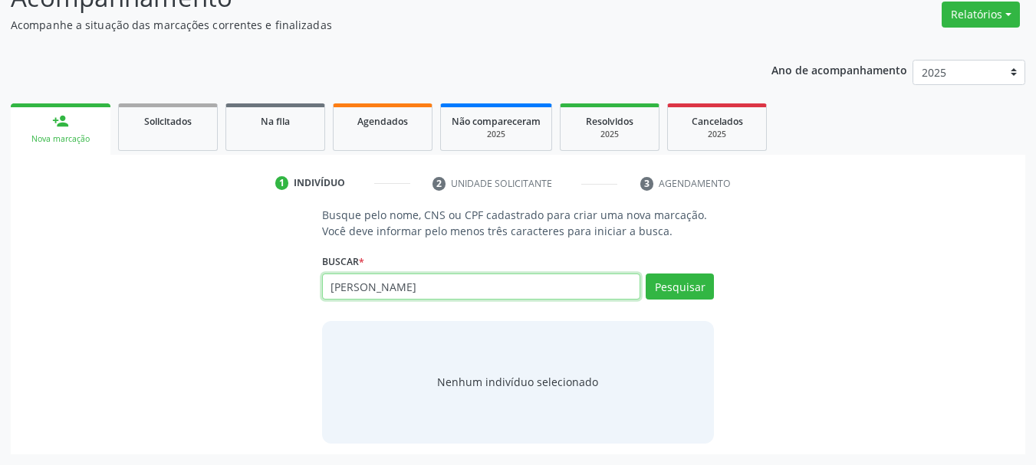
drag, startPoint x: 480, startPoint y: 289, endPoint x: 284, endPoint y: 310, distance: 197.3
click at [284, 310] on div "Busque pelo nome, CNS ou CPF cadastrado para criar uma nova marcação. Você deve…" at bounding box center [517, 325] width 993 height 236
type input "700506947781256"
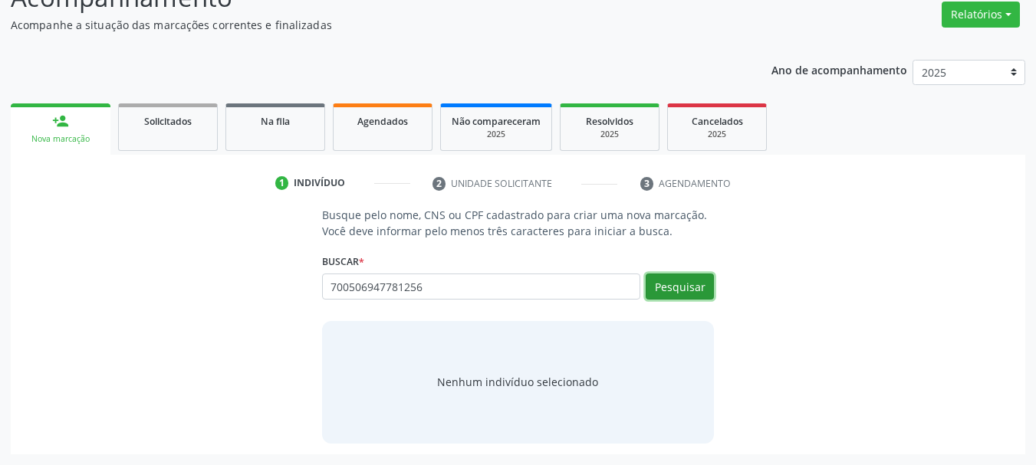
click at [687, 290] on button "Pesquisar" at bounding box center [679, 287] width 68 height 26
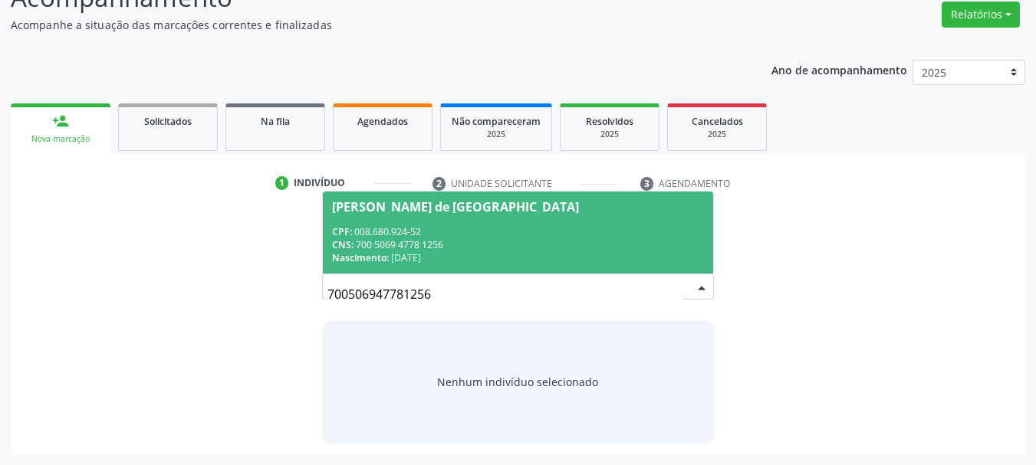
click at [534, 213] on span "Wyrleyd Nascimento de Lima CPF: 008.680.924-52 CNS: 700 5069 4778 1256 Nascimen…" at bounding box center [518, 233] width 391 height 82
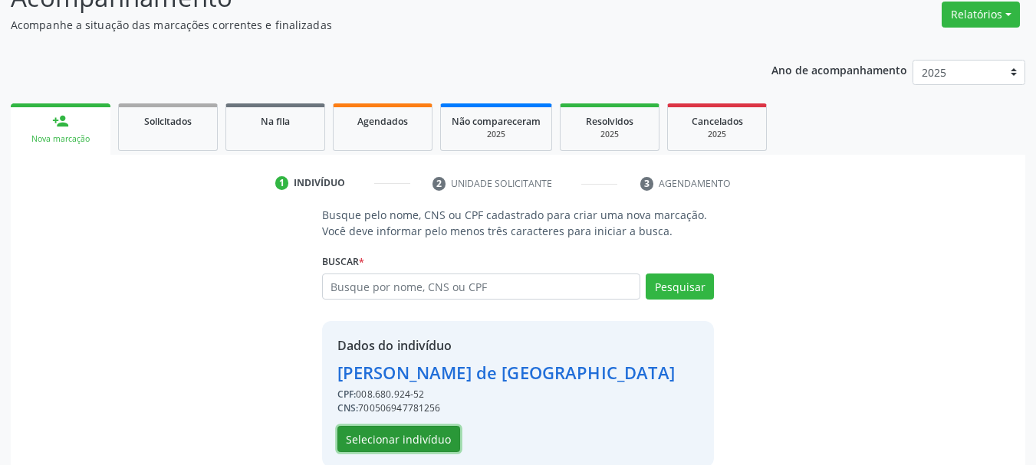
click at [419, 446] on button "Selecionar indivíduo" at bounding box center [398, 439] width 123 height 26
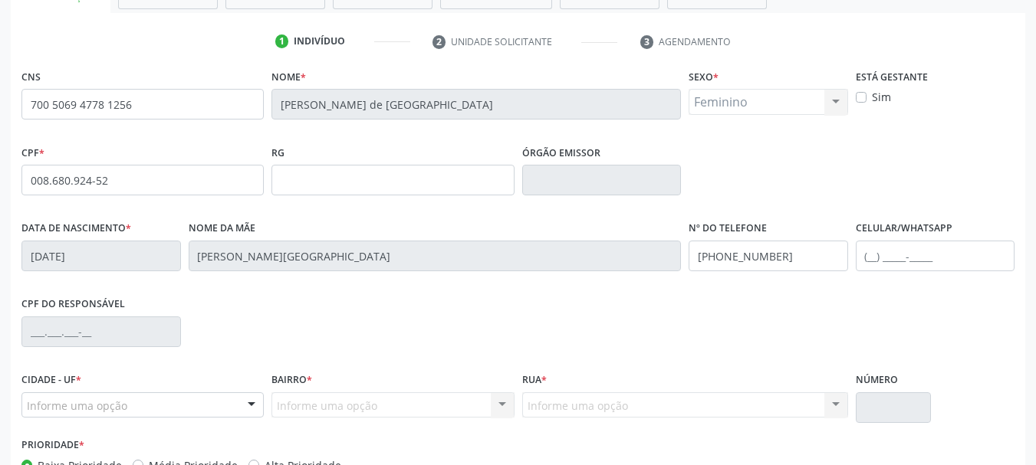
scroll to position [279, 0]
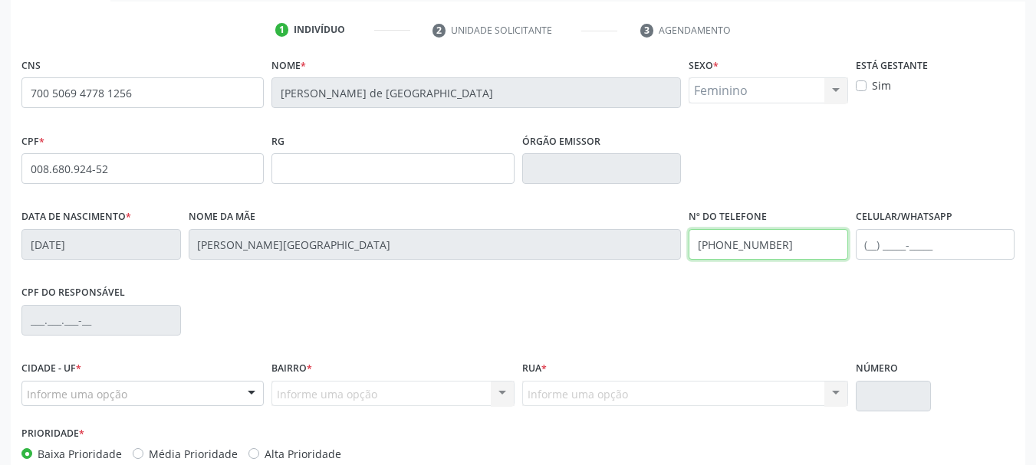
click at [570, 250] on div "Data de nascimento * 19/11/1981 Nome da mãe Carolina Maria Nascimento de Lima N…" at bounding box center [518, 243] width 1000 height 76
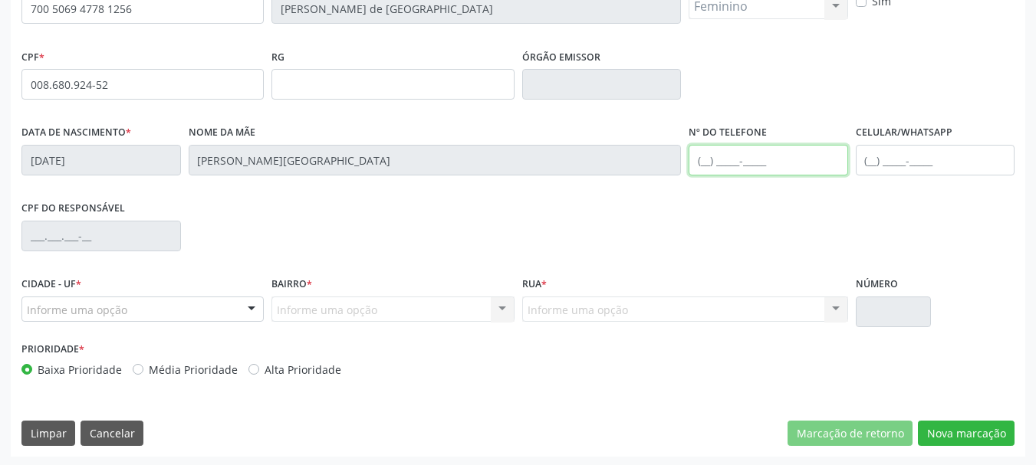
scroll to position [366, 0]
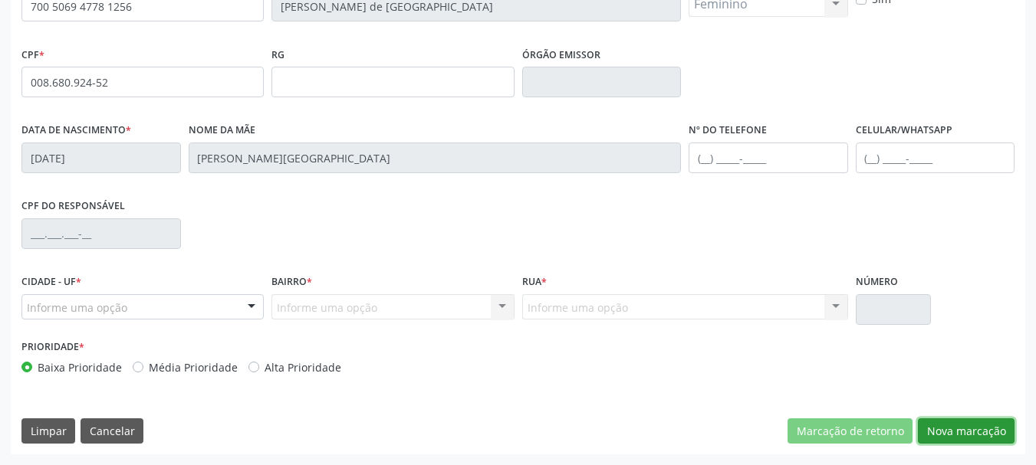
click at [934, 437] on button "Nova marcação" at bounding box center [966, 432] width 97 height 26
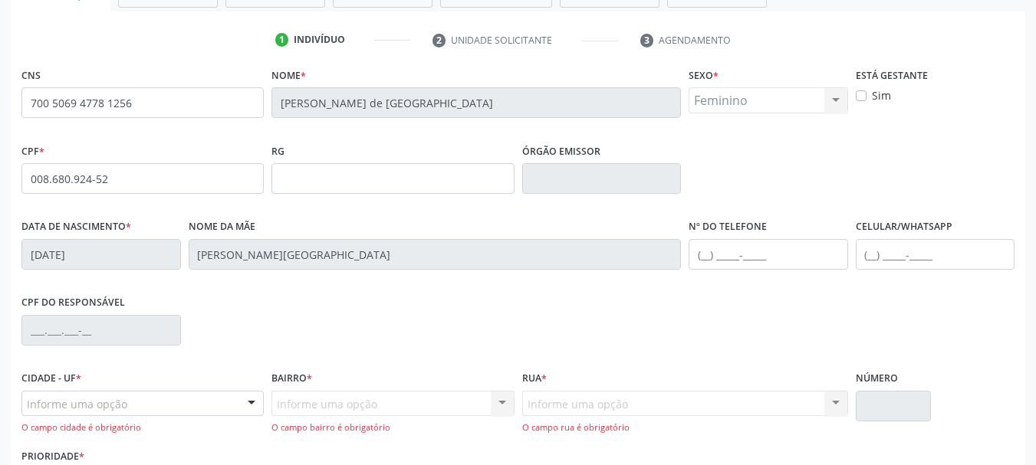
scroll to position [379, 0]
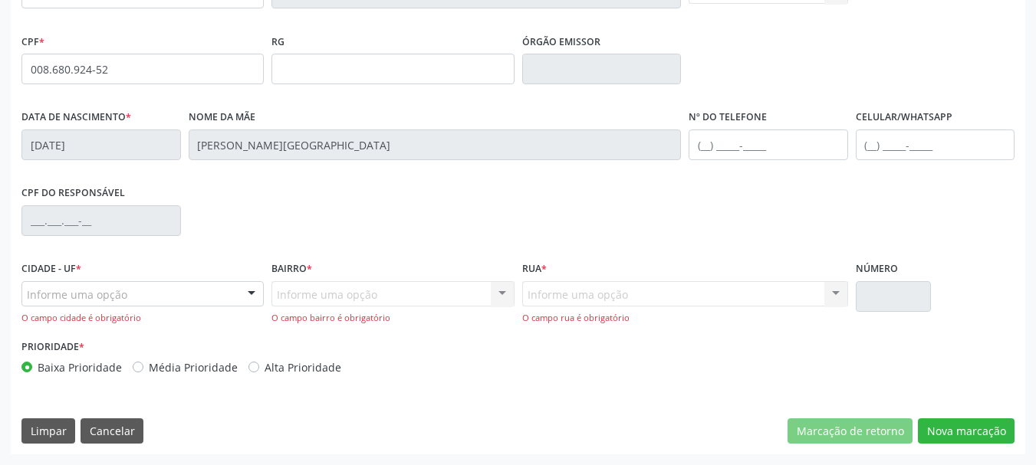
click at [176, 301] on div "Informe uma opção" at bounding box center [142, 294] width 242 height 26
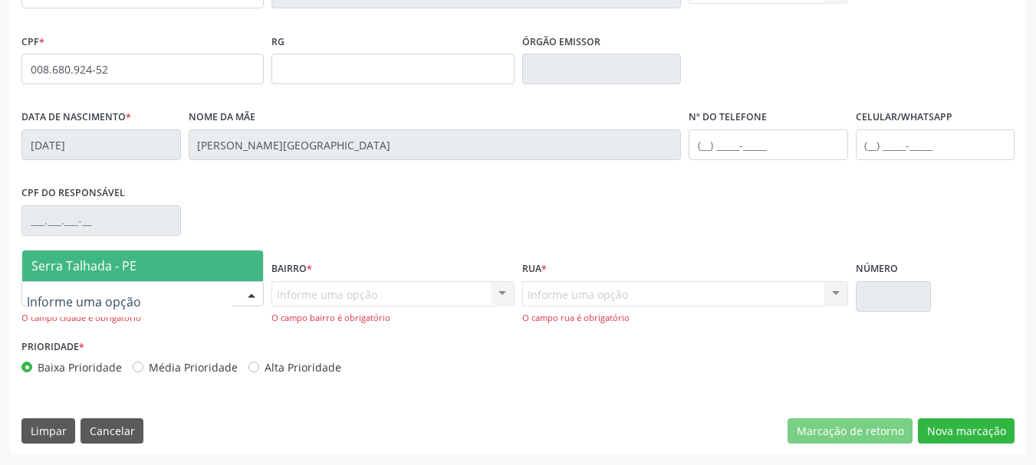
click at [180, 262] on span "Serra Talhada - PE" at bounding box center [142, 266] width 241 height 31
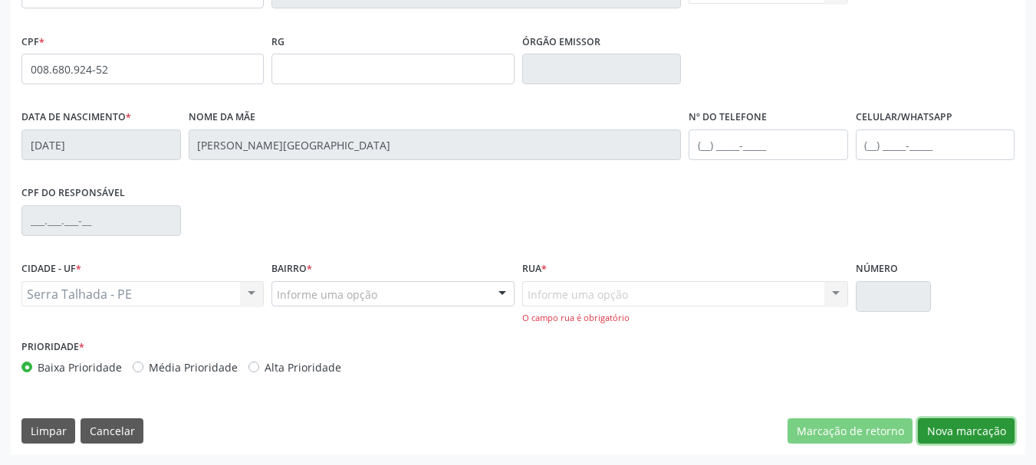
drag, startPoint x: 967, startPoint y: 434, endPoint x: 889, endPoint y: 428, distance: 79.2
click at [967, 435] on button "Nova marcação" at bounding box center [966, 432] width 97 height 26
click at [988, 429] on button "Nova marcação" at bounding box center [966, 432] width 97 height 26
click at [153, 301] on div "Serra Talhada - PE Serra Talhada - PE Nenhum resultado encontrado para: " " Não…" at bounding box center [142, 294] width 242 height 26
click at [153, 303] on div "Serra Talhada - PE Serra Talhada - PE Nenhum resultado encontrado para: " " Não…" at bounding box center [142, 294] width 242 height 26
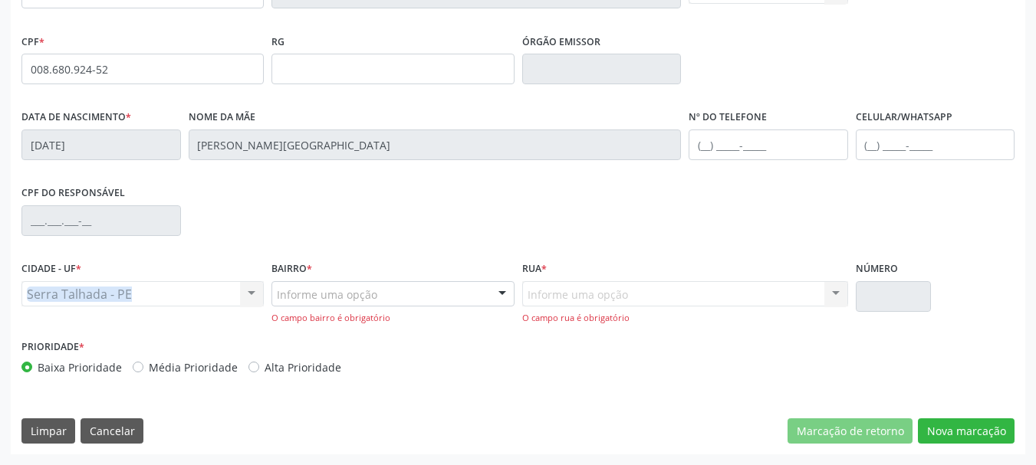
click at [153, 303] on div "Serra Talhada - PE Serra Talhada - PE Nenhum resultado encontrado para: " " Não…" at bounding box center [142, 294] width 242 height 26
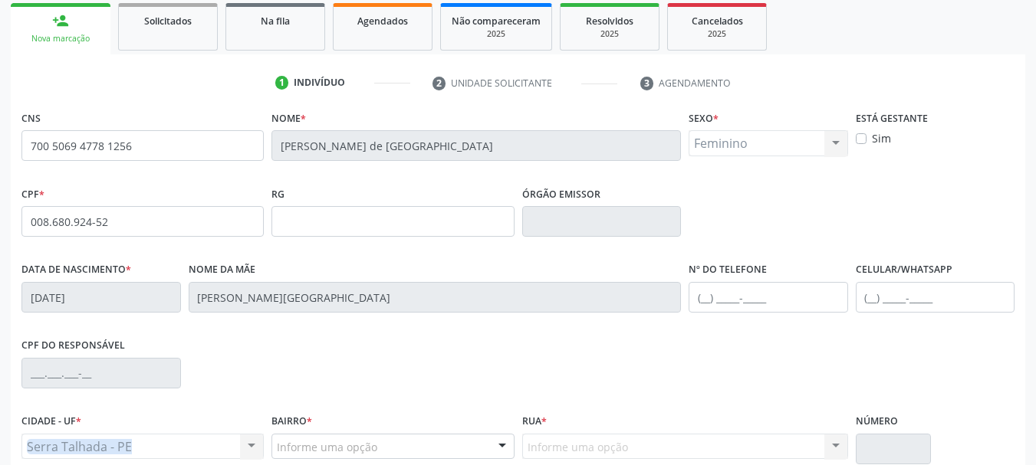
scroll to position [225, 0]
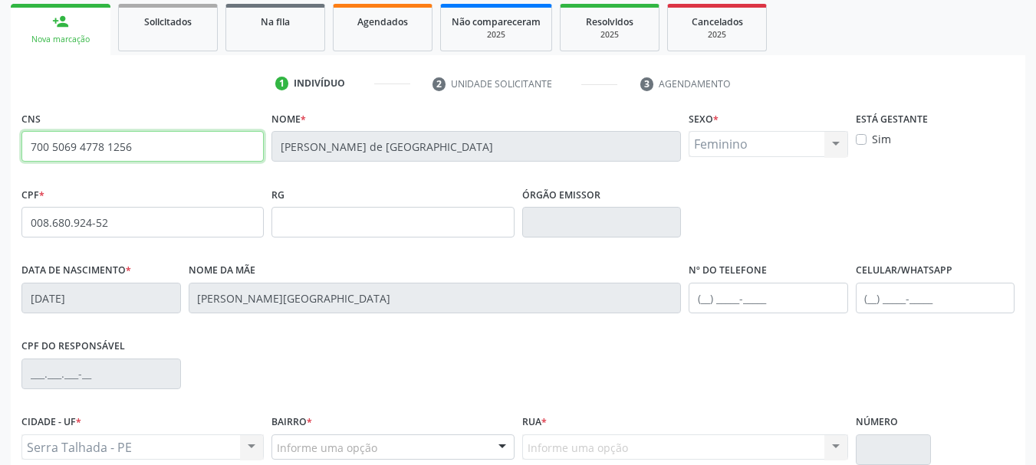
drag, startPoint x: 184, startPoint y: 153, endPoint x: 4, endPoint y: 151, distance: 180.2
click at [0, 157] on div "Acompanhamento Acompanhe a situação das marcações correntes e finalizadas Relat…" at bounding box center [518, 239] width 1036 height 760
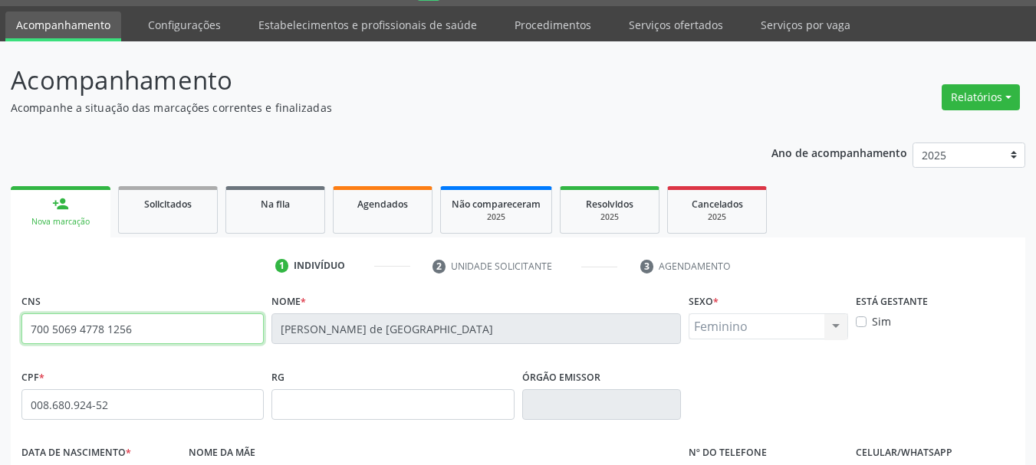
scroll to position [0, 0]
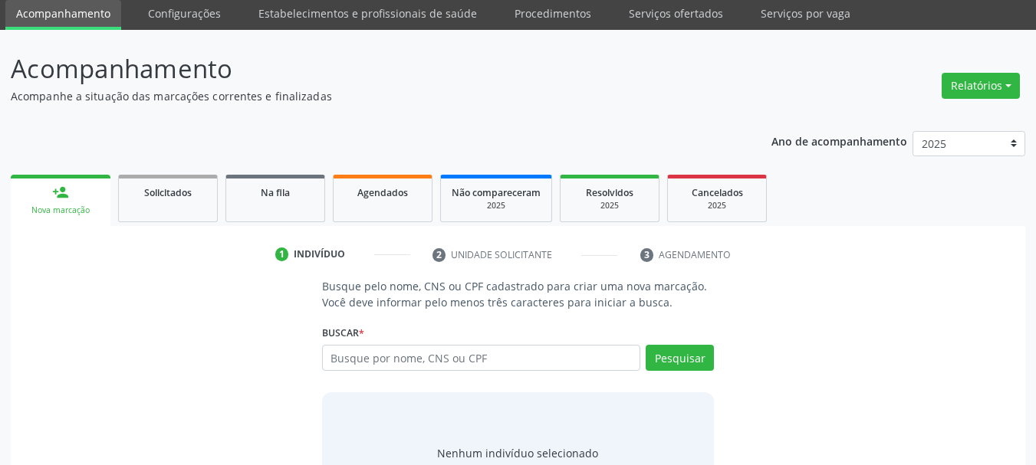
scroll to position [126, 0]
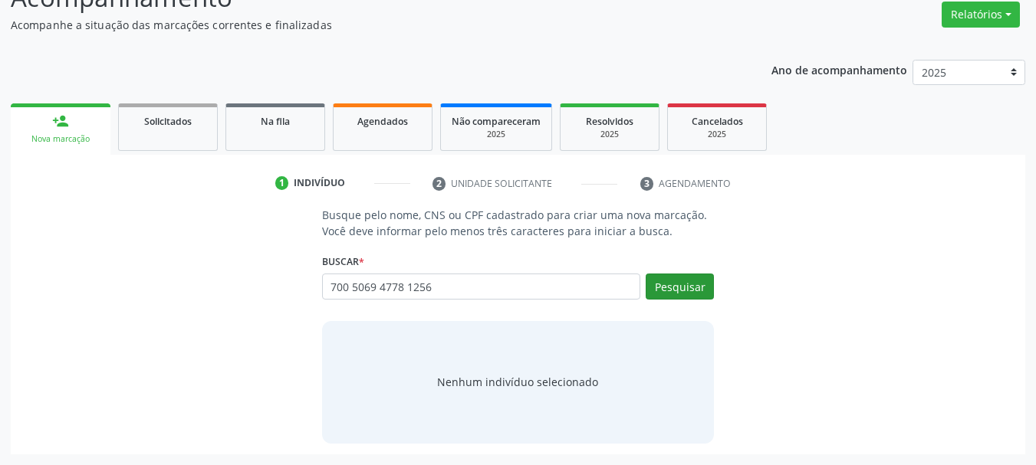
type input "700 5069 4778 1256"
click at [693, 288] on button "Pesquisar" at bounding box center [679, 287] width 68 height 26
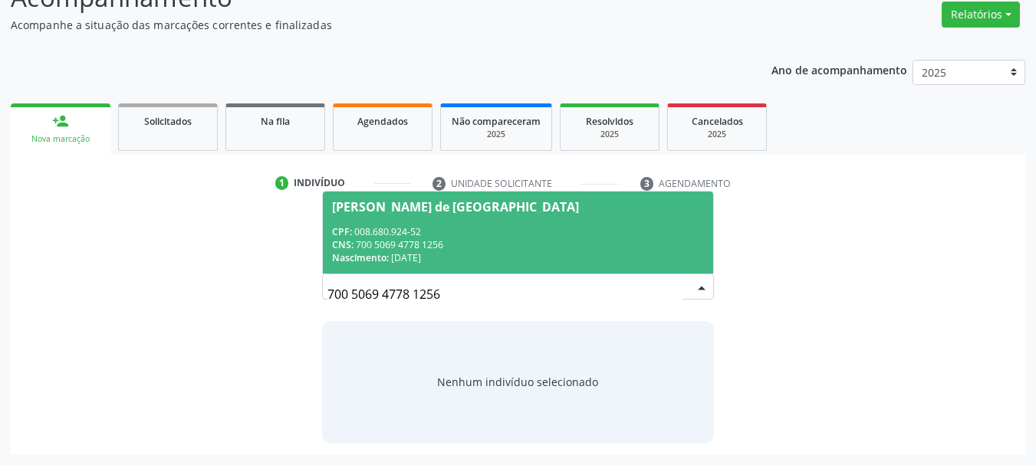
click at [422, 258] on div "Nascimento: 19/11/1981" at bounding box center [518, 257] width 373 height 13
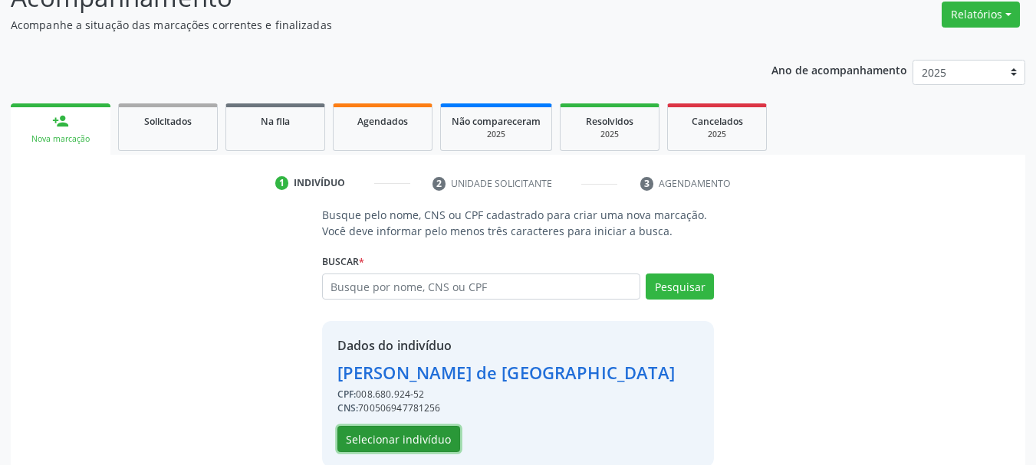
click at [386, 429] on button "Selecionar indivíduo" at bounding box center [398, 439] width 123 height 26
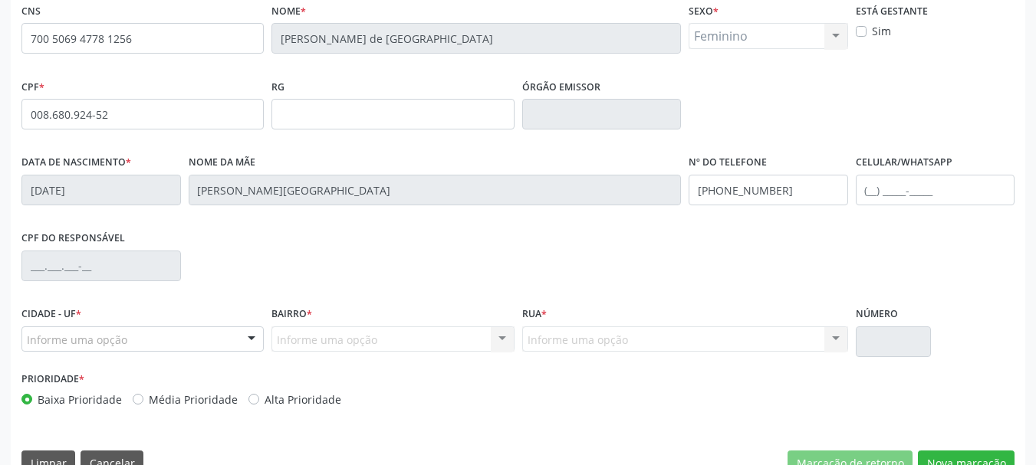
scroll to position [356, 0]
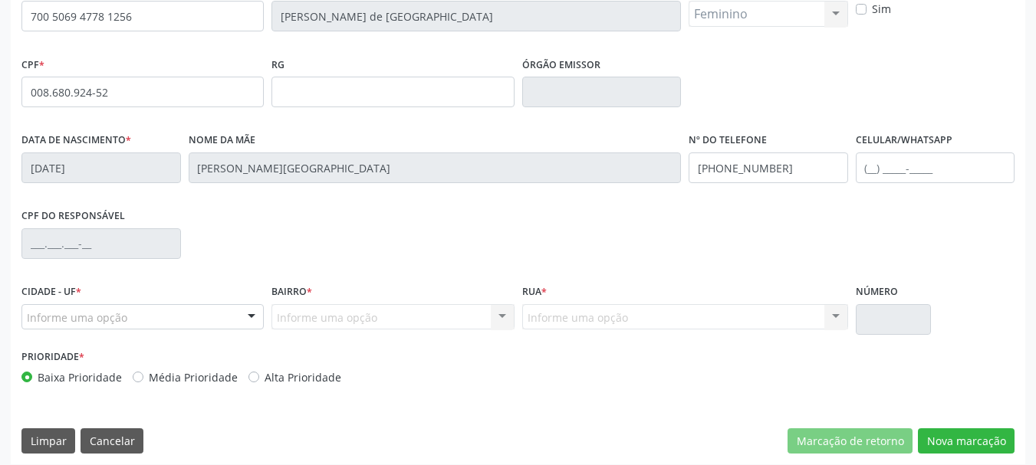
click at [165, 321] on div "Informe uma opção" at bounding box center [142, 317] width 242 height 26
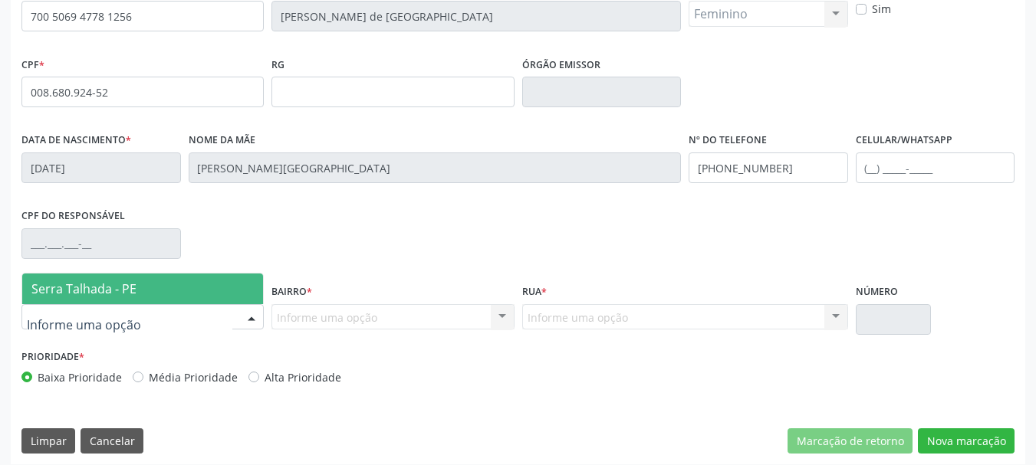
click at [146, 291] on span "Serra Talhada - PE" at bounding box center [142, 289] width 241 height 31
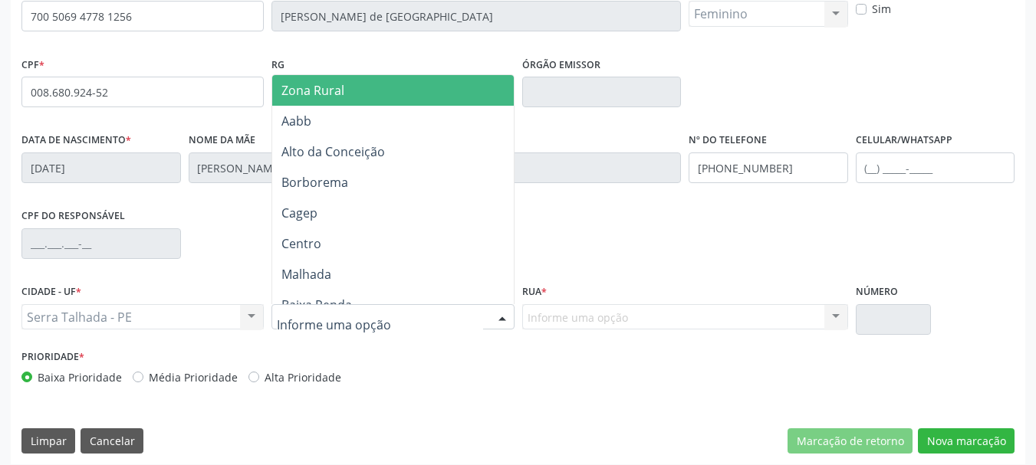
click at [347, 99] on span "Zona Rural" at bounding box center [395, 90] width 246 height 31
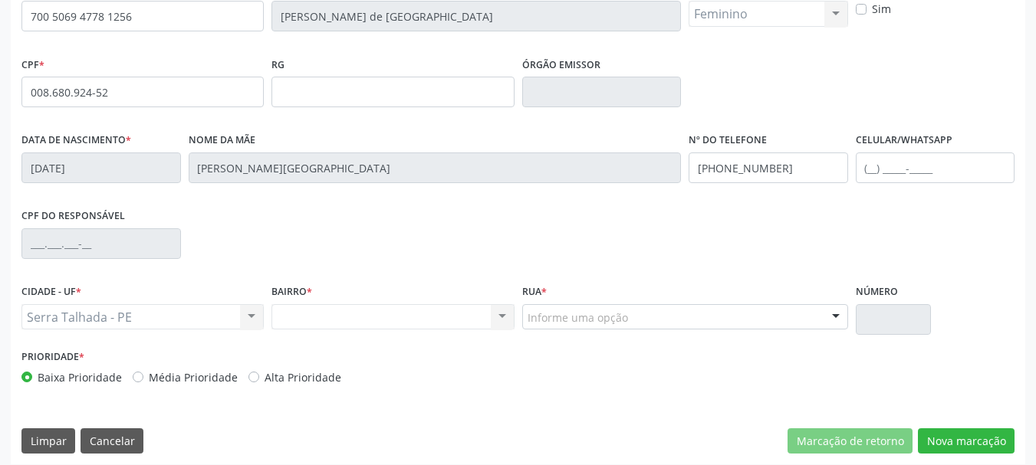
click at [643, 324] on div "Informe uma opção" at bounding box center [685, 317] width 326 height 26
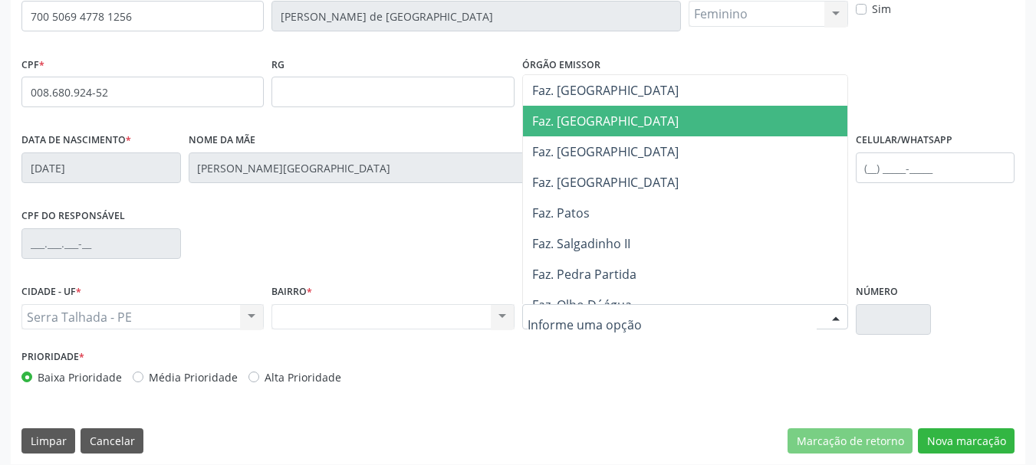
click at [599, 123] on span "Faz. Granja" at bounding box center [689, 121] width 332 height 31
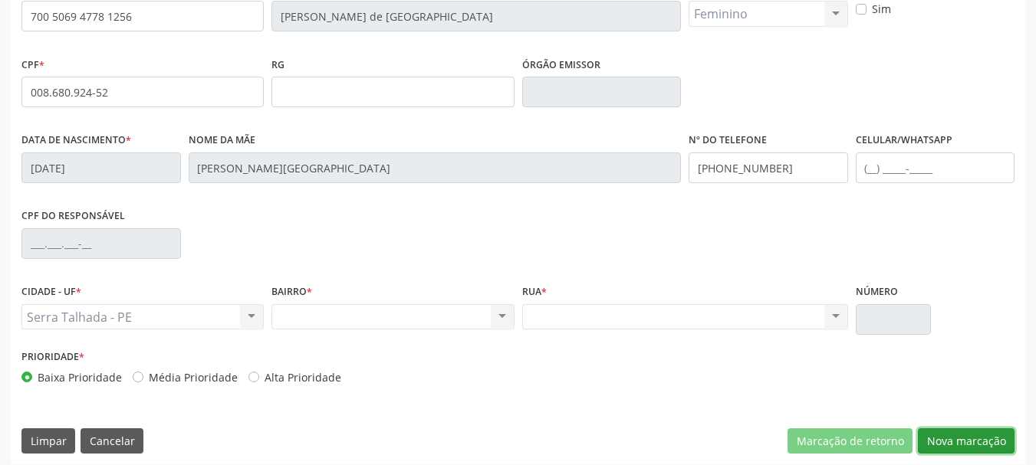
click at [948, 435] on button "Nova marcação" at bounding box center [966, 442] width 97 height 26
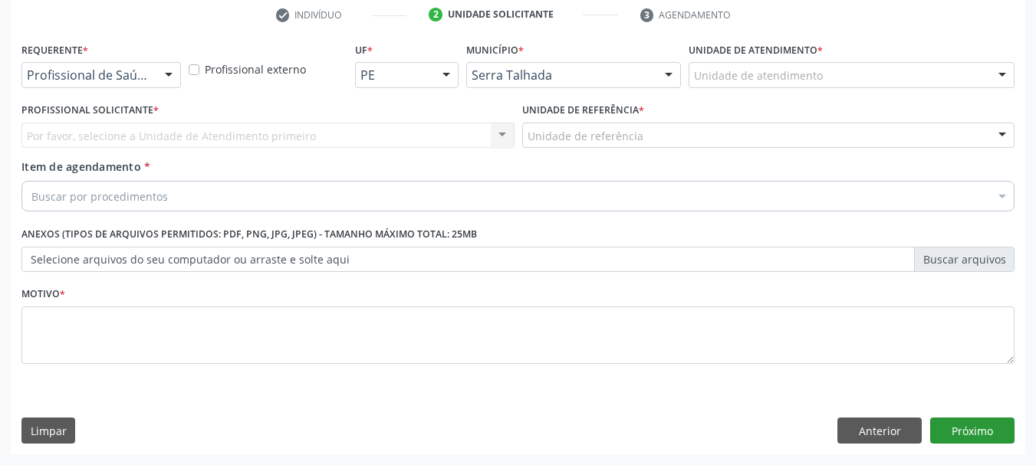
scroll to position [294, 0]
click at [153, 79] on div "Profissional de Saúde" at bounding box center [100, 75] width 159 height 26
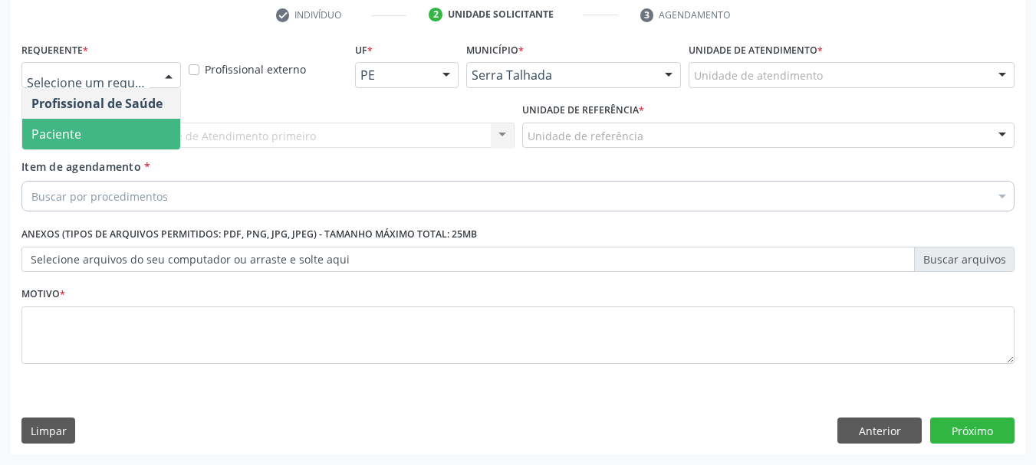
click at [140, 133] on span "Paciente" at bounding box center [101, 134] width 158 height 31
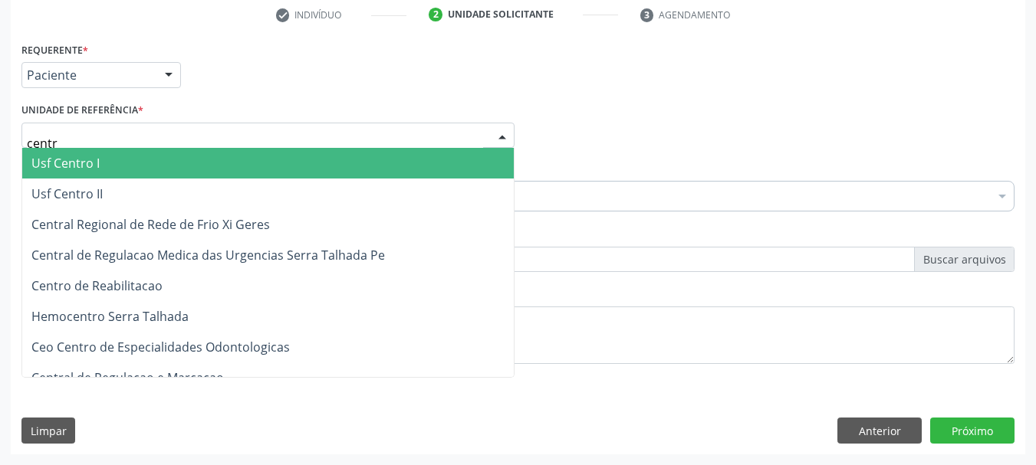
type input "centro"
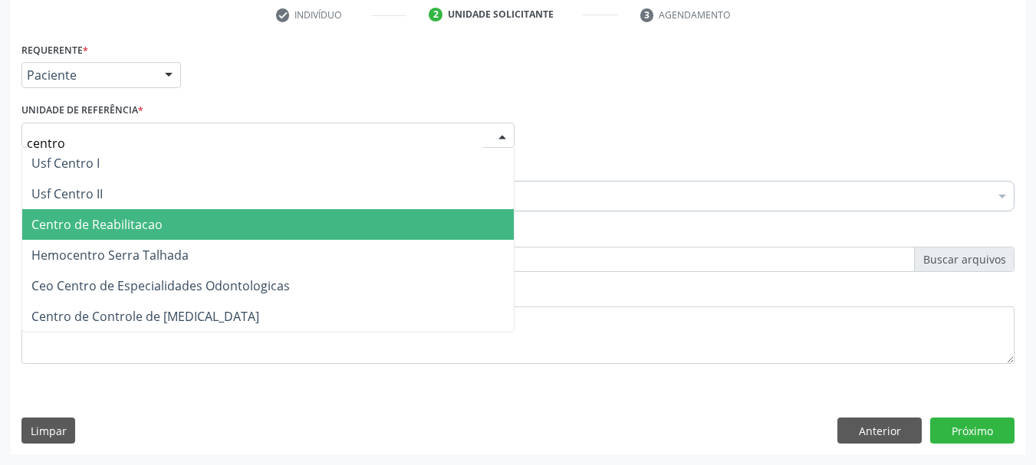
click at [114, 217] on span "Centro de Reabilitacao" at bounding box center [96, 224] width 131 height 17
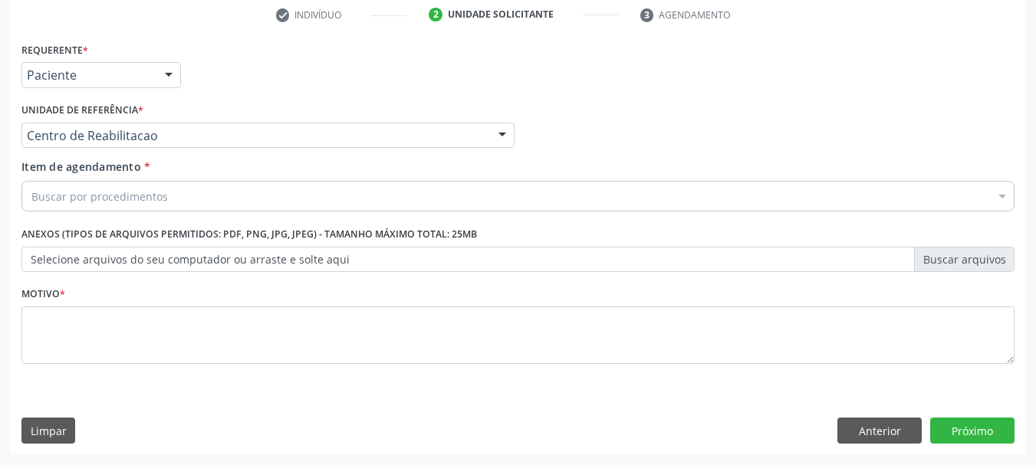
click at [89, 202] on div "Buscar por procedimentos" at bounding box center [517, 196] width 993 height 31
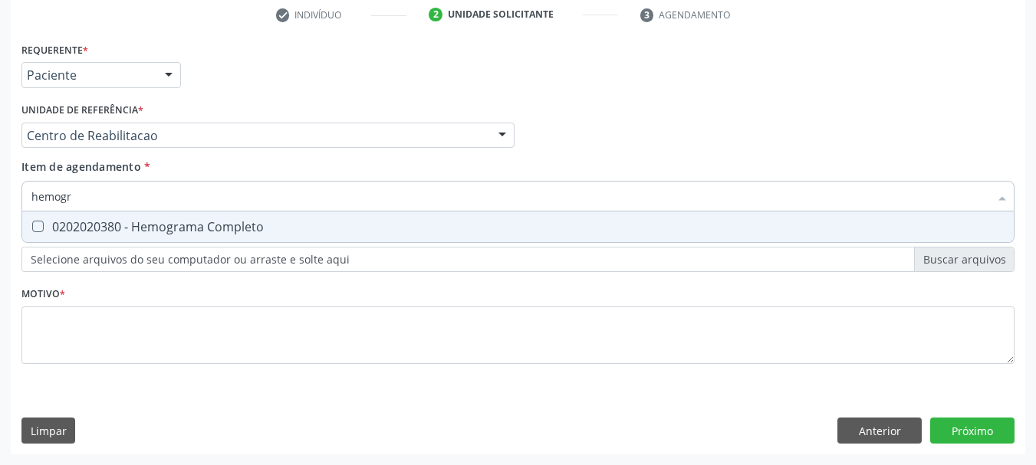
type input "hemogra"
click at [74, 221] on div "0202020380 - Hemograma Completo" at bounding box center [517, 227] width 973 height 12
checkbox Completo "true"
type input "hemog"
checkbox Completo "false"
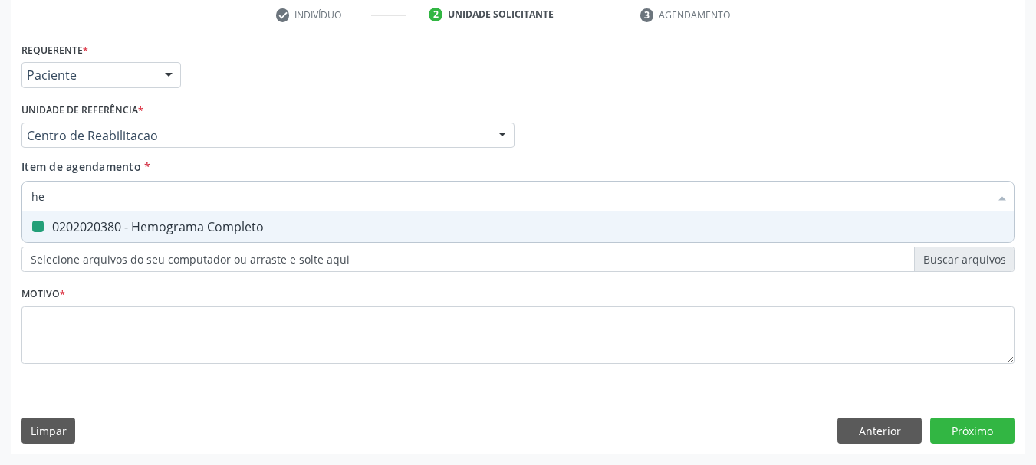
type input "h"
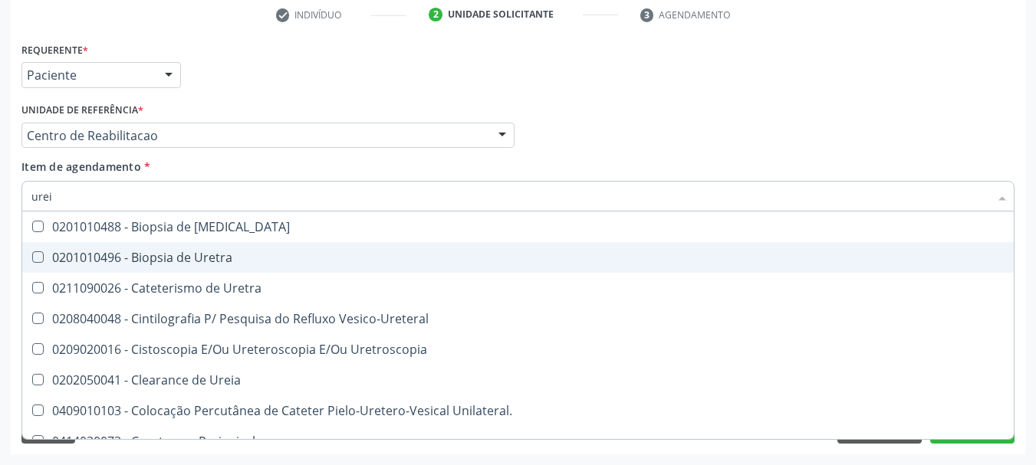
type input "ureia"
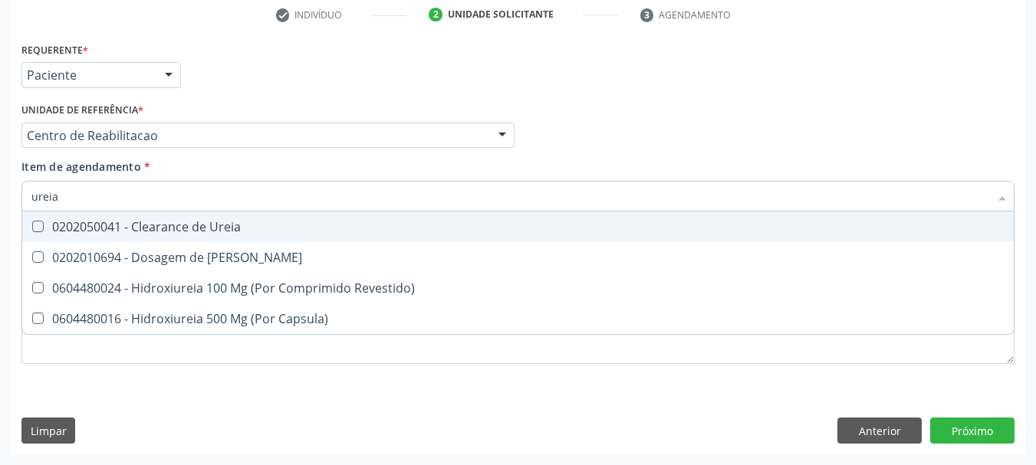
click at [59, 241] on span "0202050041 - Clearance de Ureia" at bounding box center [517, 227] width 991 height 31
checkbox Ureia "false"
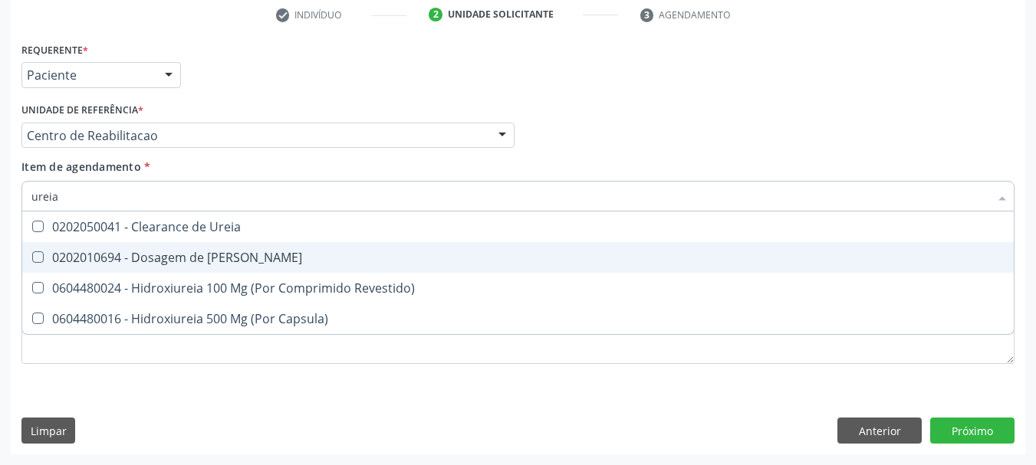
click at [37, 271] on span "0202010694 - Dosagem de Ureia" at bounding box center [517, 257] width 991 height 31
checkbox Ureia "true"
type input "ure"
checkbox Ureia "false"
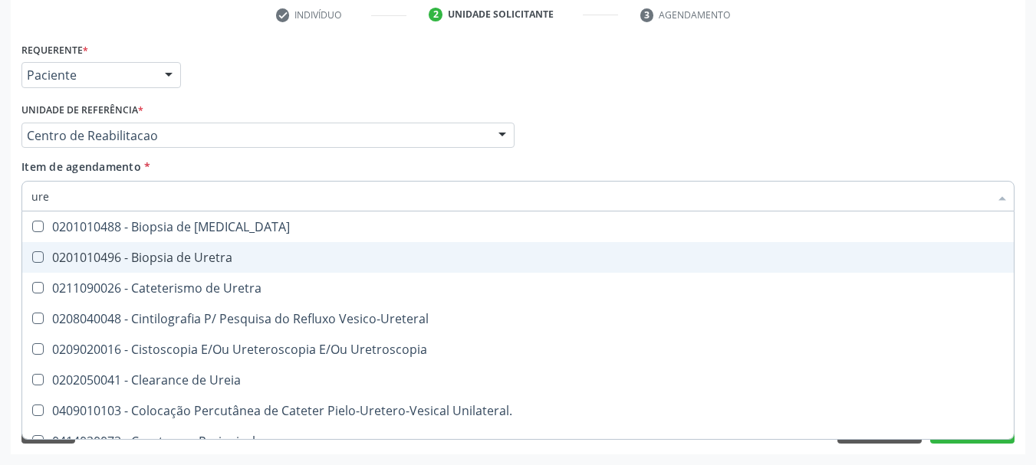
type input "ur"
checkbox Ureia "false"
type input "u"
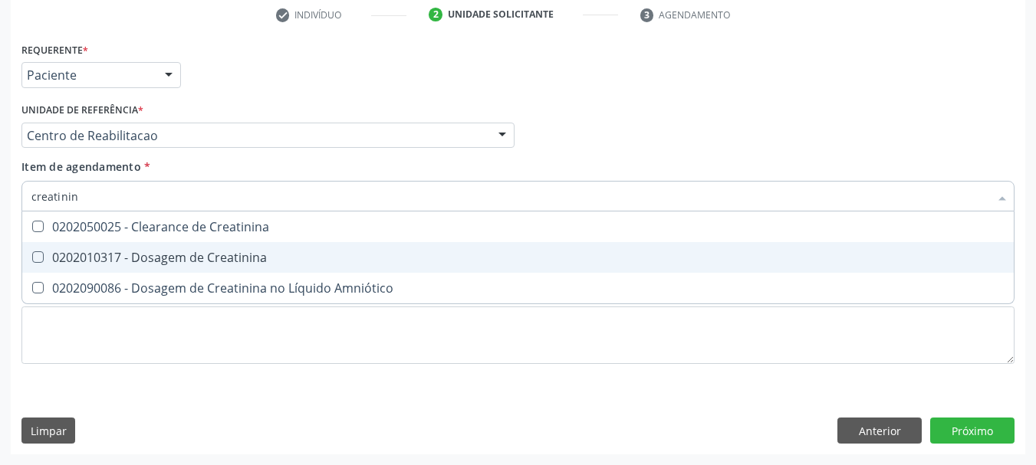
type input "creatinina"
click at [64, 244] on span "0202010317 - Dosagem de Creatinina" at bounding box center [517, 257] width 991 height 31
checkbox Creatinina "true"
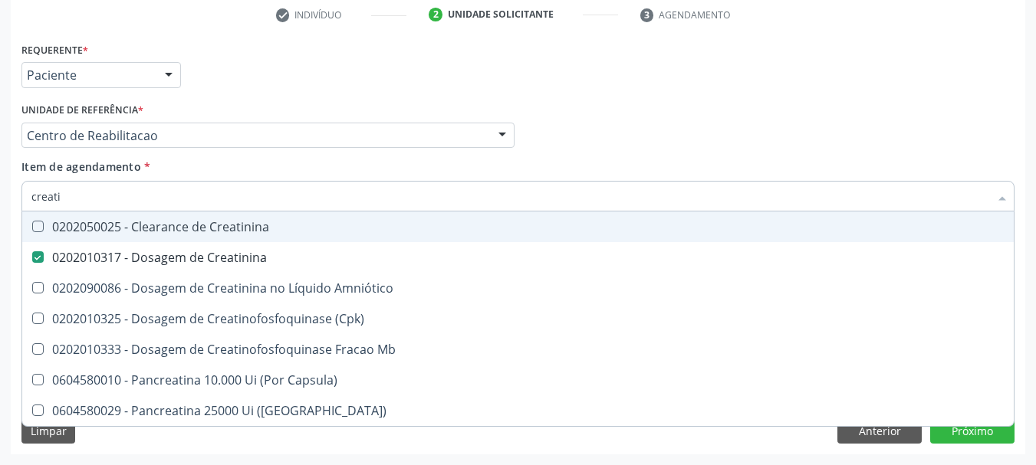
type input "creat"
checkbox Creatinina "false"
checkbox \(Cpk\) "true"
type input "crea"
checkbox \(Cpk\) "false"
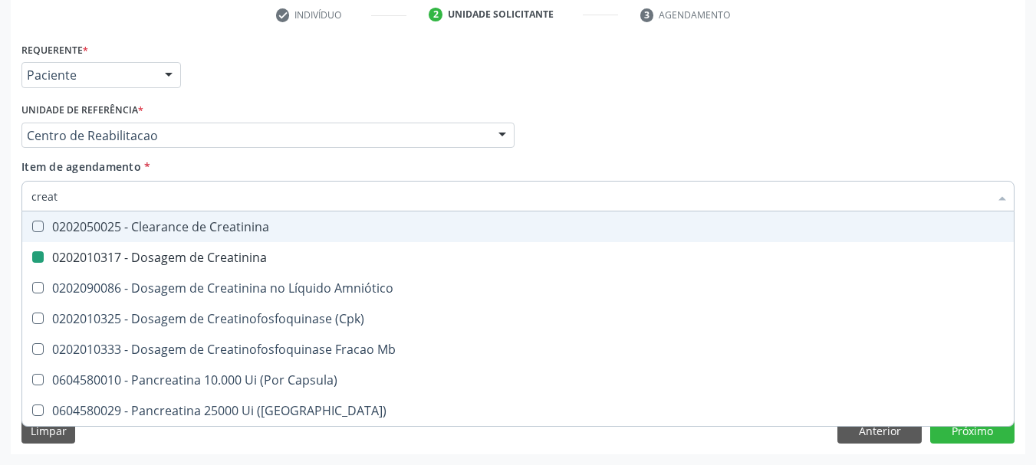
checkbox Capsula\) "true"
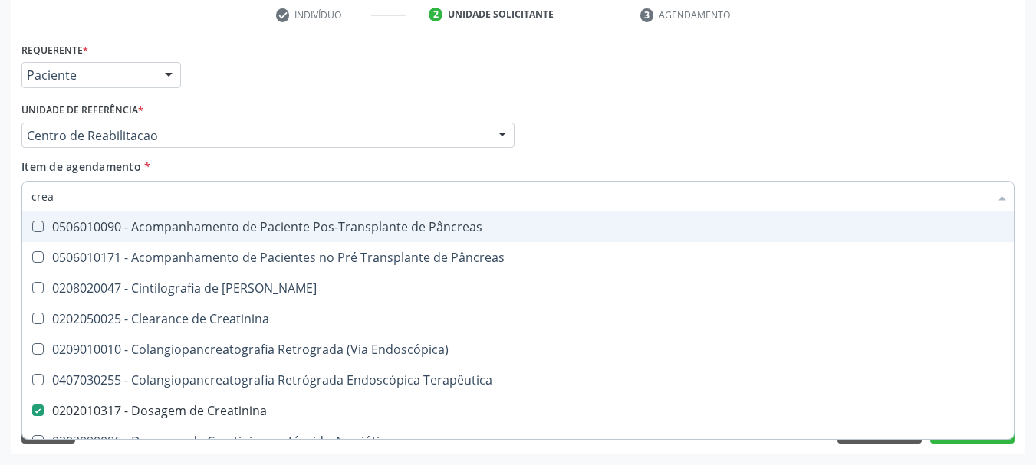
type input "cre"
checkbox Creatinina "false"
checkbox Oncologia "true"
type input "cr"
checkbox Oncologia "false"
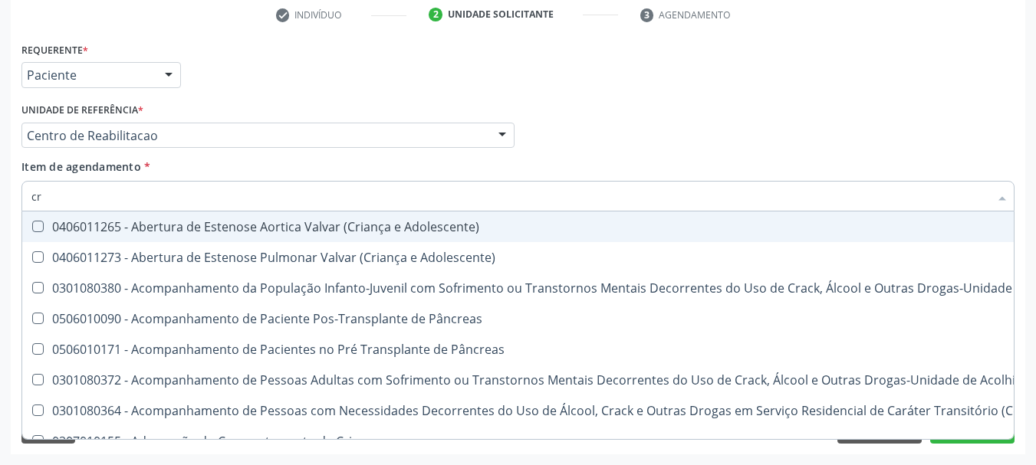
type input "c"
checkbox Creatinina "false"
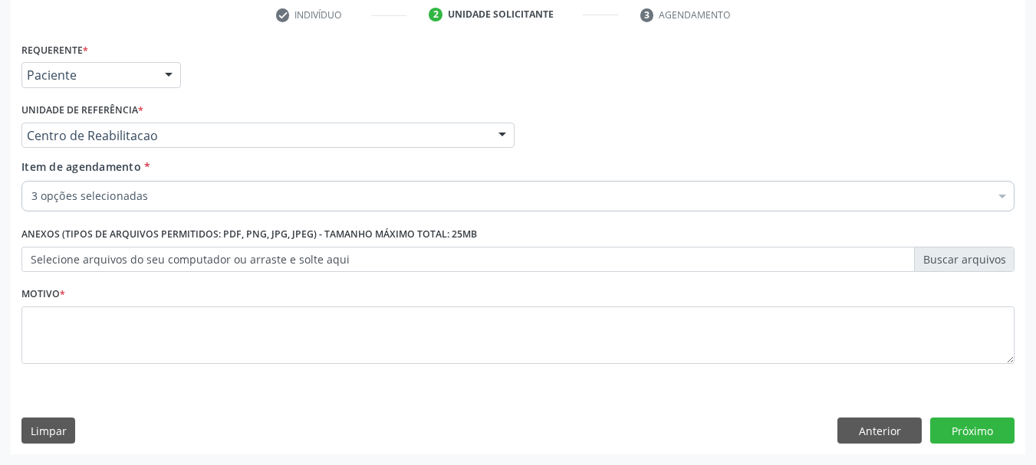
checkbox Completo "true"
checkbox Ureia "true"
checkbox Creatinina "true"
click at [105, 258] on label "Selecione arquivos do seu computador ou arraste e solte aqui" at bounding box center [517, 260] width 993 height 26
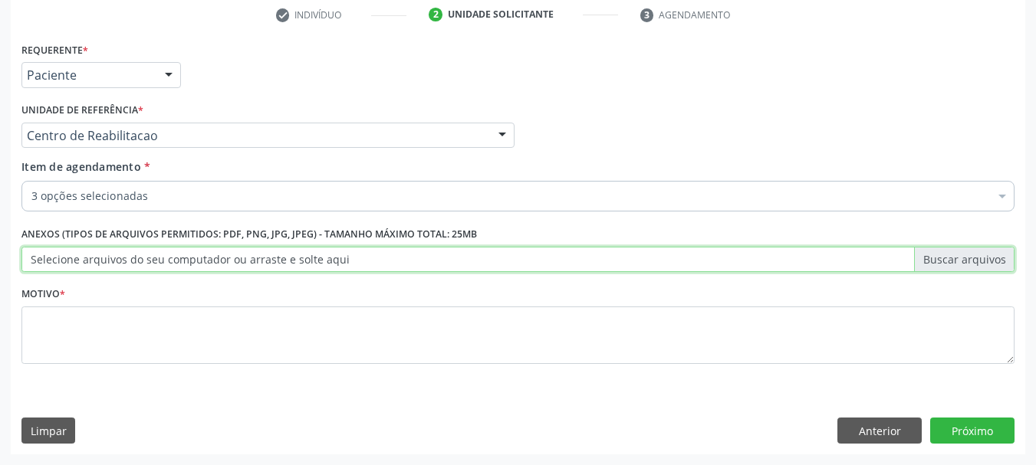
click at [105, 258] on input "Selecione arquivos do seu computador ou arraste e solte aqui" at bounding box center [517, 260] width 993 height 26
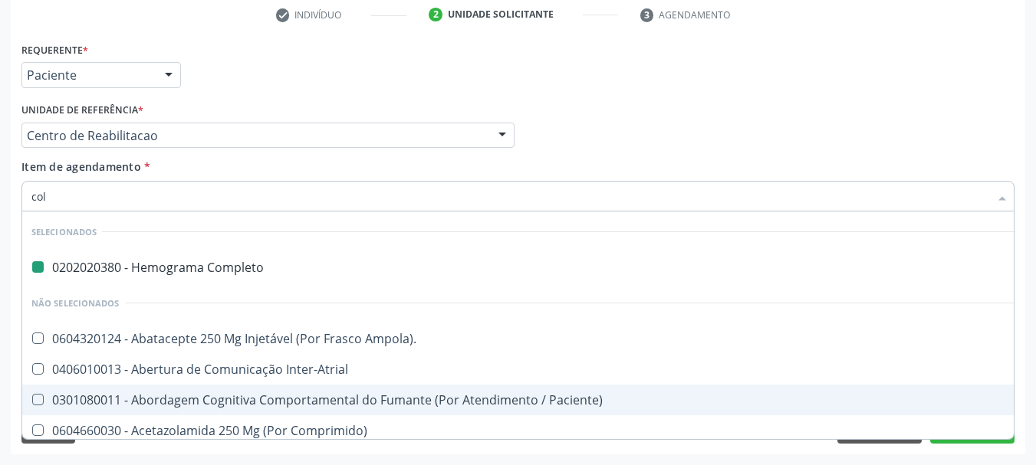
type input "cole"
checkbox Completo "false"
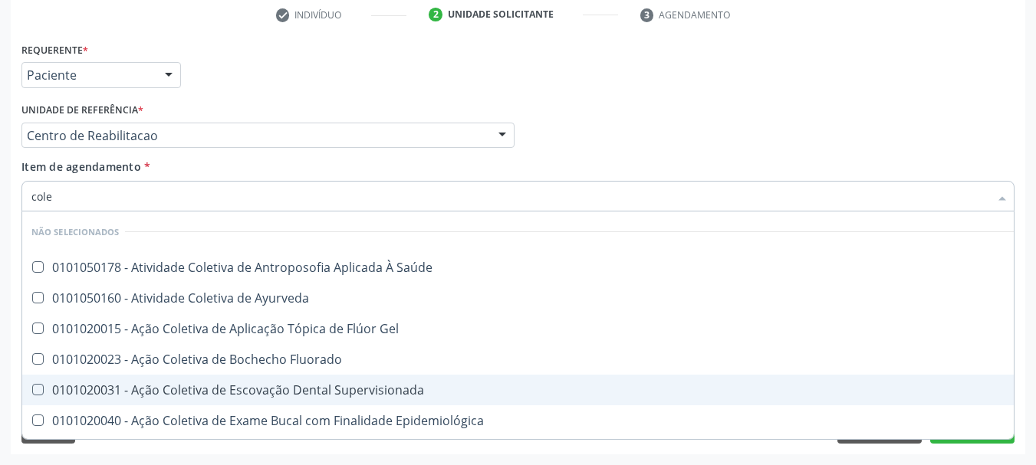
type input "coles"
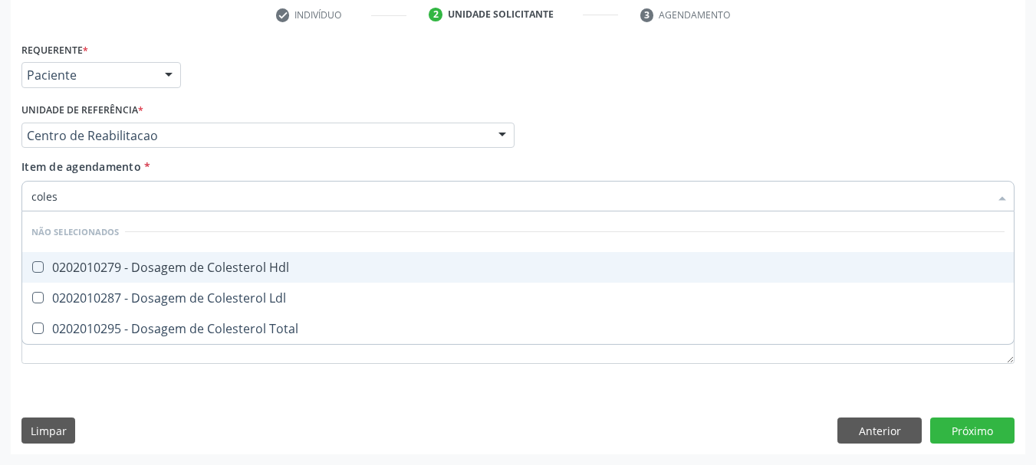
click at [296, 271] on div "0202010279 - Dosagem de Colesterol Hdl" at bounding box center [517, 267] width 973 height 12
checkbox Hdl "true"
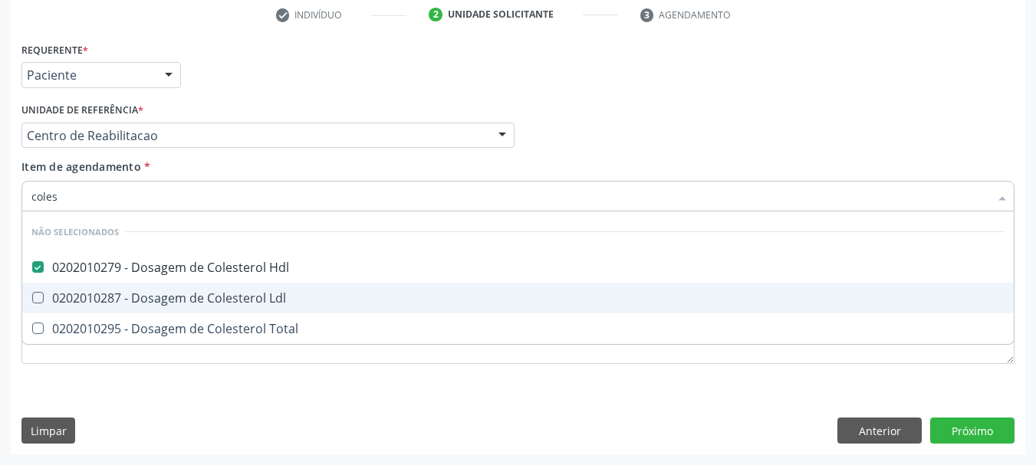
click at [278, 292] on div "0202010287 - Dosagem de Colesterol Ldl" at bounding box center [517, 298] width 973 height 12
checkbox Ldl "true"
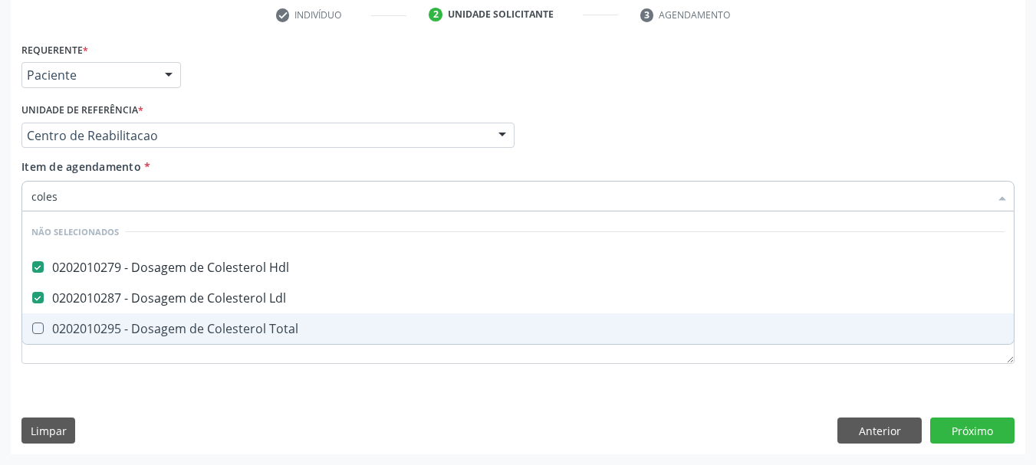
click at [250, 330] on div "0202010295 - Dosagem de Colesterol Total" at bounding box center [517, 329] width 973 height 12
checkbox Total "true"
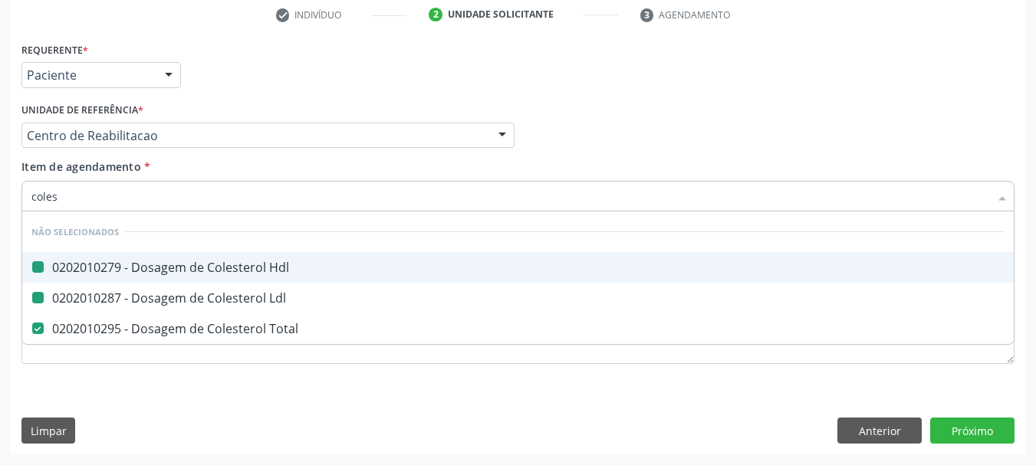
type input "cole"
checkbox Hdl "false"
checkbox Total "false"
checkbox Ldl "false"
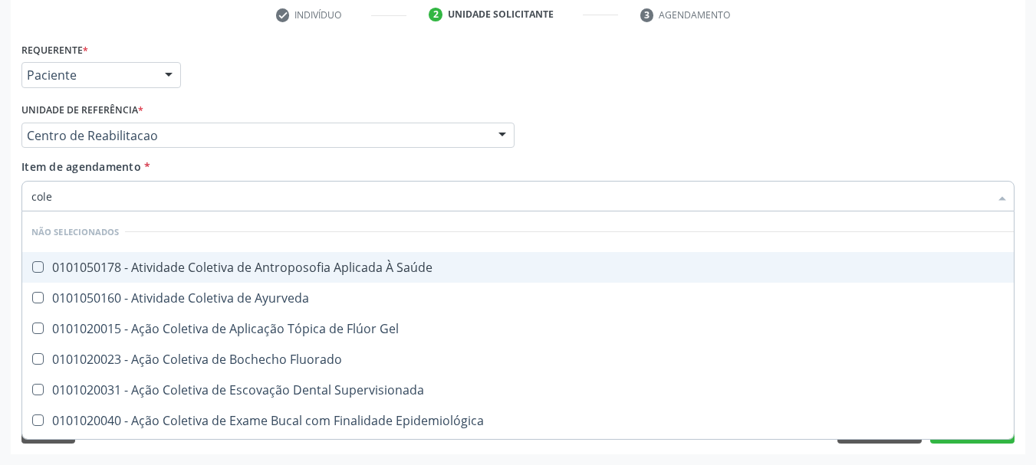
type input "col"
checkbox Hdl "false"
checkbox Ldl "false"
checkbox Total "false"
type input "co"
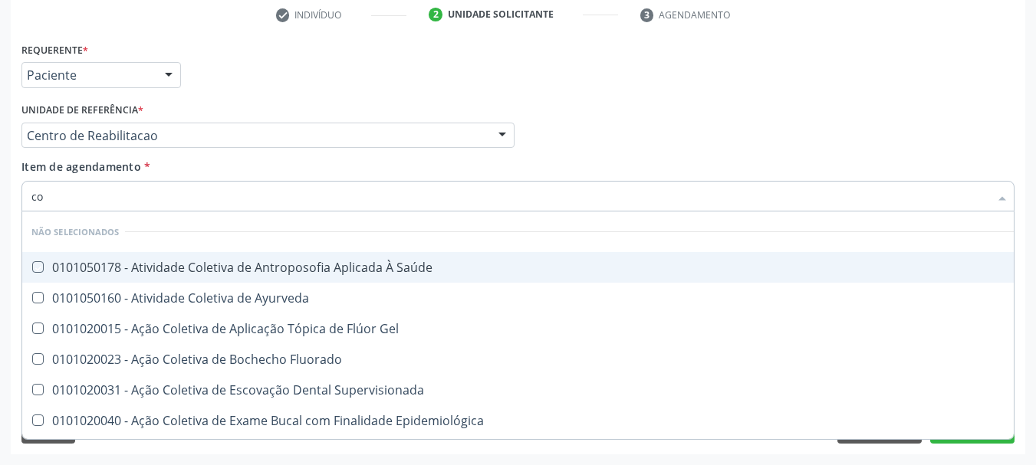
checkbox Saúde "true"
type input "c"
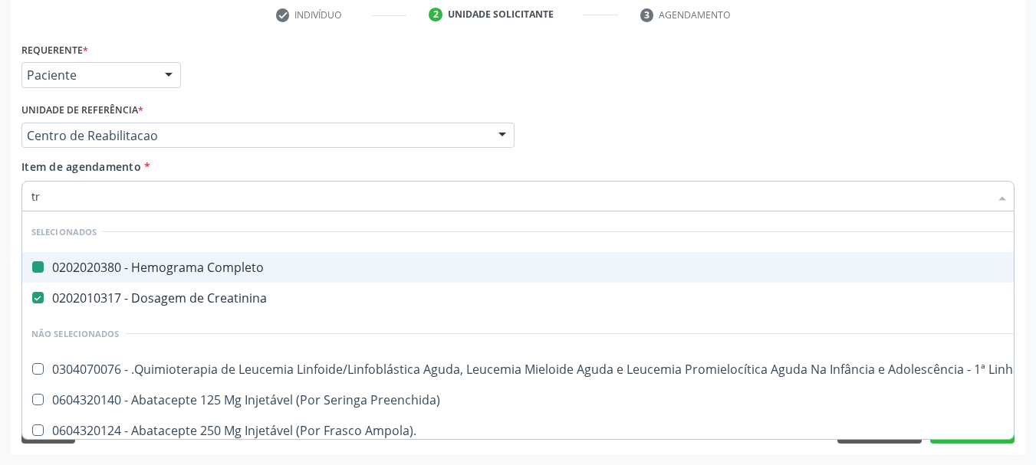
type input "tri"
checkbox Completo "false"
checkbox Creatinina "false"
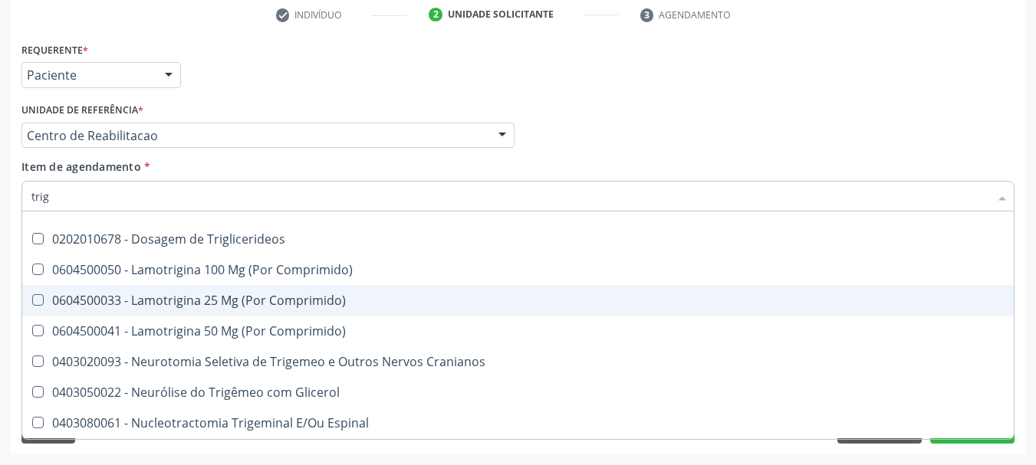
scroll to position [0, 0]
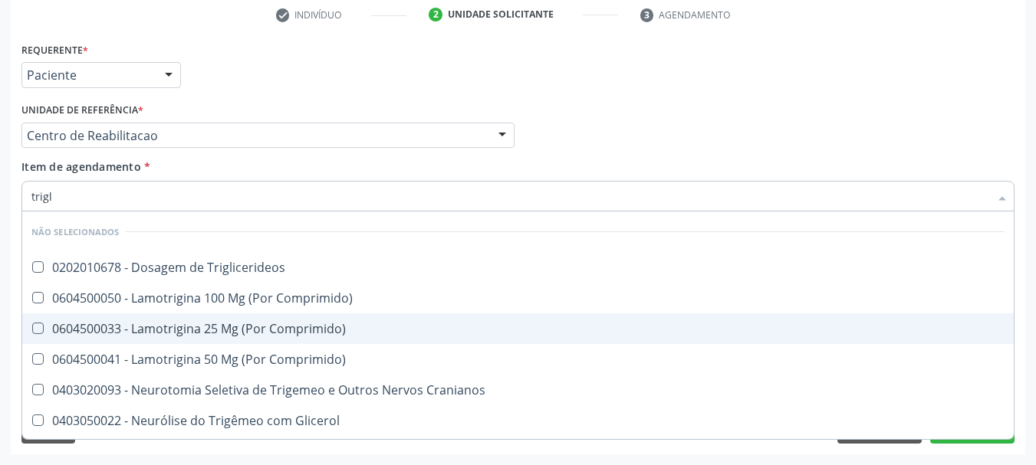
type input "trigli"
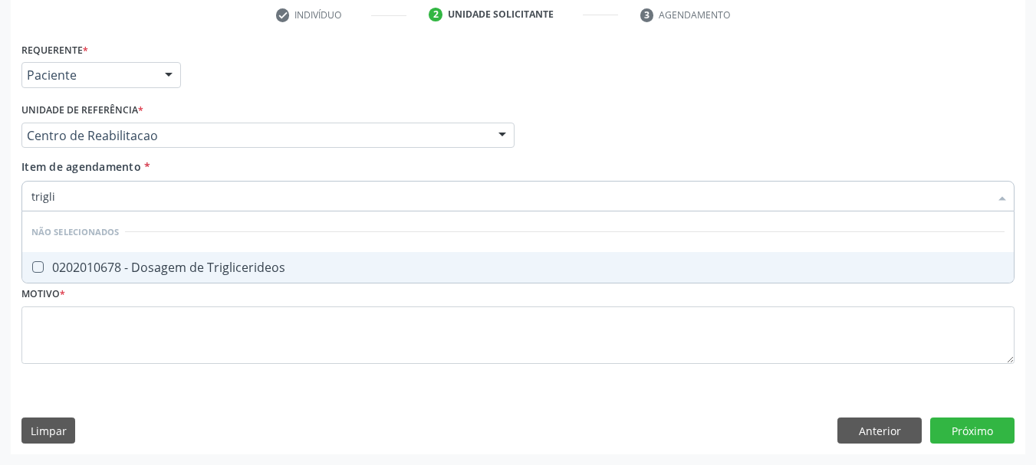
click at [287, 257] on span "0202010678 - Dosagem de Triglicerideos" at bounding box center [517, 267] width 991 height 31
checkbox Triglicerideos "true"
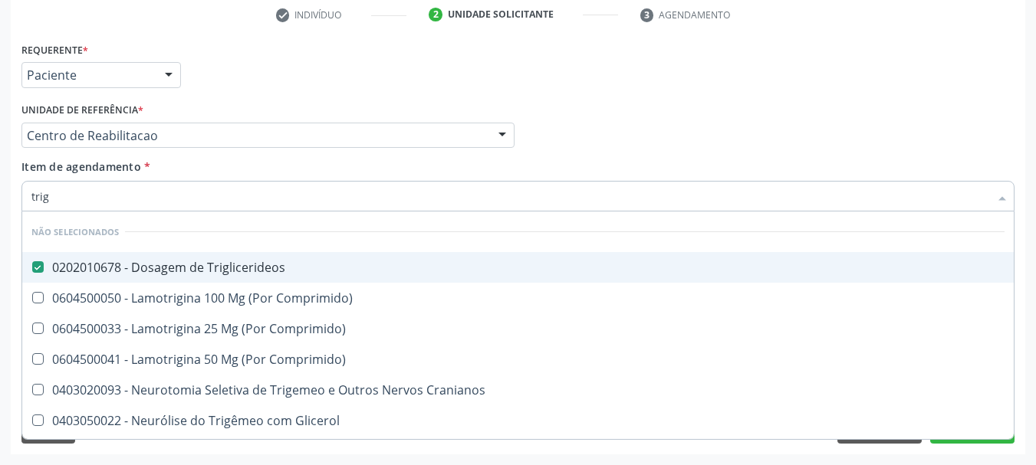
type input "tri"
checkbox Triglicerideos "false"
type input "t"
checkbox Triglicerideos "true"
checkbox Comprimido\) "true"
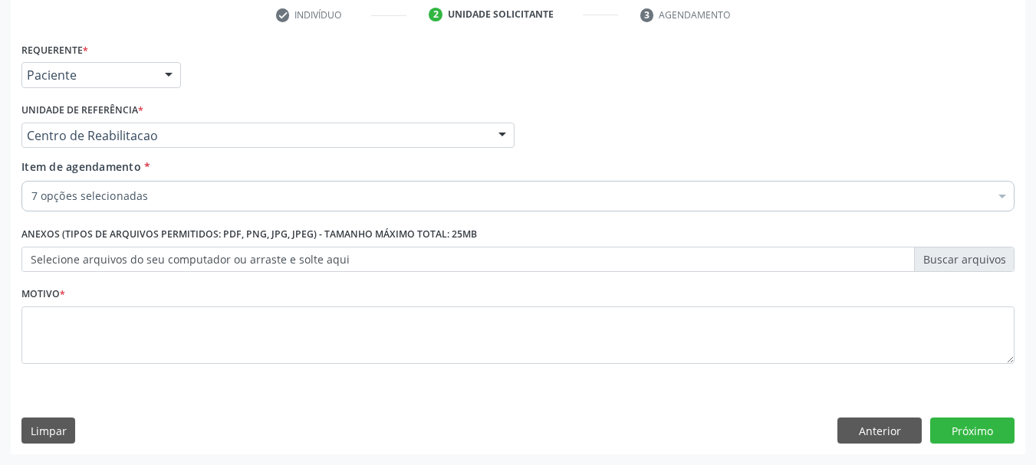
checkbox Ldl "true"
checkbox Total "true"
checkbox Triglicerideos "true"
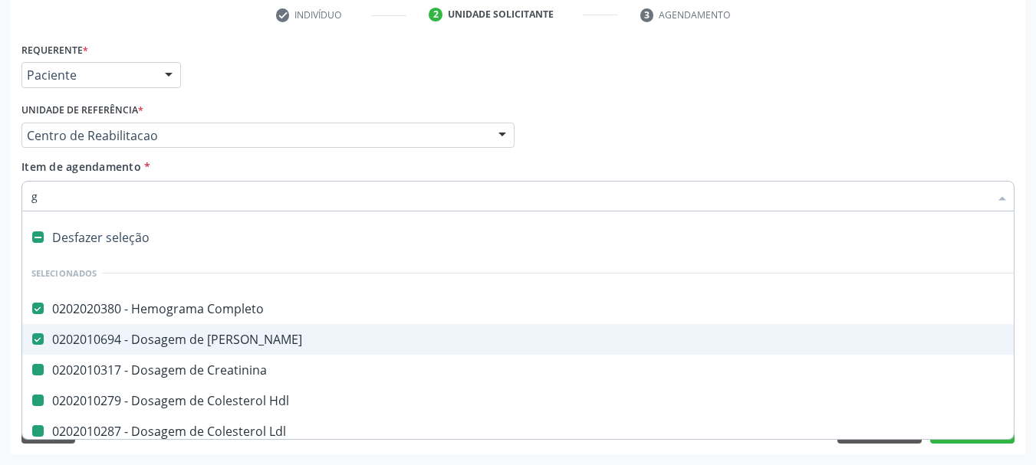
type input "gl"
checkbox Ldl "false"
checkbox Total "false"
checkbox Triglicerideos "false"
checkbox Creatinina "false"
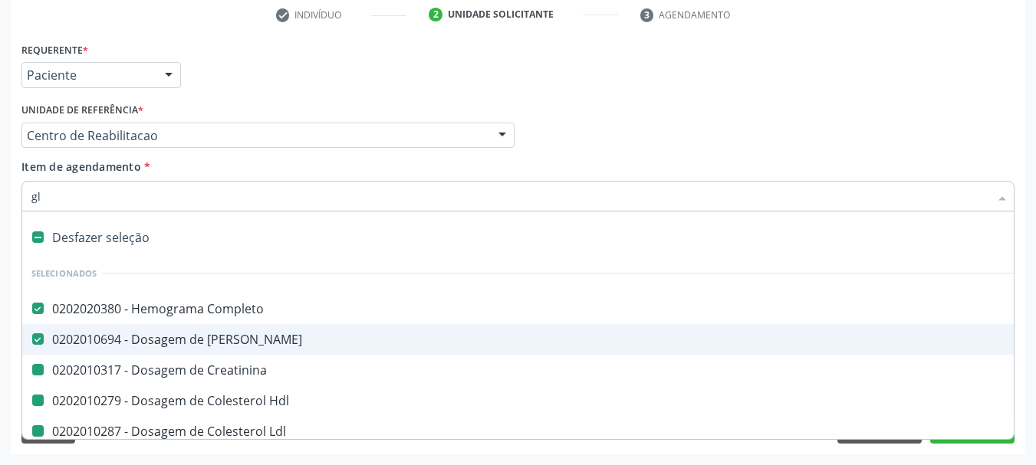
checkbox Hdl "false"
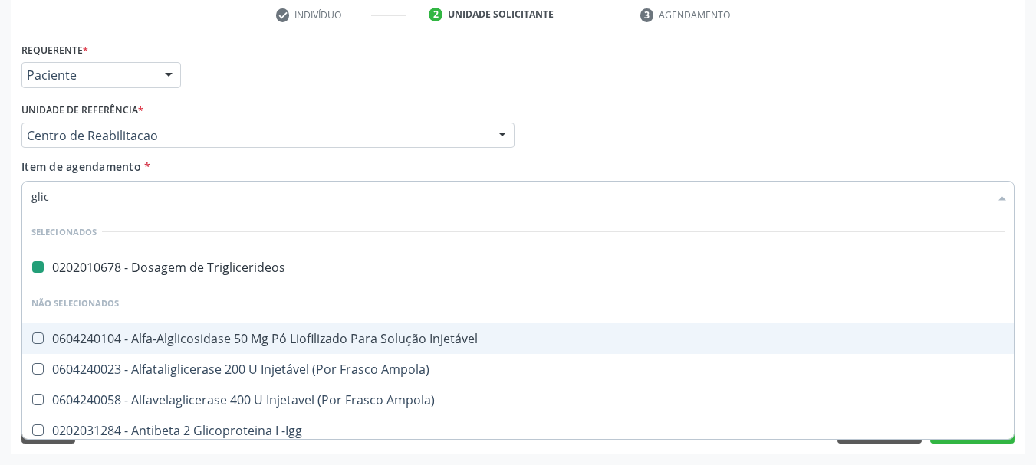
type input "glico"
checkbox Triglicerideos "false"
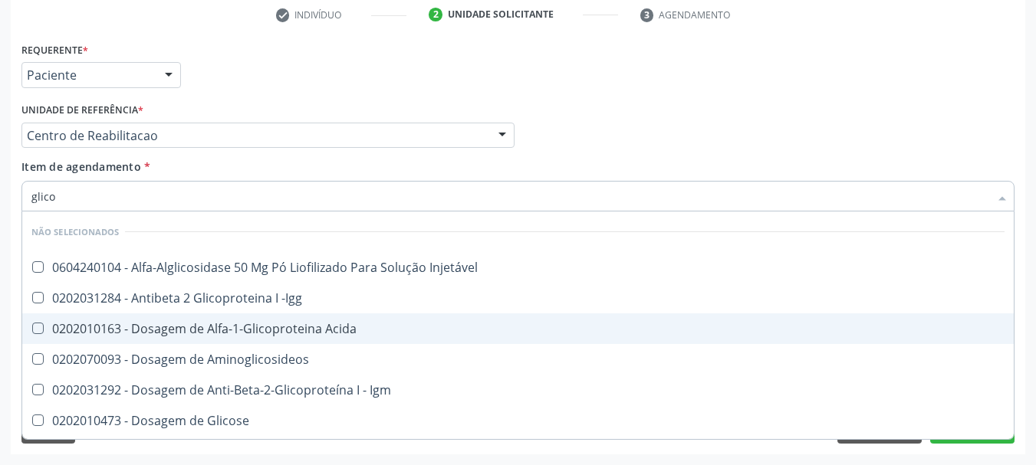
type input "glicos"
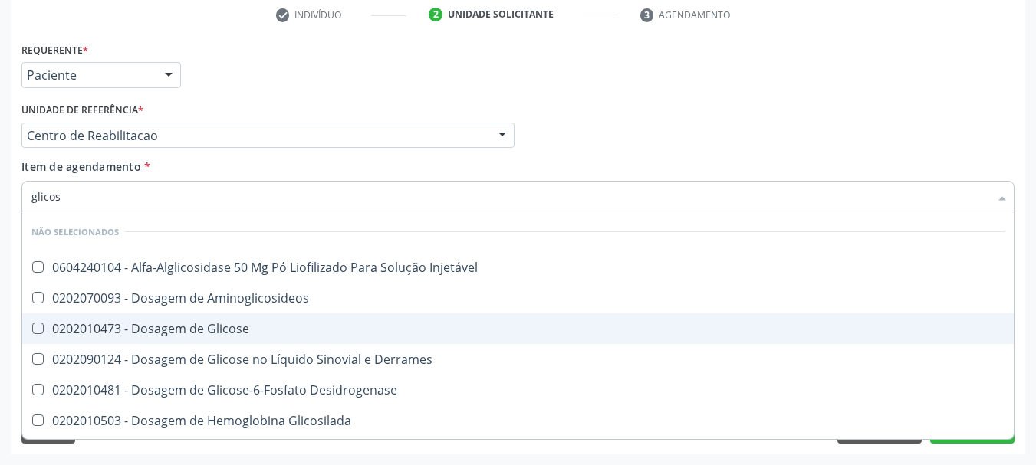
scroll to position [77, 0]
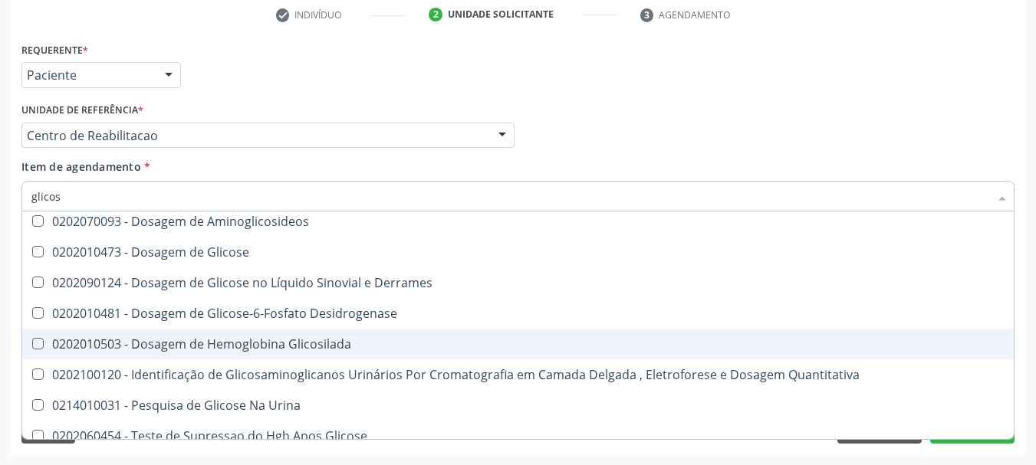
click at [204, 340] on div "0202010503 - Dosagem de Hemoglobina Glicosilada" at bounding box center [517, 344] width 973 height 12
checkbox Glicosilada "true"
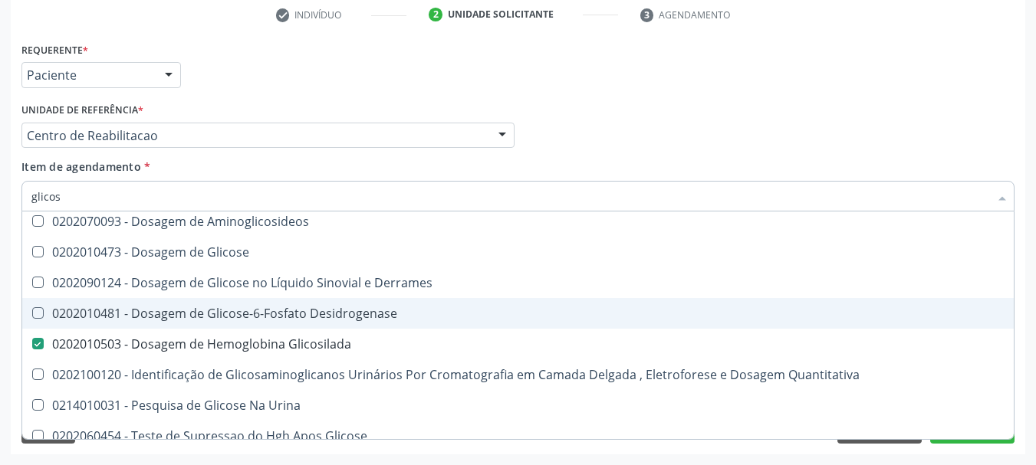
type input "glico"
checkbox Glicosilada "false"
checkbox Glicose "true"
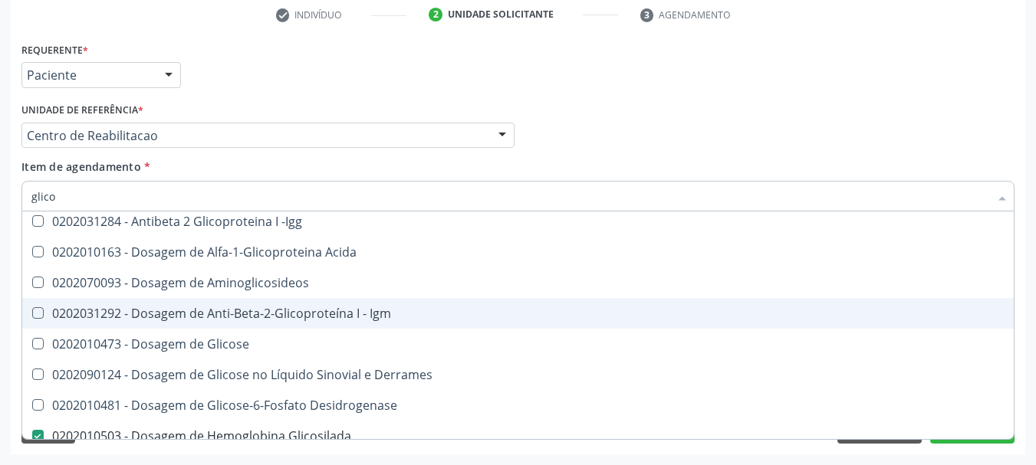
type input "glic"
checkbox Injetável "true"
checkbox Glicosilada "false"
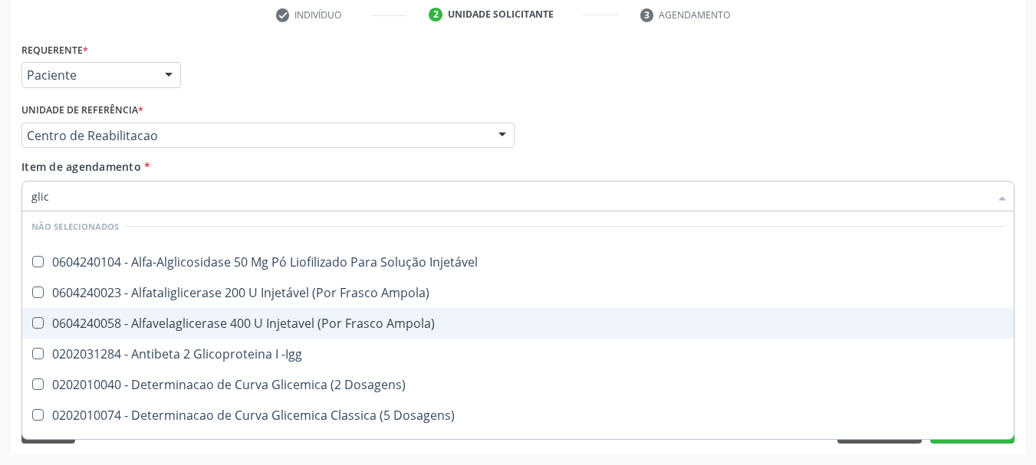
type input "gli"
checkbox Glicosilada "false"
checkbox Delgada\) "true"
type input "gl"
checkbox Delgada\) "false"
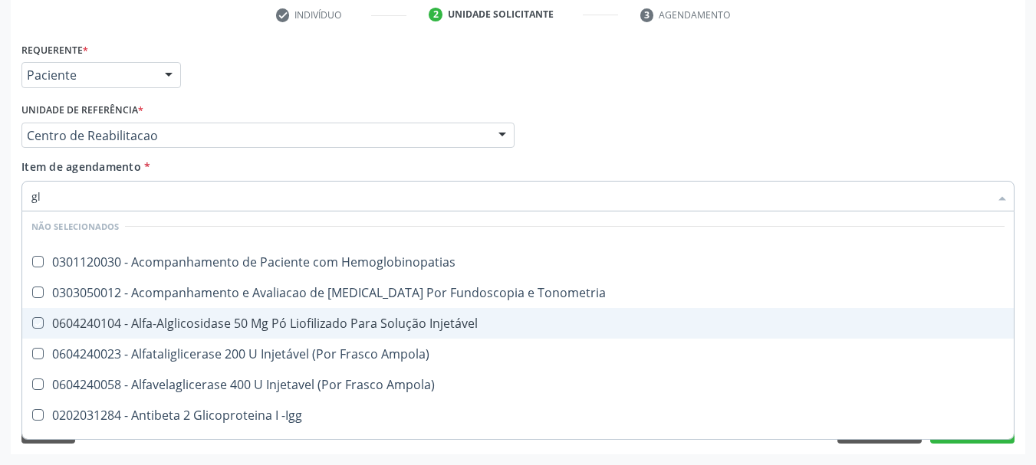
type input "g"
checkbox Injetável "true"
checkbox Ampola\) "true"
checkbox Hemoglobinopatias "true"
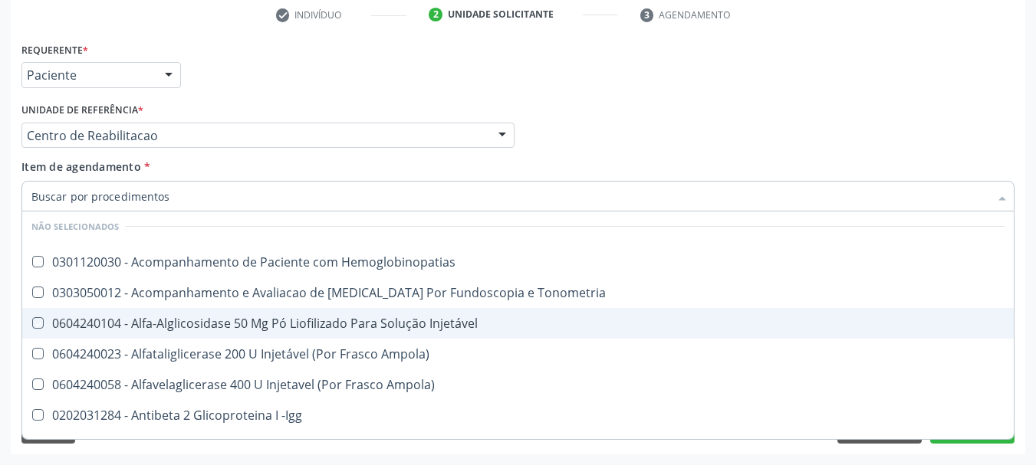
checkbox Tonometria "true"
checkbox Glicosilada "false"
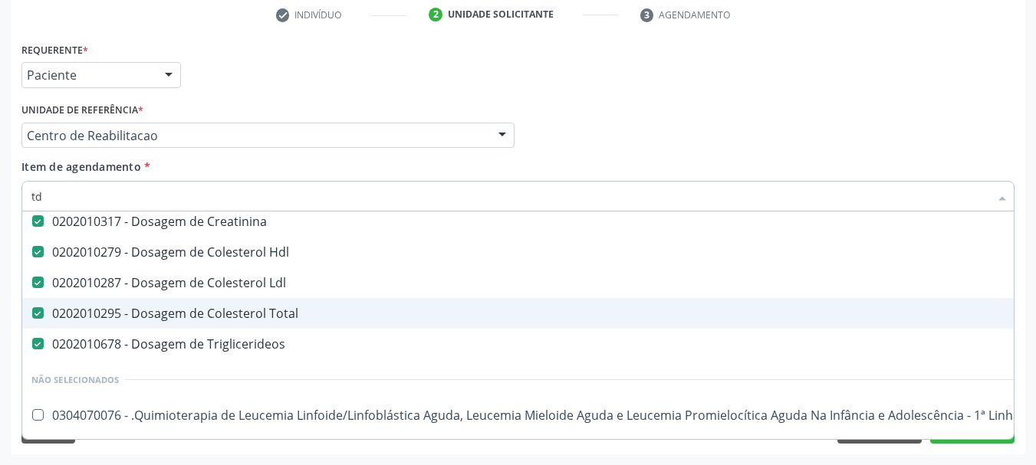
scroll to position [0, 0]
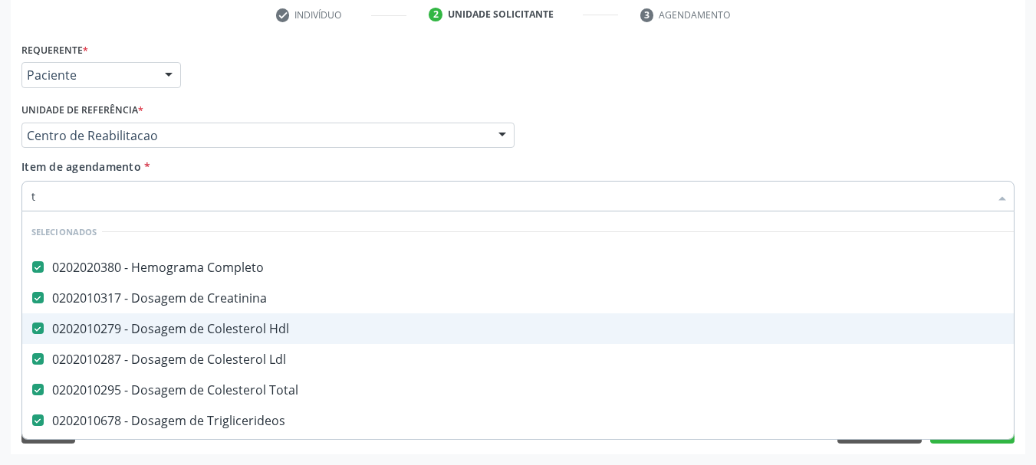
type input "th"
checkbox Completo "false"
checkbox Creatinina "false"
checkbox Hdl "false"
checkbox Ldl "false"
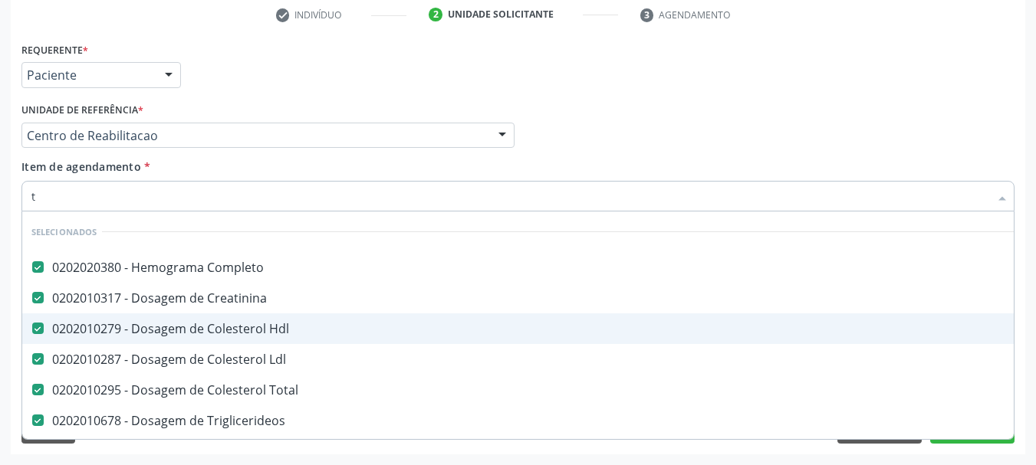
checkbox Total "false"
checkbox Triglicerideos "false"
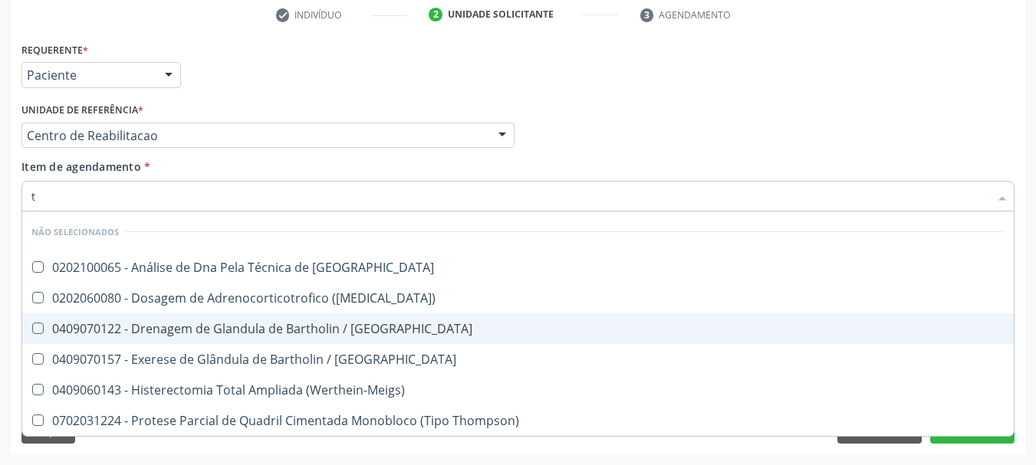
type input "ts"
checkbox Blot "false"
checkbox \(Acth\) "false"
checkbox Skene "false"
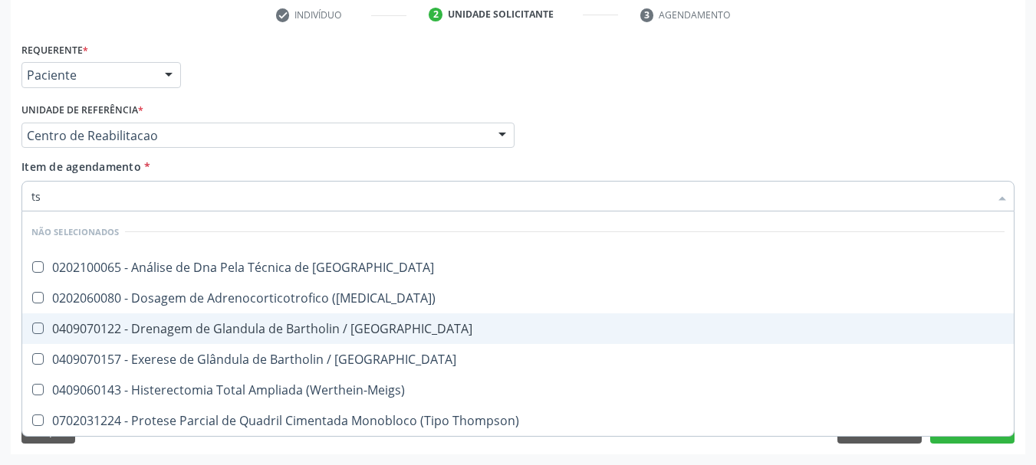
checkbox \(Werthein-Meigs\) "false"
checkbox Thompson\) "false"
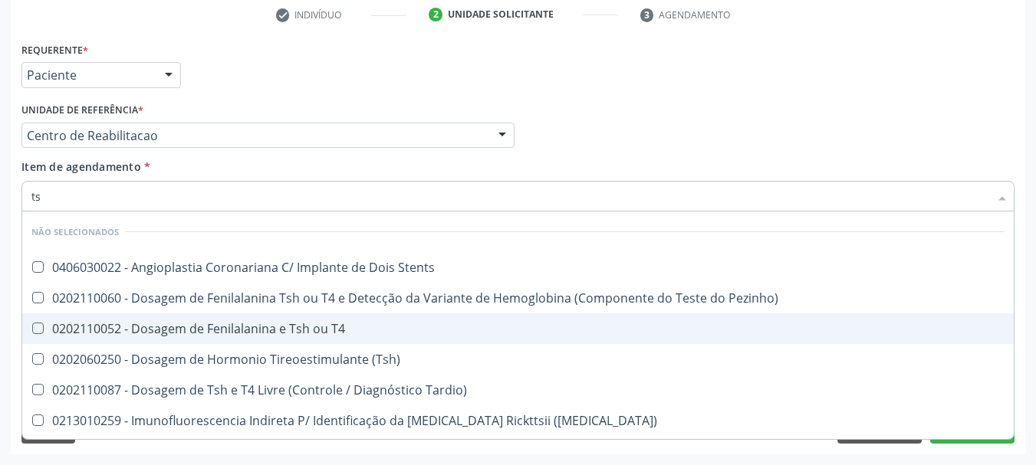
type input "tsh"
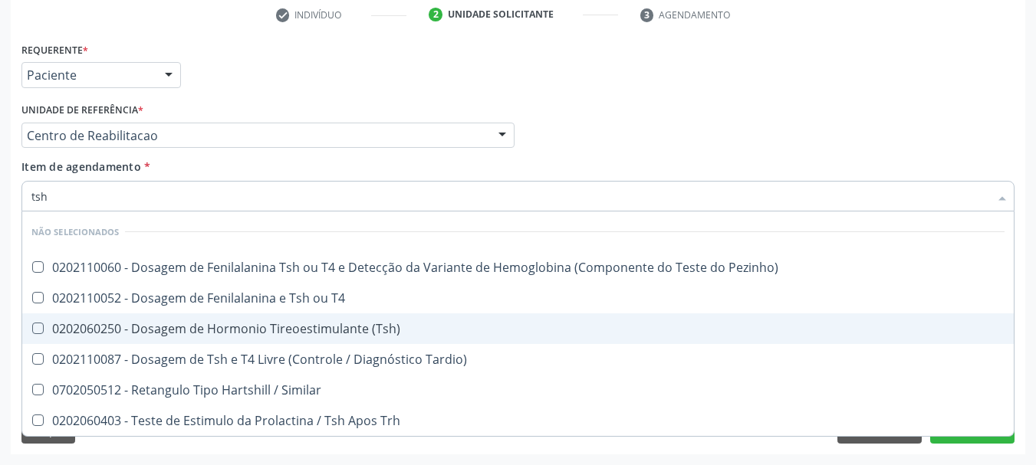
click at [191, 323] on div "0202060250 - Dosagem de Hormonio Tireoestimulante (Tsh)" at bounding box center [517, 329] width 973 height 12
checkbox \(Tsh\) "true"
type input "ts"
checkbox \(Tsh\) "false"
checkbox Tardio\) "true"
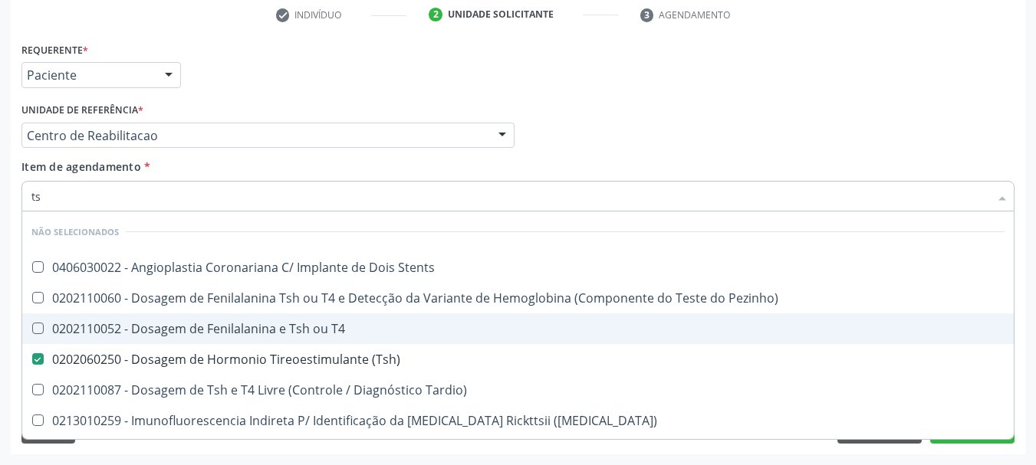
type input "t"
checkbox Stents "true"
checkbox Pezinho\) "true"
checkbox T4 "true"
checkbox Tardio\) "true"
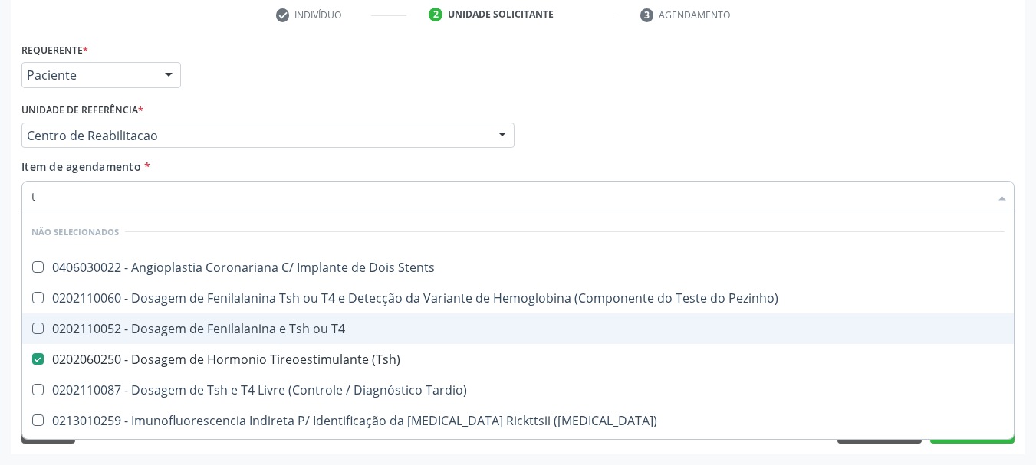
checkbox Maculosa\) "true"
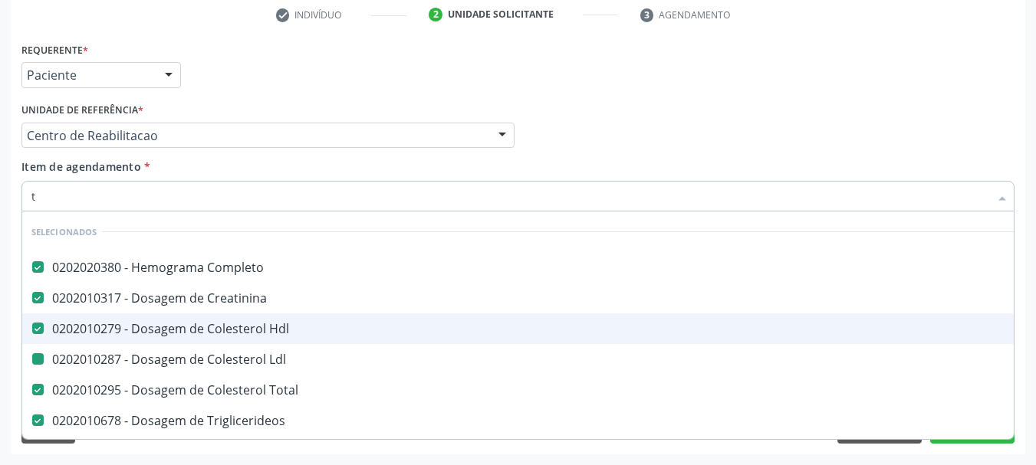
type input "t4"
checkbox Completo "false"
checkbox Creatinina "false"
checkbox Hdl "false"
checkbox Ldl "false"
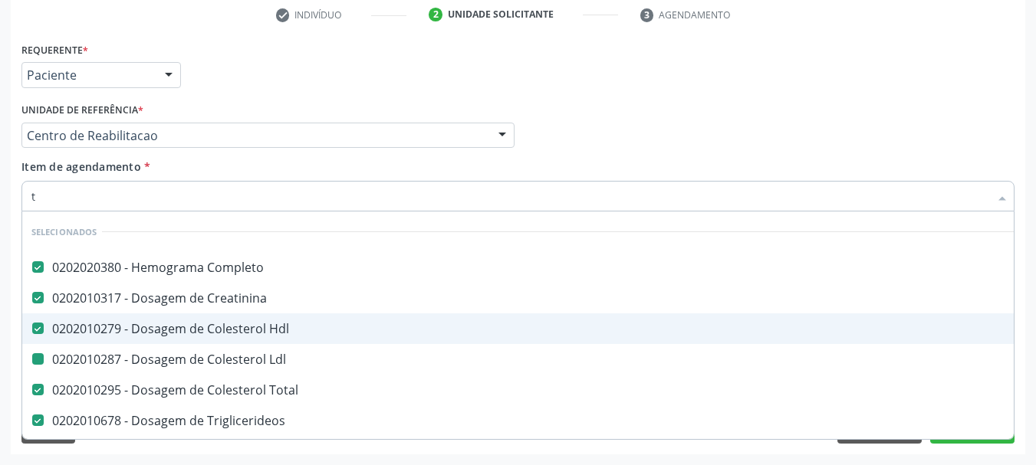
checkbox Total "false"
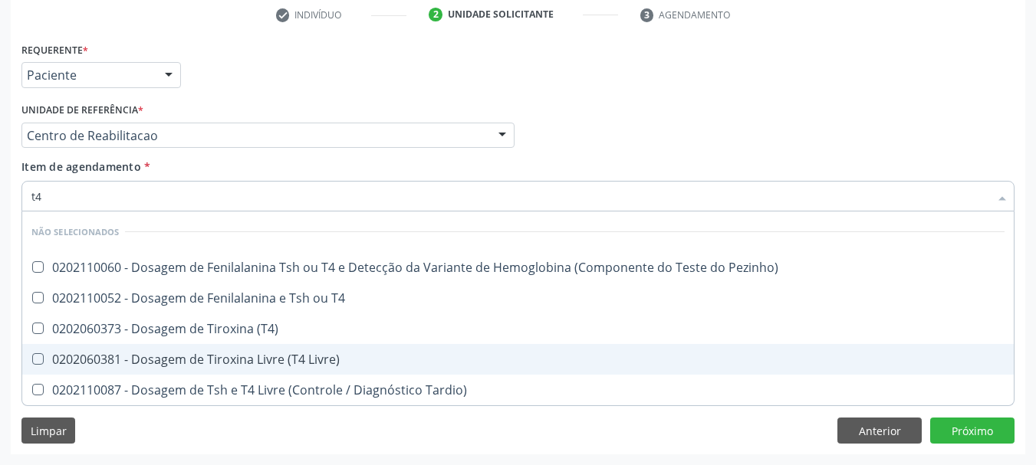
click at [187, 365] on div "0202060381 - Dosagem de Tiroxina Livre (T4 Livre)" at bounding box center [517, 359] width 973 height 12
checkbox Livre\) "true"
type input "t"
checkbox Pezinho\) "true"
checkbox T4 "true"
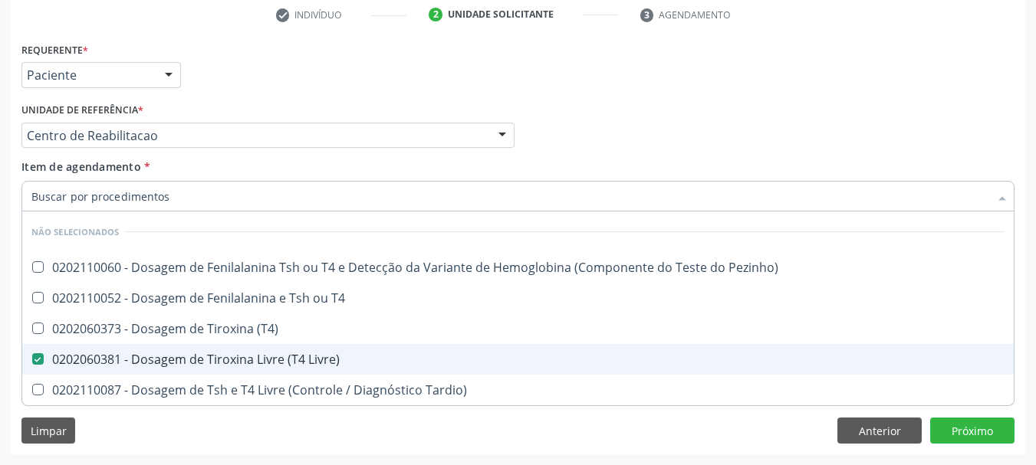
checkbox \(T4\) "true"
checkbox Tardio\) "true"
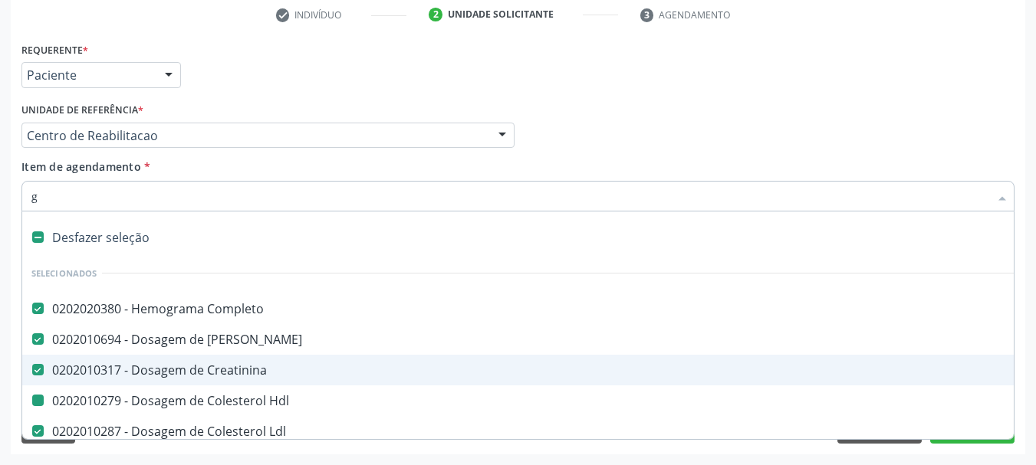
type input "gl"
checkbox Creatinina "false"
checkbox Hdl "false"
checkbox Ldl "false"
checkbox Total "false"
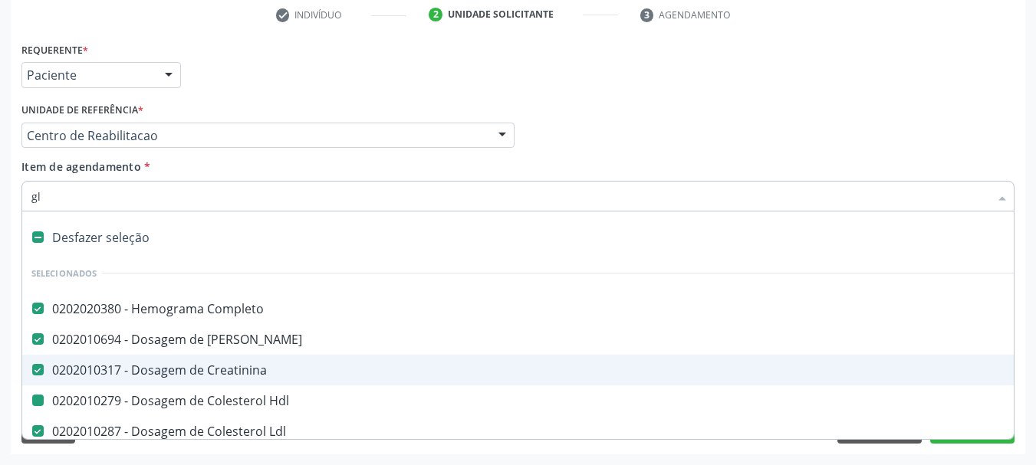
checkbox Triglicerideos "false"
checkbox Autogênico "true"
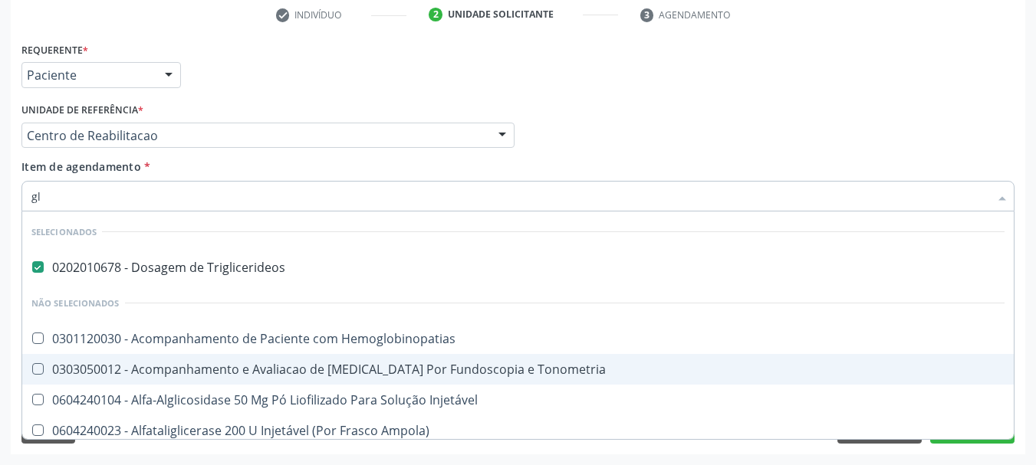
type input "gli"
checkbox Dosagens\) "true"
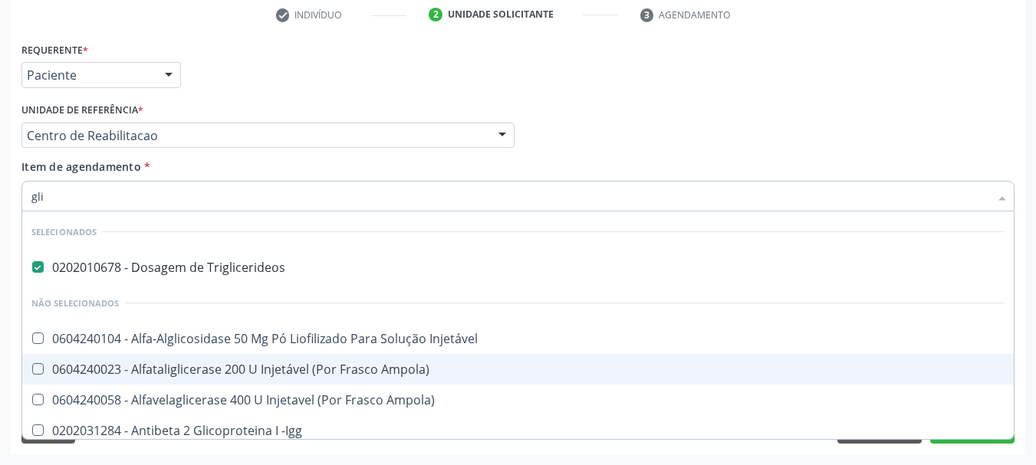
type input "glic"
checkbox Glicose "true"
checkbox Glicosilada "false"
type input "glico"
checkbox Triglicerideos "false"
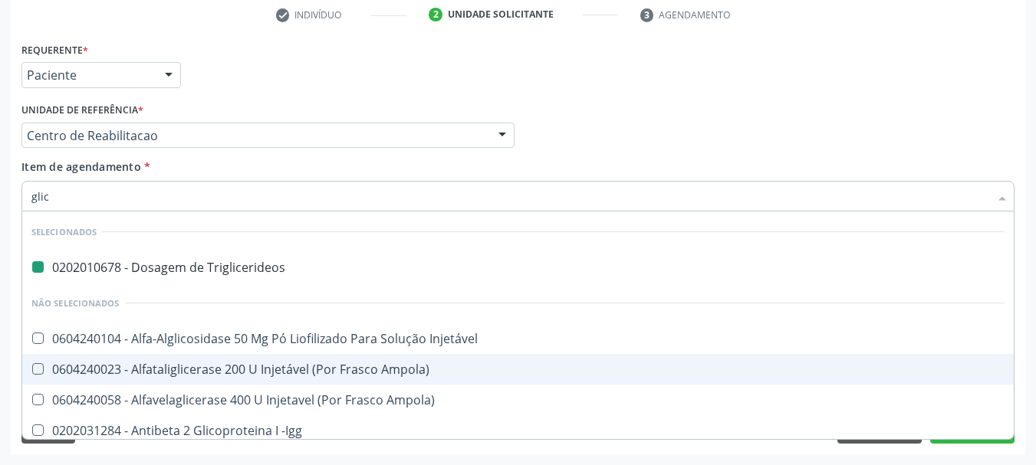
checkbox Dosagens\) "true"
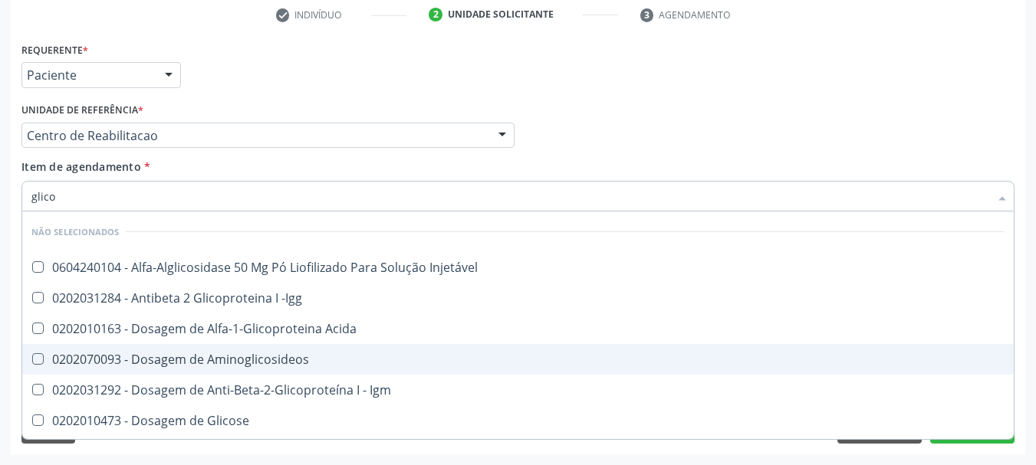
type input "glicos"
checkbox Glicose "true"
checkbox Glicosilada "false"
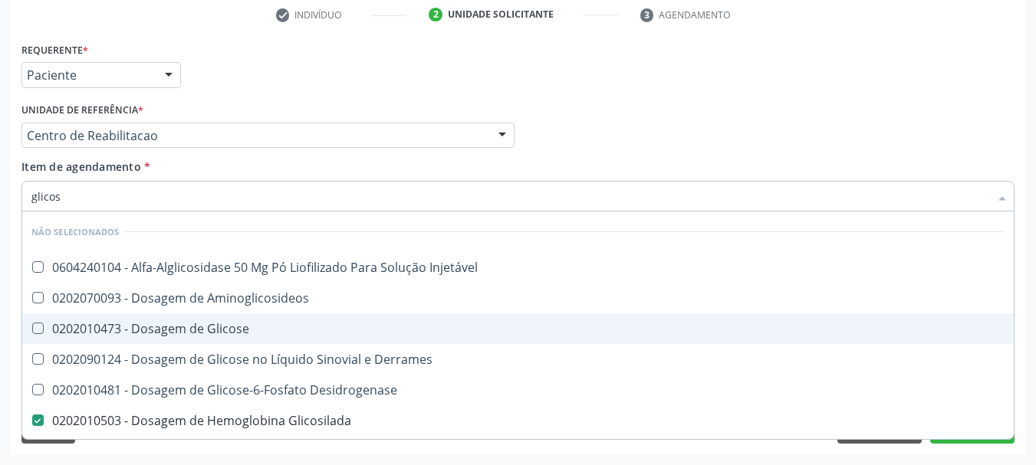
click at [215, 327] on div "0202010473 - Dosagem de Glicose" at bounding box center [517, 329] width 973 height 12
checkbox Glicose "true"
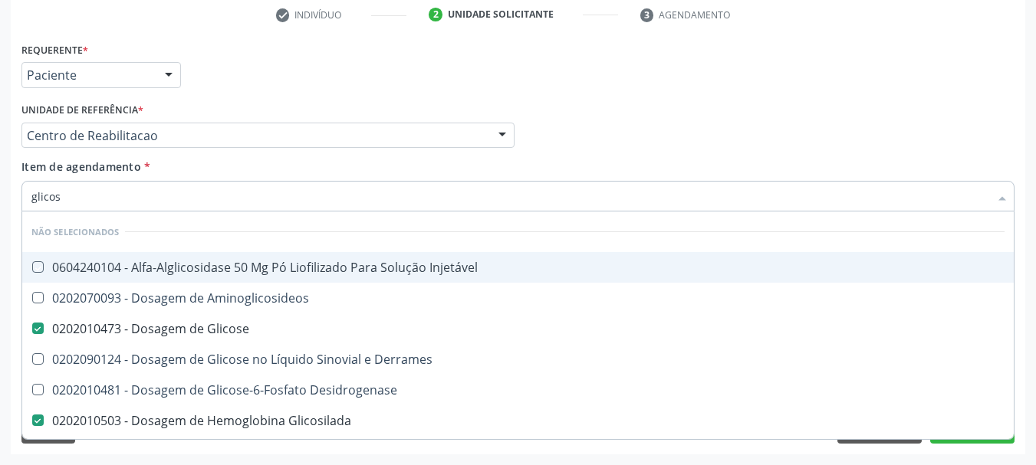
click at [700, 128] on div "Profissional Solicitante Por favor, selecione a Unidade de Atendimento primeiro…" at bounding box center [518, 129] width 1000 height 60
checkbox Injetável "true"
checkbox Derrames "true"
checkbox Desidrogenase "true"
checkbox Quantitativa "true"
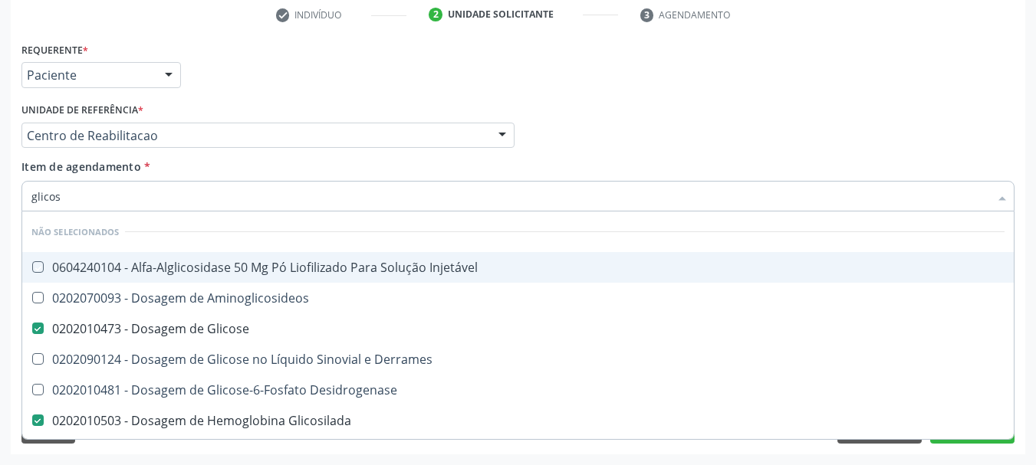
checkbox Glicose "true"
checkbox Urina "true"
checkbox Aminoglicosideos "true"
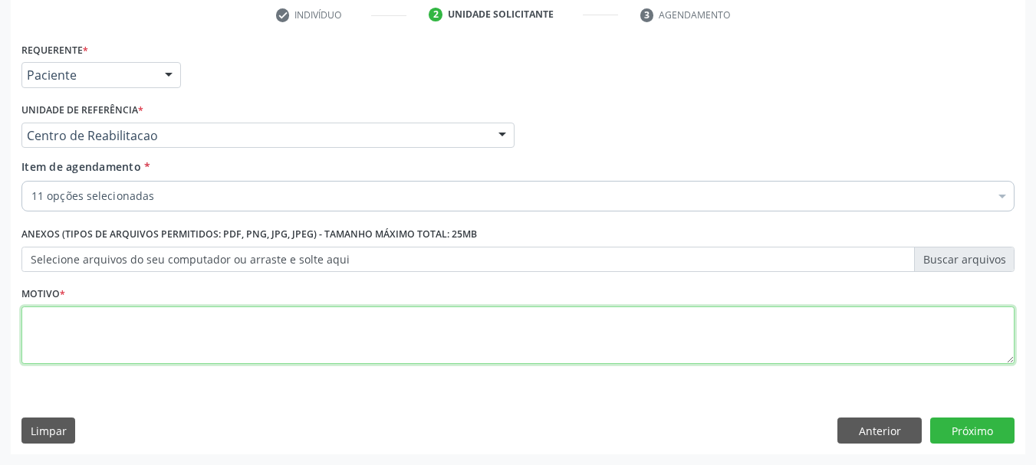
click at [143, 353] on textarea at bounding box center [517, 336] width 993 height 58
type textarea "..."
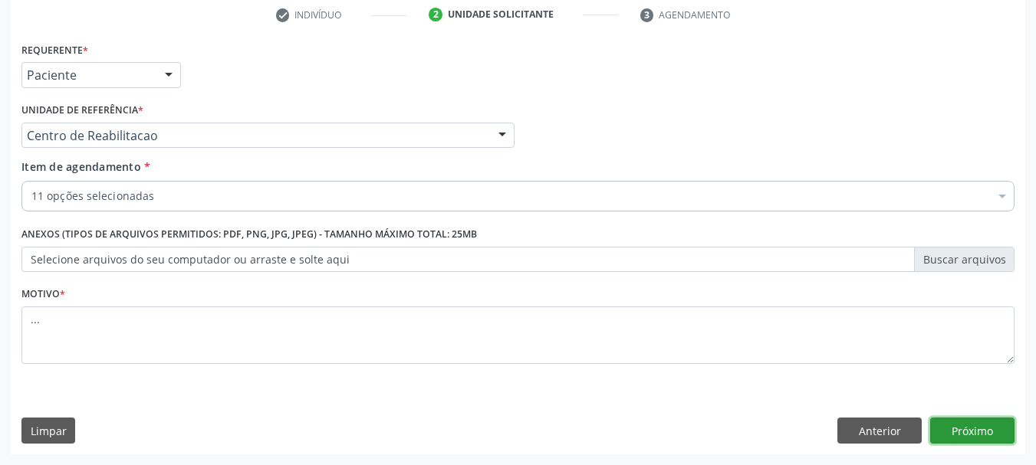
click at [977, 428] on button "Próximo" at bounding box center [972, 431] width 84 height 26
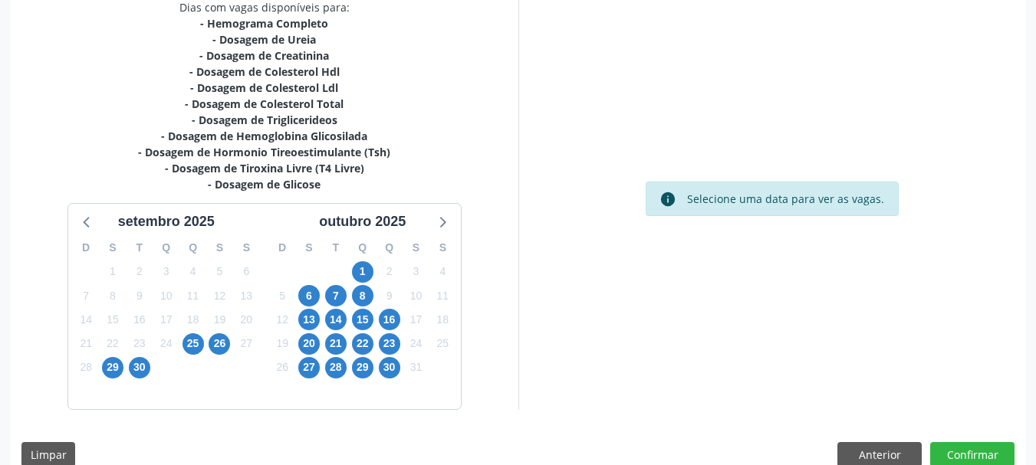
scroll to position [363, 0]
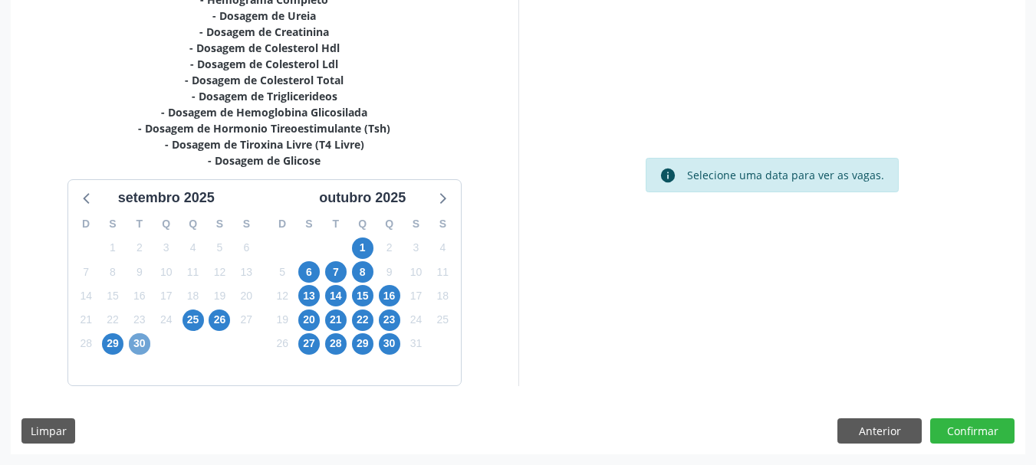
click at [139, 347] on span "30" at bounding box center [139, 343] width 21 height 21
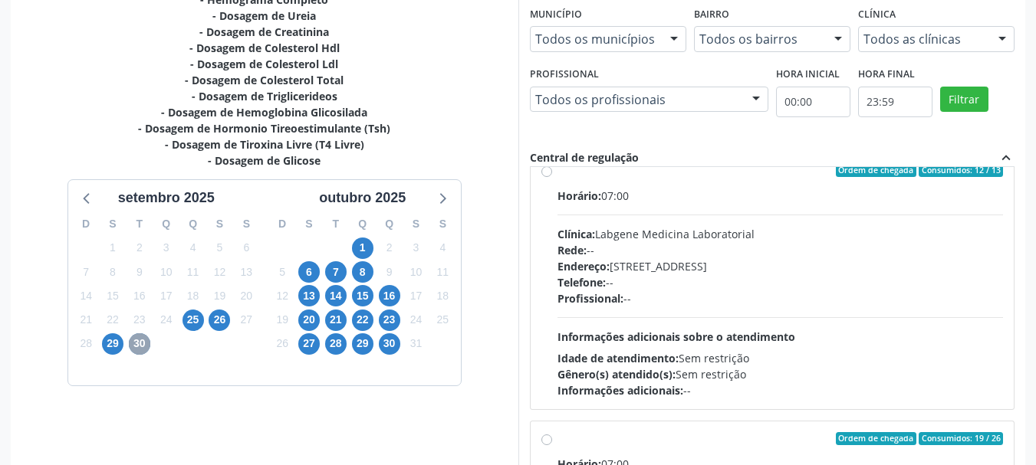
scroll to position [0, 0]
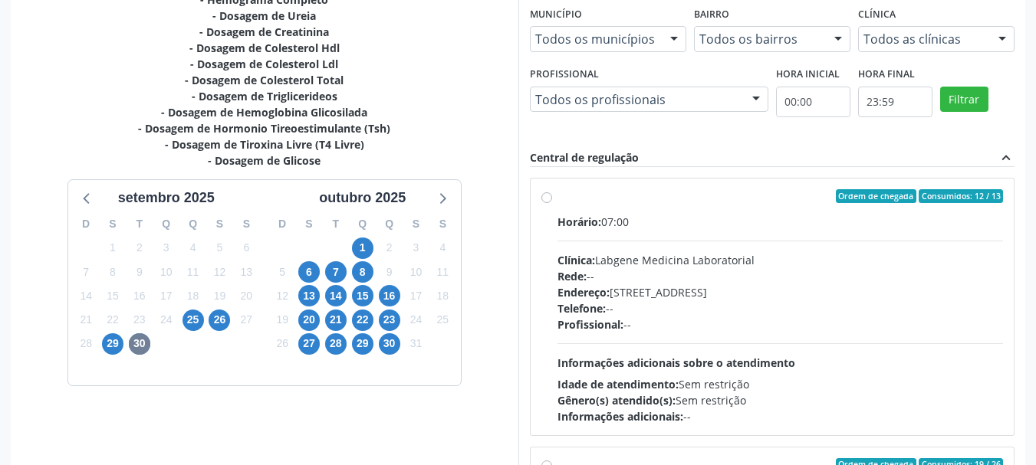
click at [550, 204] on div "Ordem de chegada Consumidos: 12 / 13 Horário: 07:00 Clínica: Labgene Medicina L…" at bounding box center [772, 306] width 462 height 235
radio input "true"
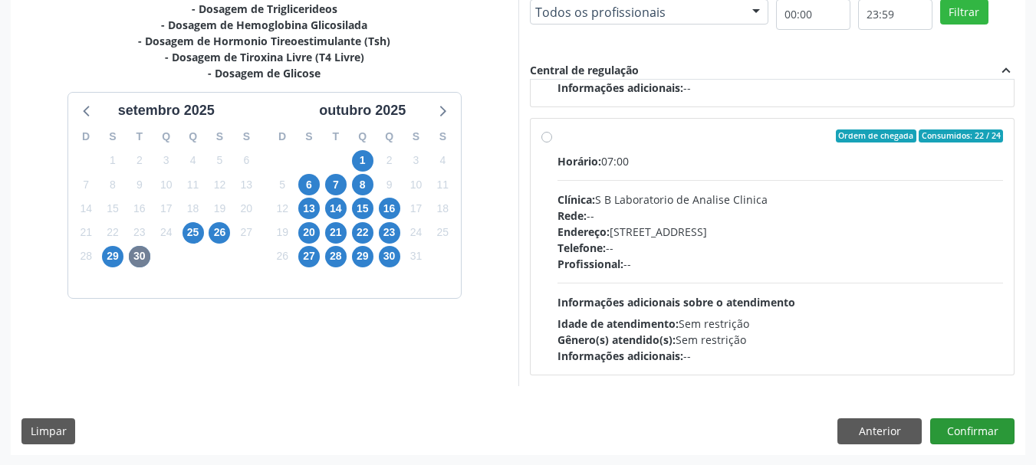
scroll to position [451, 0]
click at [952, 429] on button "Confirmar" at bounding box center [972, 431] width 84 height 26
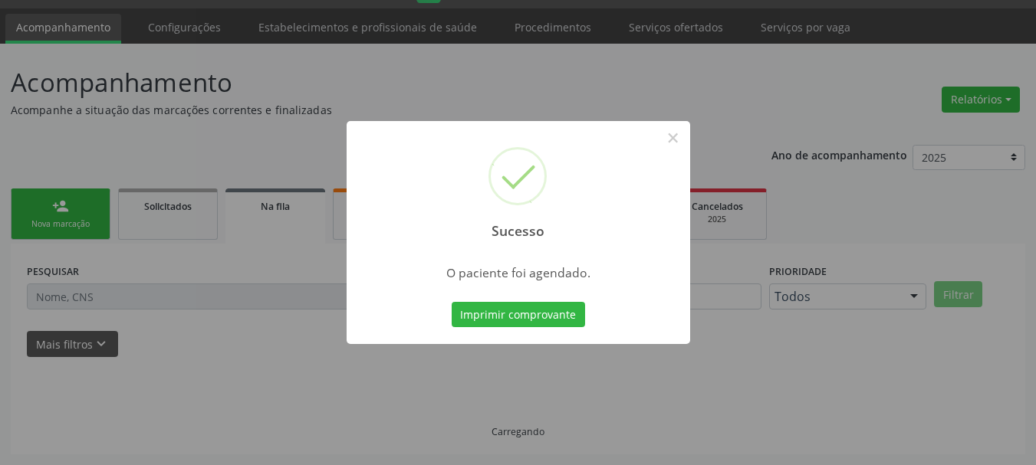
scroll to position [41, 0]
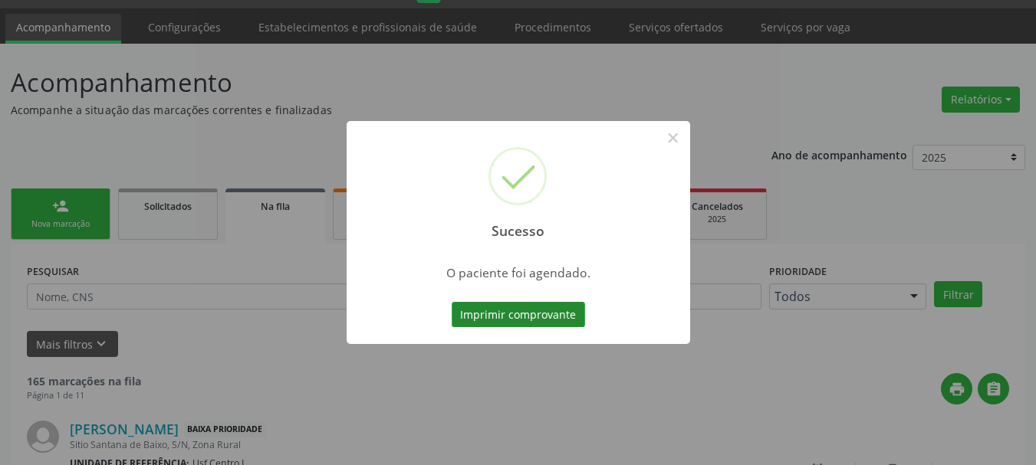
click at [520, 321] on button "Imprimir comprovante" at bounding box center [518, 315] width 133 height 26
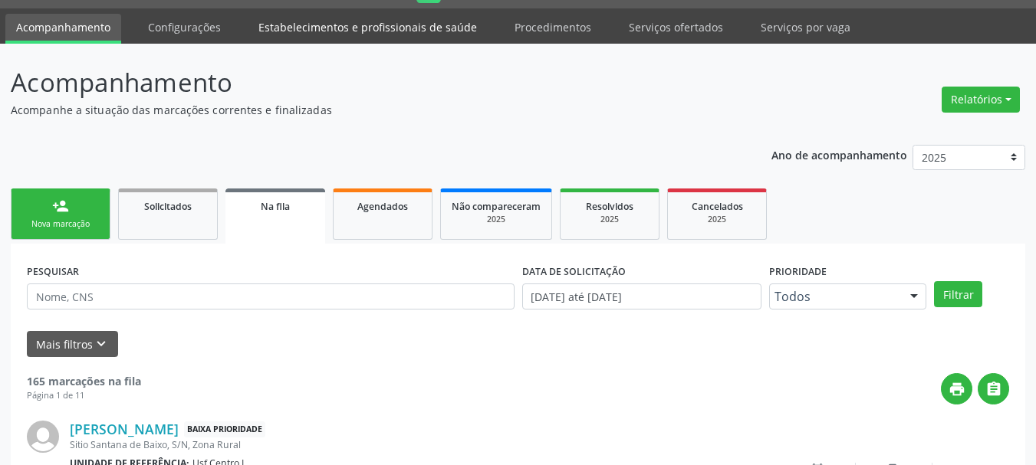
scroll to position [41, 0]
